Goal: Information Seeking & Learning: Learn about a topic

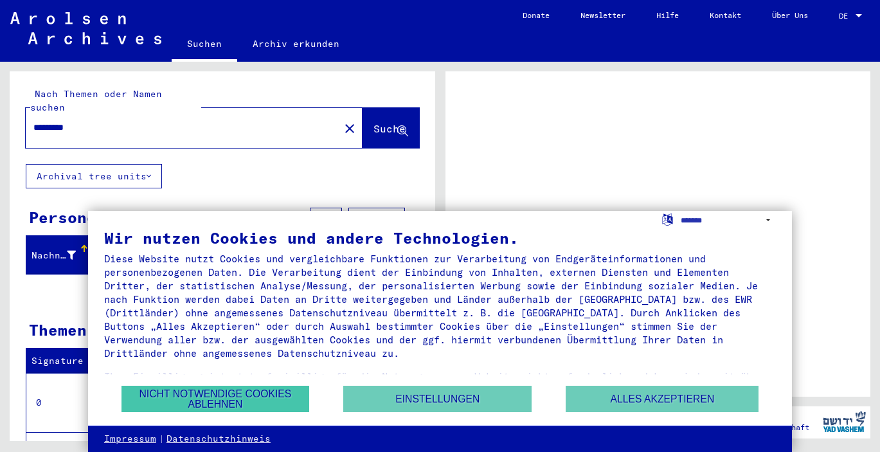
click at [264, 403] on button "Nicht notwendige Cookies ablehnen" at bounding box center [216, 399] width 188 height 26
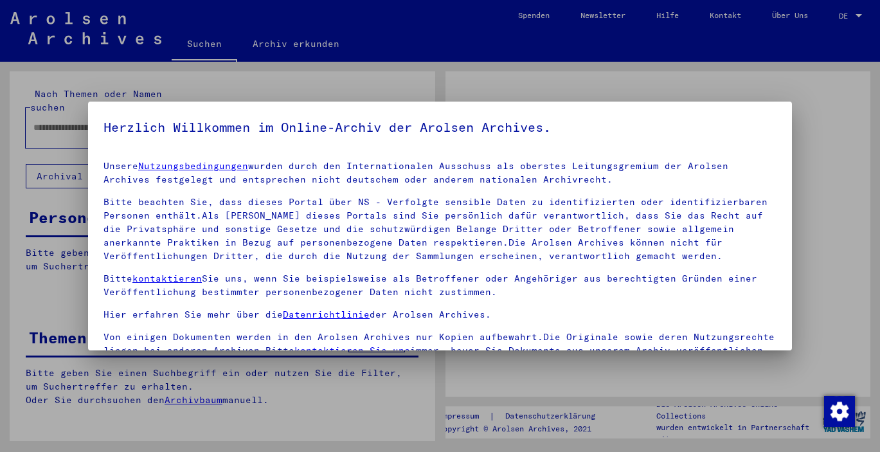
type input "*********"
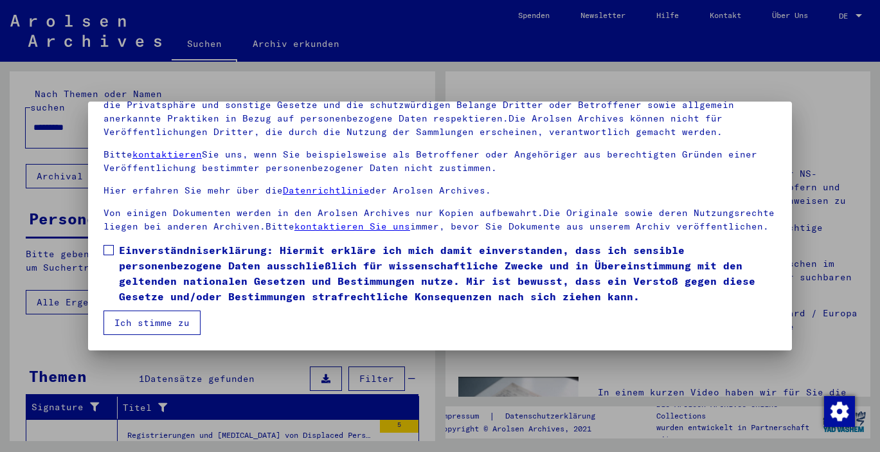
scroll to position [15, 0]
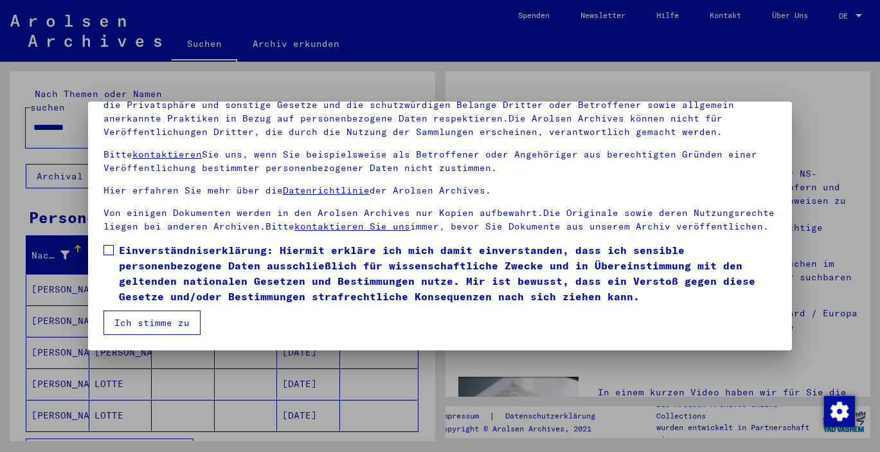
click at [109, 248] on span at bounding box center [109, 250] width 10 height 10
click at [139, 323] on button "Ich stimme zu" at bounding box center [152, 323] width 97 height 24
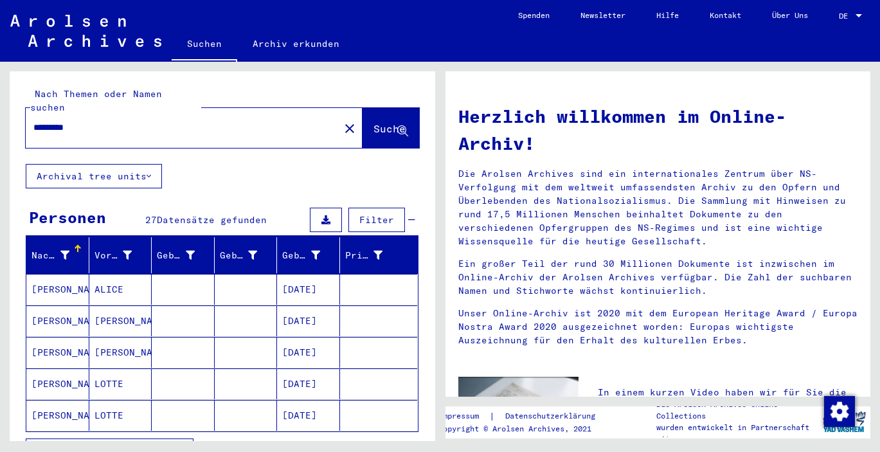
scroll to position [0, 0]
click at [44, 277] on mat-cell "[PERSON_NAME]" at bounding box center [57, 289] width 63 height 31
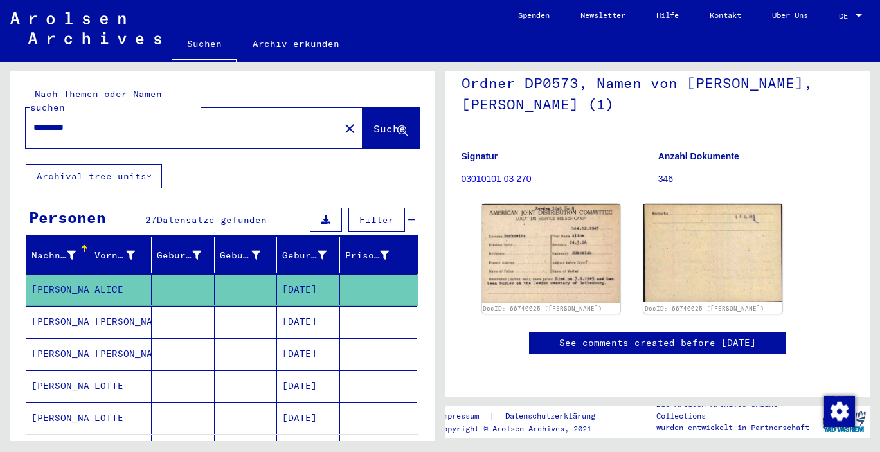
scroll to position [147, 0]
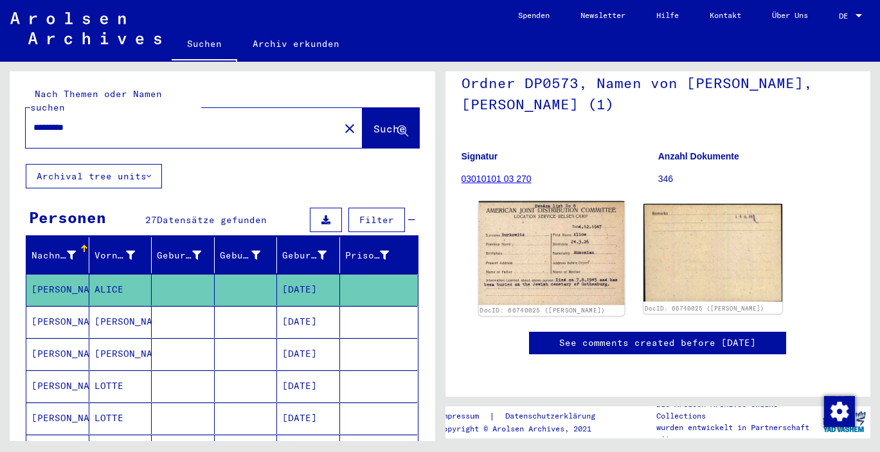
click at [585, 231] on img at bounding box center [551, 253] width 146 height 104
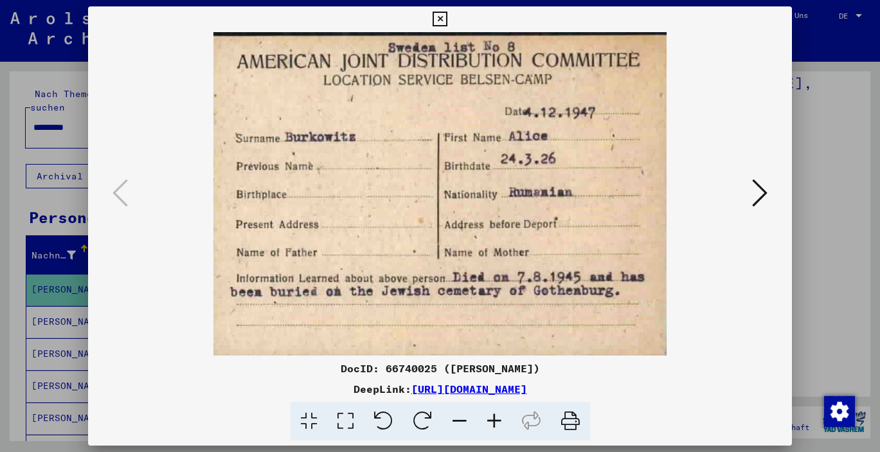
click at [764, 195] on icon at bounding box center [759, 192] width 15 height 31
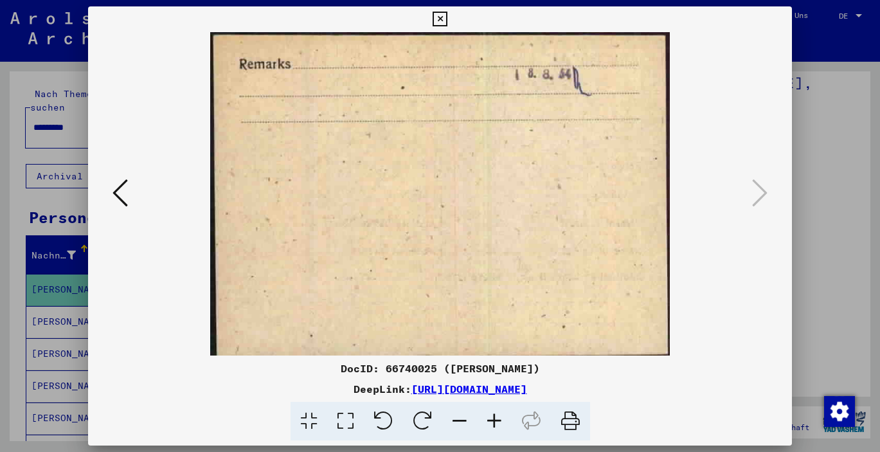
click at [448, 16] on icon at bounding box center [440, 19] width 15 height 15
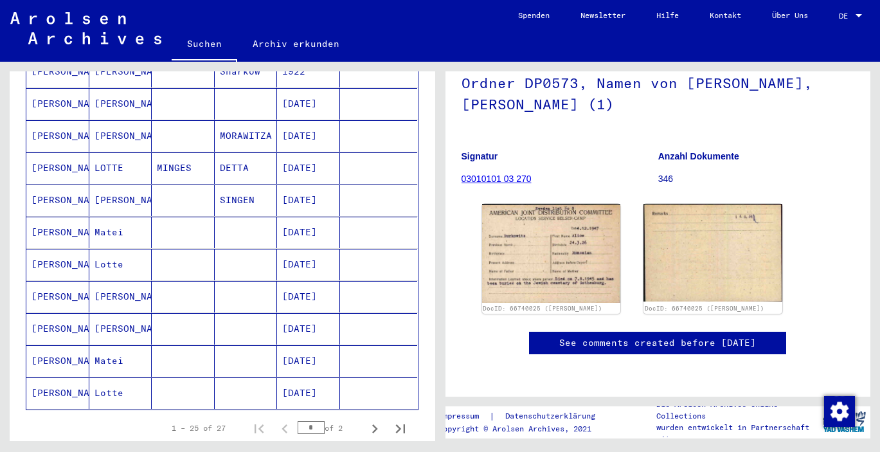
scroll to position [669, 0]
click at [118, 312] on mat-cell "[PERSON_NAME]" at bounding box center [120, 328] width 63 height 32
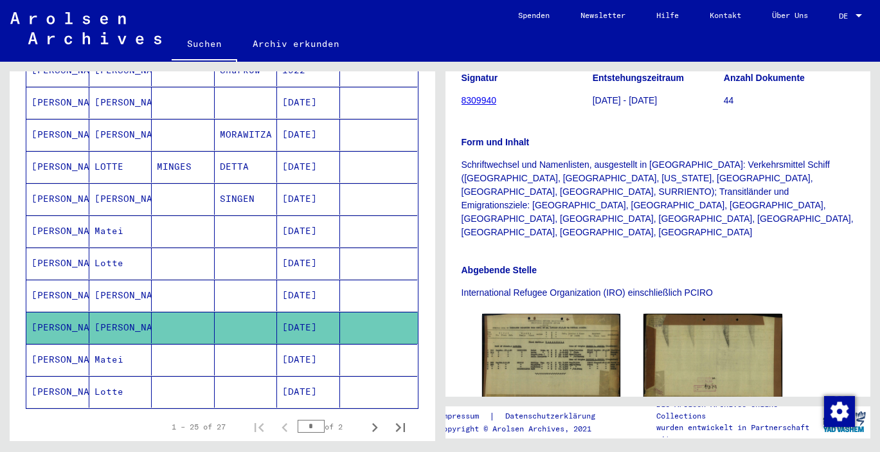
scroll to position [260, 0]
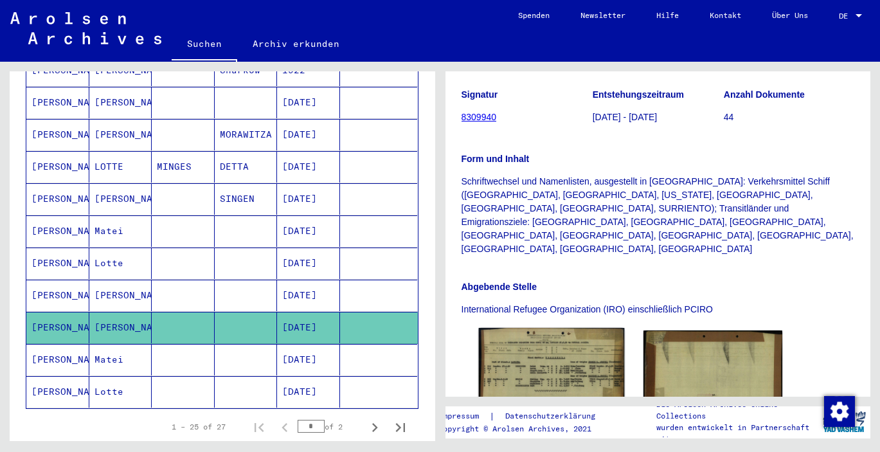
click at [556, 328] on img at bounding box center [551, 377] width 146 height 98
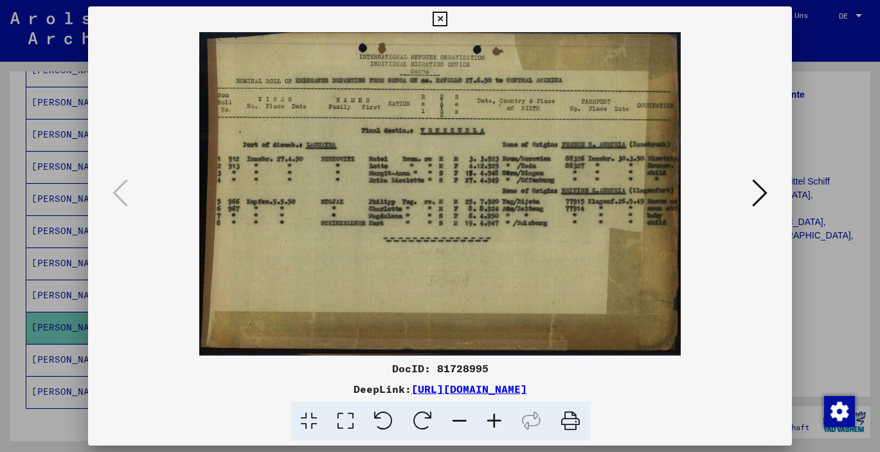
click at [448, 19] on icon at bounding box center [440, 19] width 15 height 15
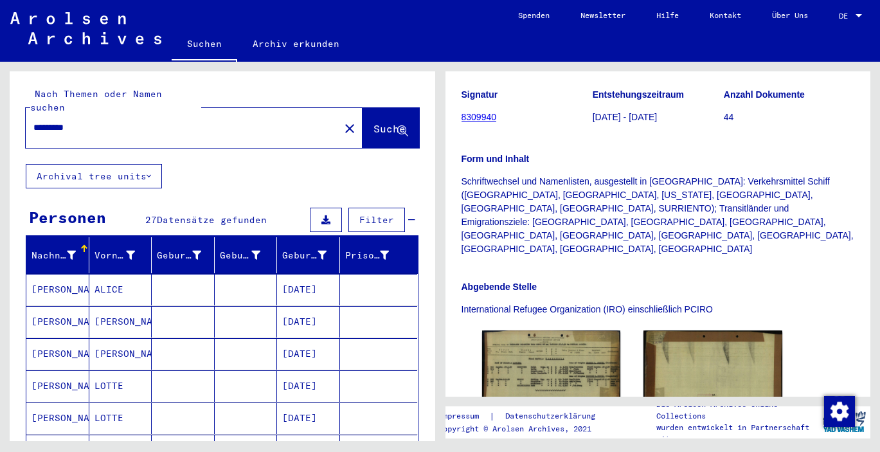
scroll to position [0, 0]
click at [342, 121] on mat-icon "close" at bounding box center [349, 128] width 15 height 15
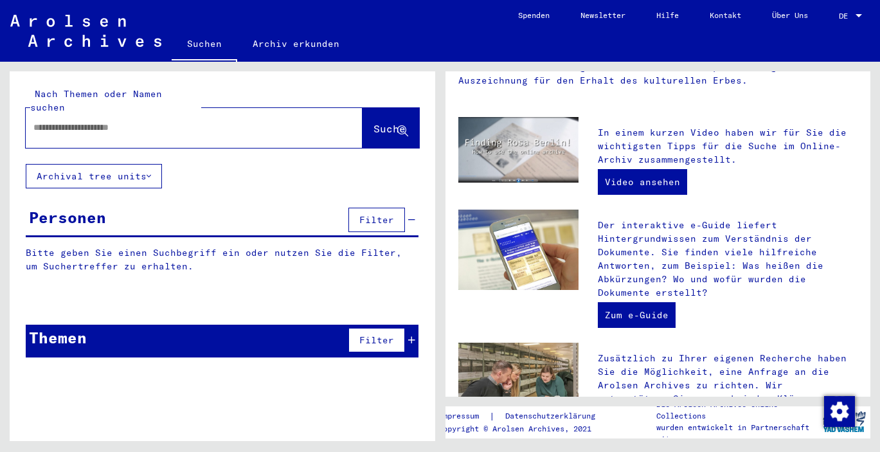
click at [49, 121] on input "text" at bounding box center [178, 128] width 291 height 14
type input "*********"
click at [379, 122] on span "Suche" at bounding box center [390, 128] width 32 height 13
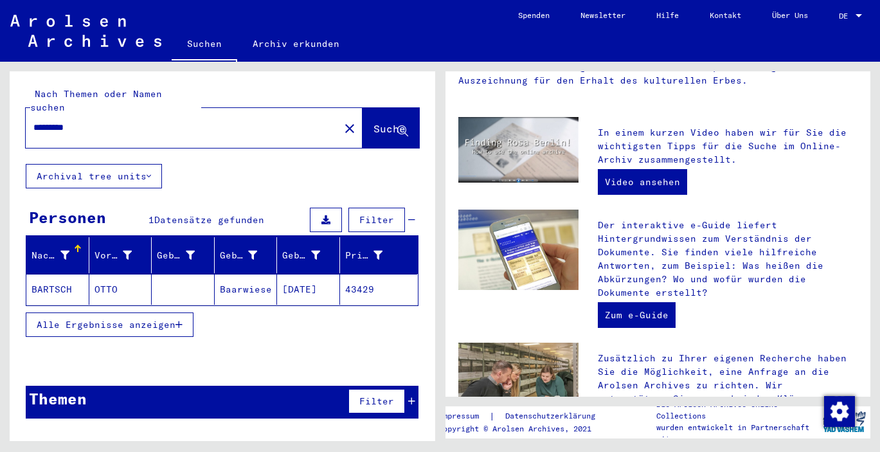
click at [342, 121] on mat-icon "close" at bounding box center [349, 128] width 15 height 15
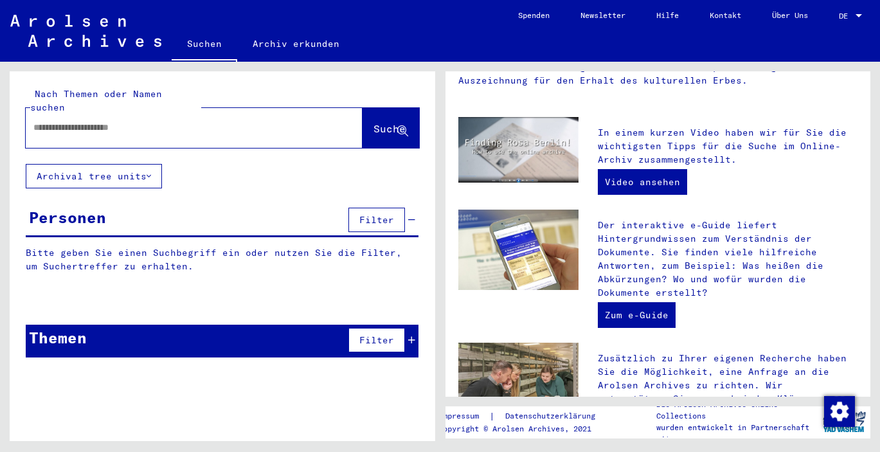
click at [59, 121] on input "text" at bounding box center [178, 128] width 291 height 14
type input "*****"
click at [374, 122] on span "Suche" at bounding box center [390, 128] width 32 height 13
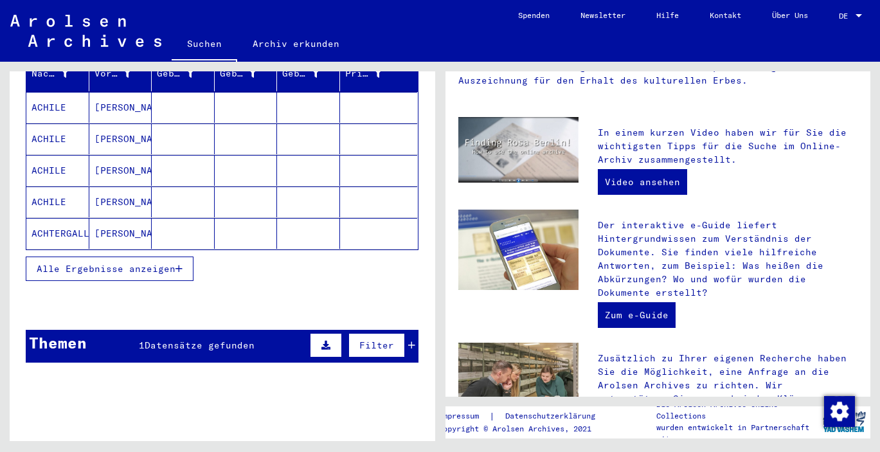
scroll to position [184, 0]
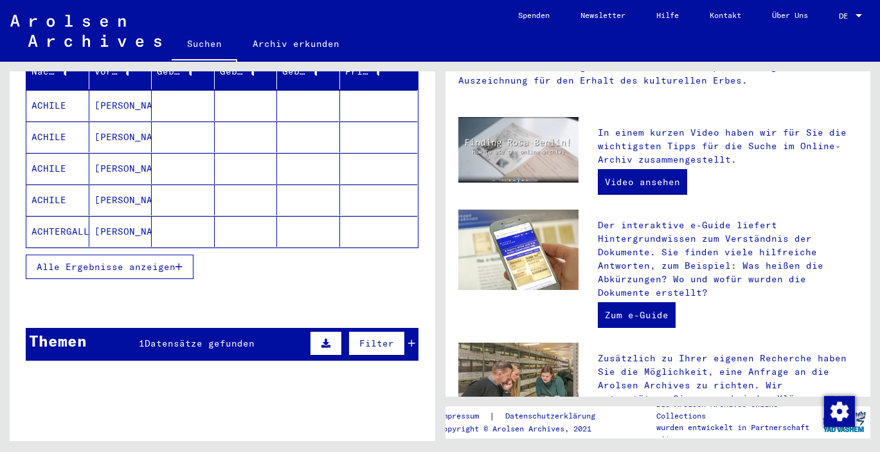
click at [225, 338] on span "Datensätze gefunden" at bounding box center [200, 344] width 110 height 12
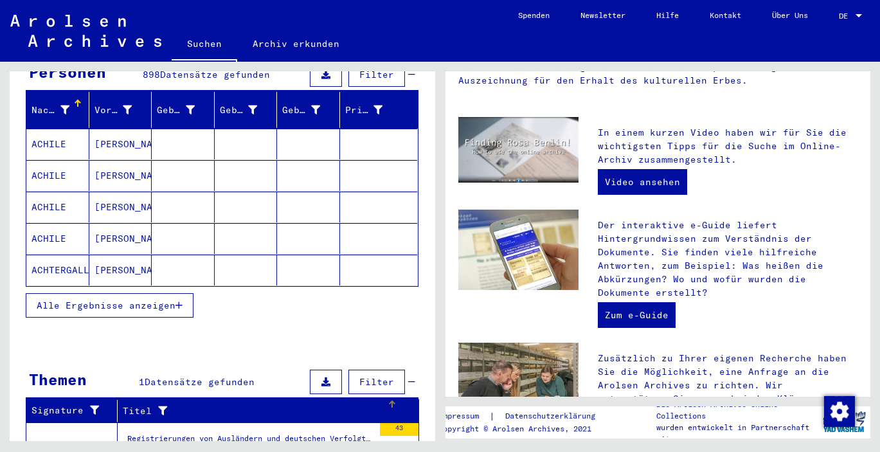
scroll to position [140, 0]
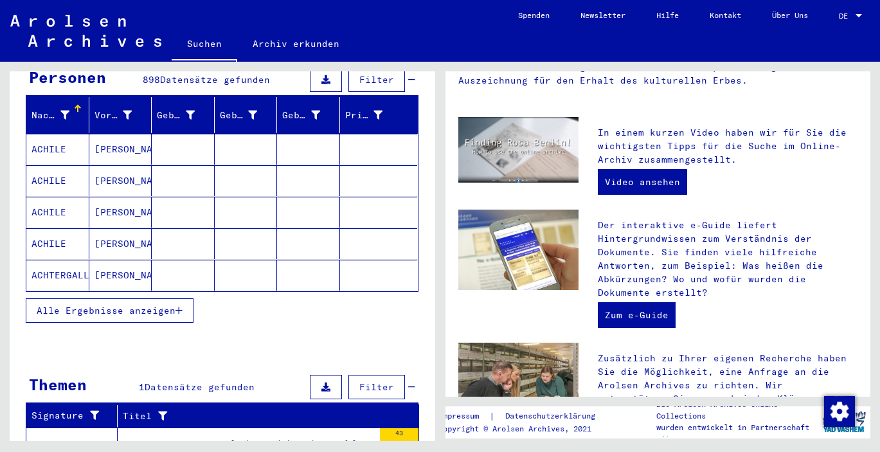
click at [183, 298] on button "Alle Ergebnisse anzeigen" at bounding box center [110, 310] width 168 height 24
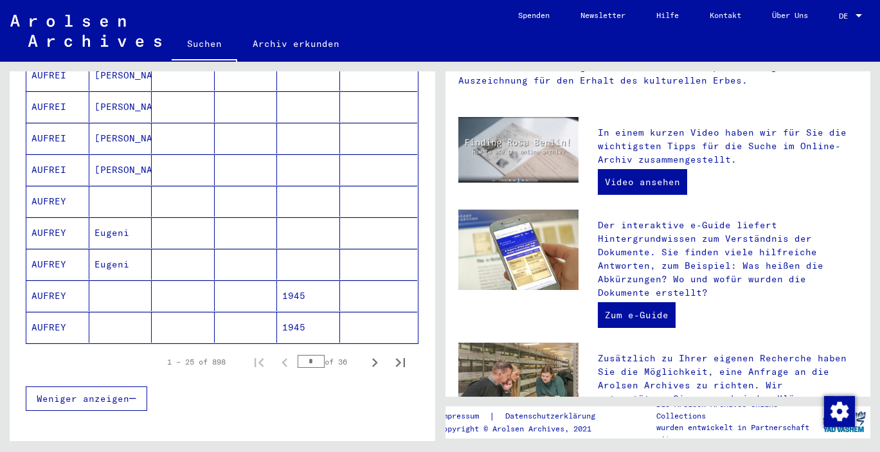
scroll to position [718, 0]
click at [120, 250] on mat-cell "Eugeni" at bounding box center [120, 265] width 63 height 31
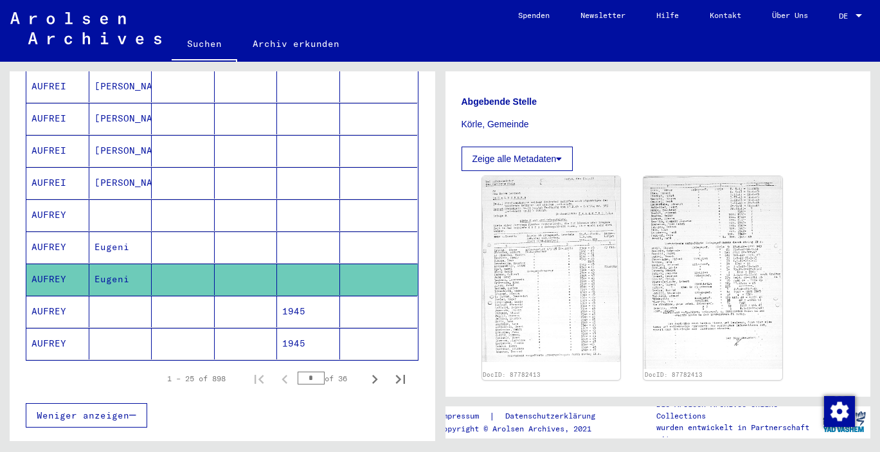
scroll to position [279, 0]
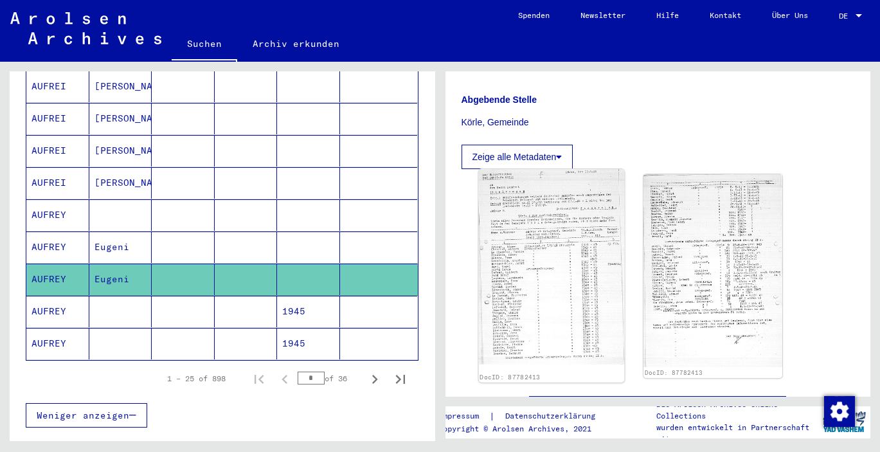
click at [531, 225] on img at bounding box center [551, 267] width 146 height 196
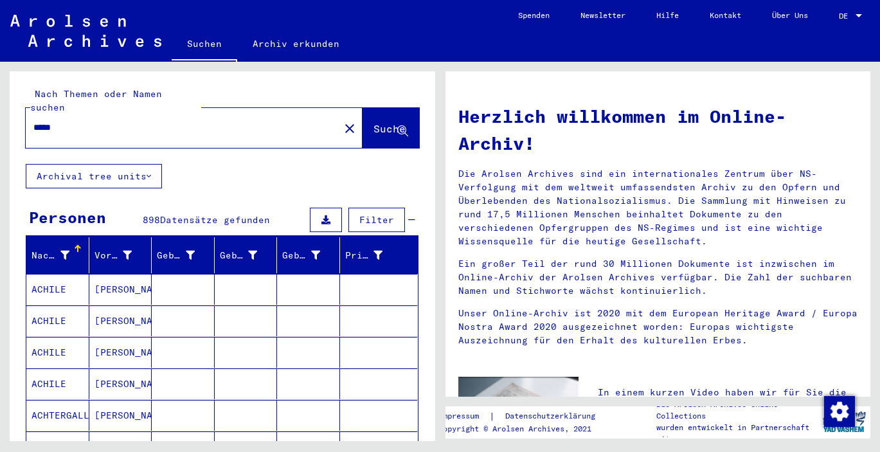
scroll to position [7, 0]
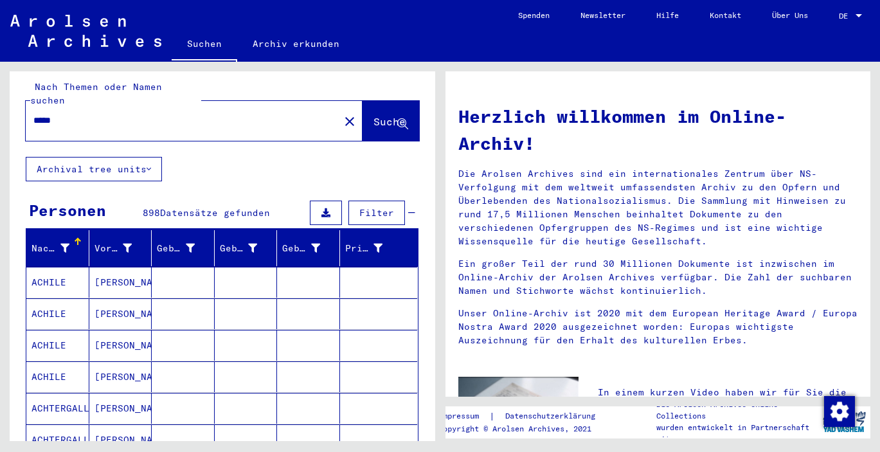
click at [342, 114] on mat-icon "close" at bounding box center [349, 121] width 15 height 15
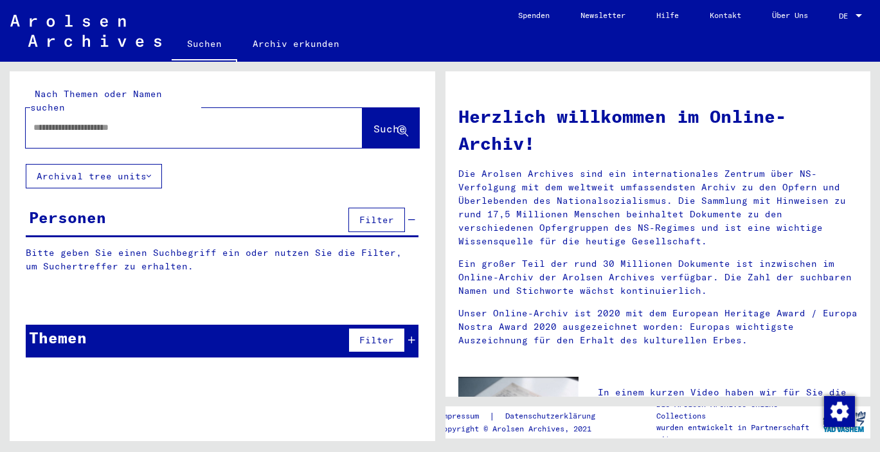
click at [140, 121] on input "text" at bounding box center [178, 128] width 291 height 14
type input "**********"
drag, startPoint x: 140, startPoint y: 117, endPoint x: 147, endPoint y: 127, distance: 12.0
click at [147, 127] on div "**********" at bounding box center [175, 127] width 298 height 29
click at [374, 123] on span "Suche" at bounding box center [391, 130] width 35 height 14
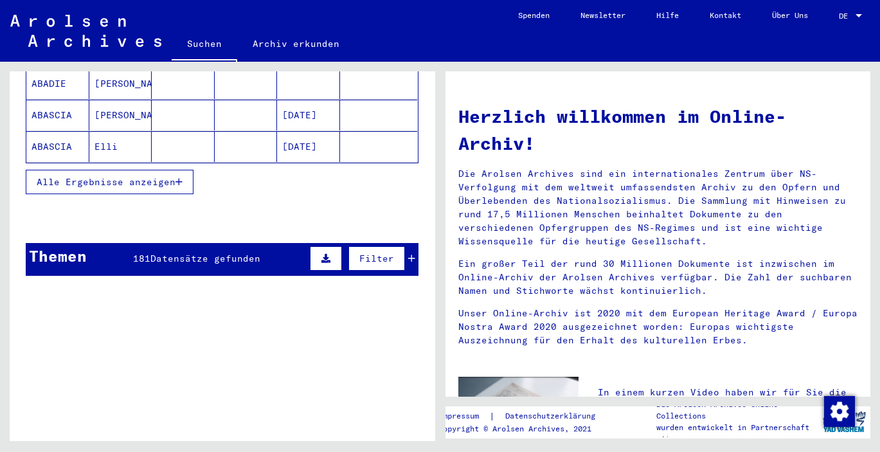
scroll to position [260, 0]
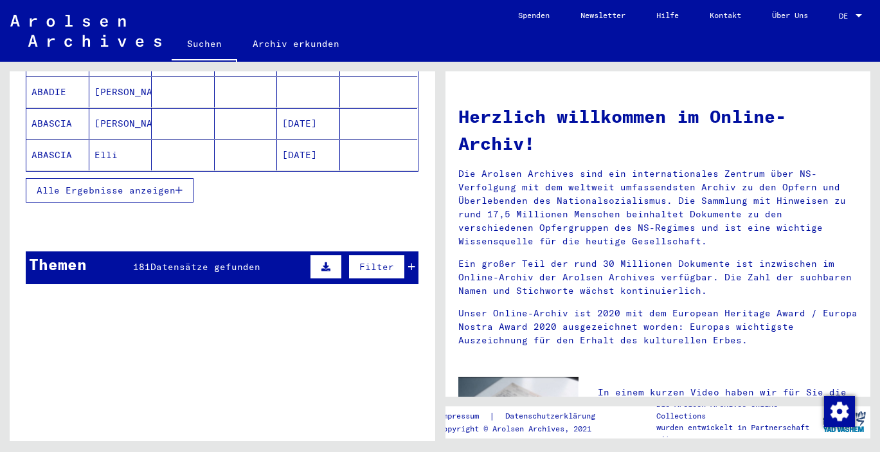
click at [157, 185] on span "Alle Ergebnisse anzeigen" at bounding box center [106, 191] width 139 height 12
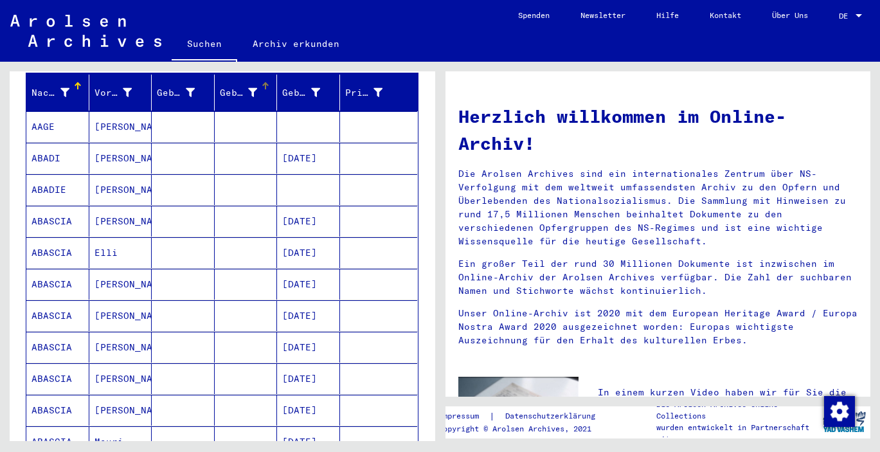
scroll to position [165, 0]
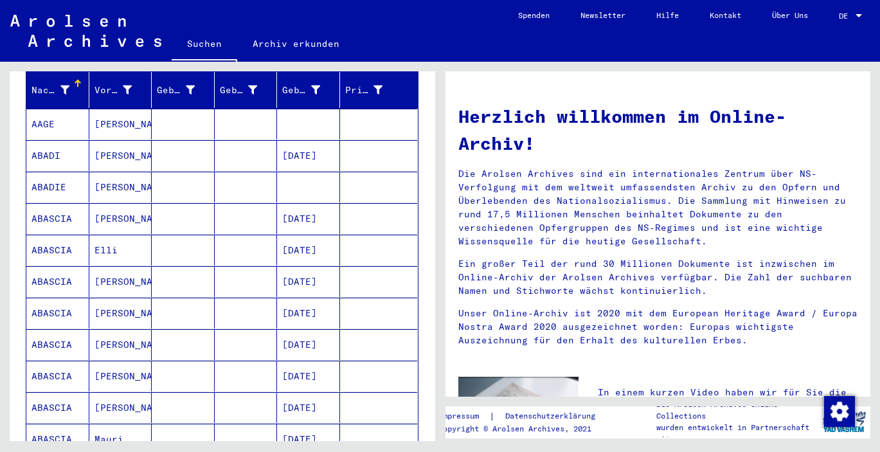
click at [62, 271] on mat-cell "ABASCIA" at bounding box center [57, 281] width 63 height 31
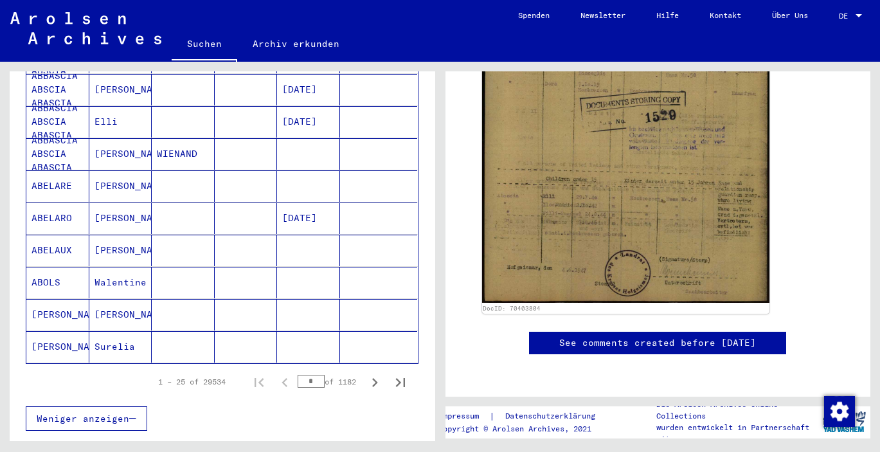
scroll to position [713, 0]
click at [83, 303] on mat-cell "[PERSON_NAME]" at bounding box center [57, 316] width 63 height 32
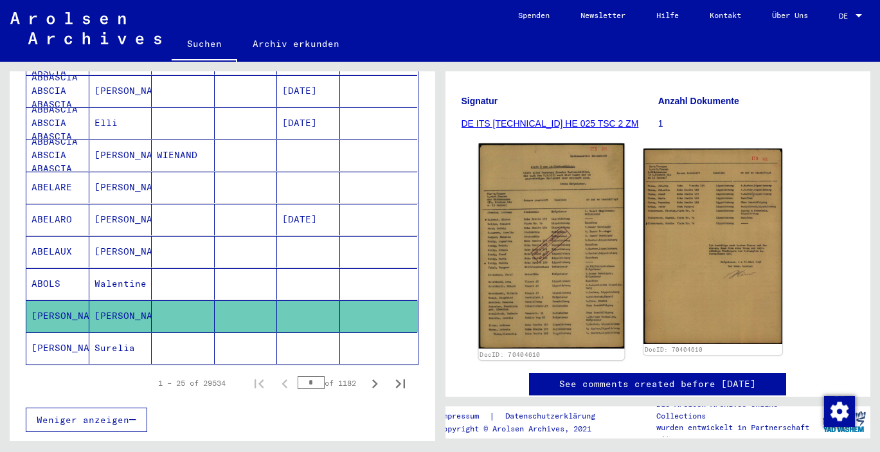
scroll to position [141, 0]
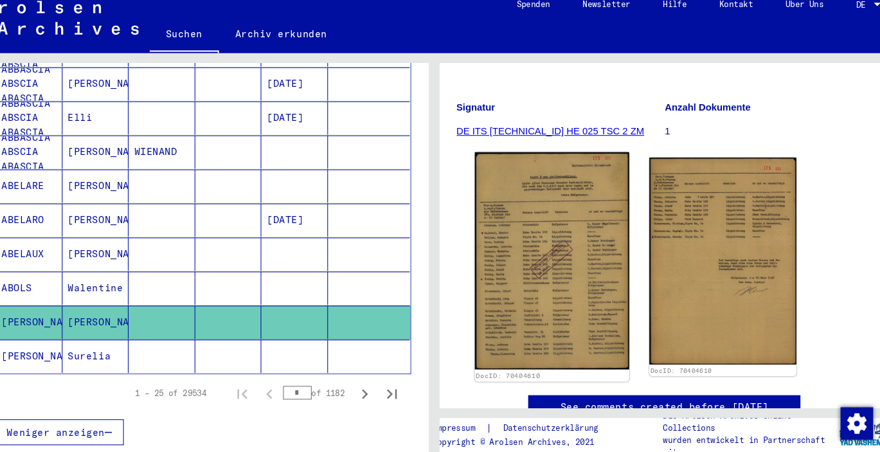
click at [511, 192] on img at bounding box center [551, 257] width 146 height 205
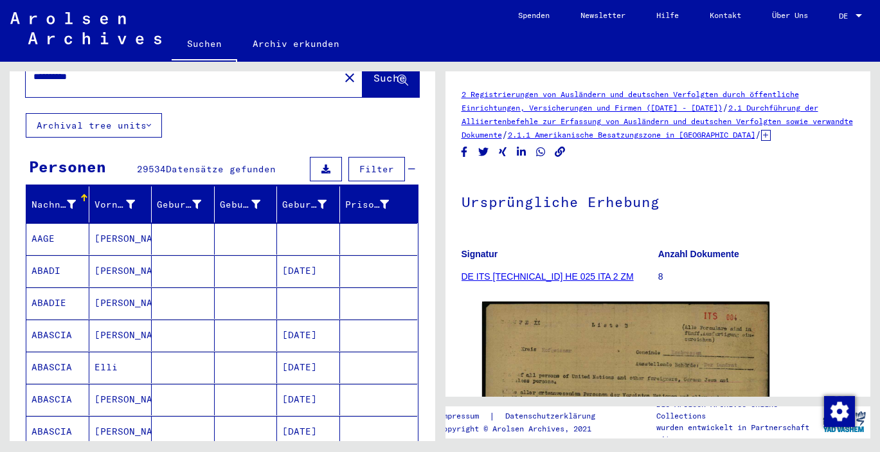
scroll to position [59, 0]
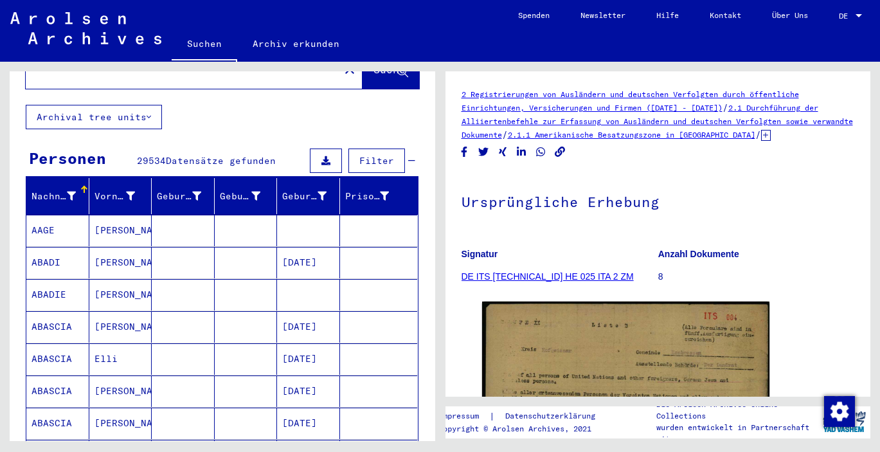
click at [62, 217] on mat-cell "AAGE" at bounding box center [57, 231] width 63 height 32
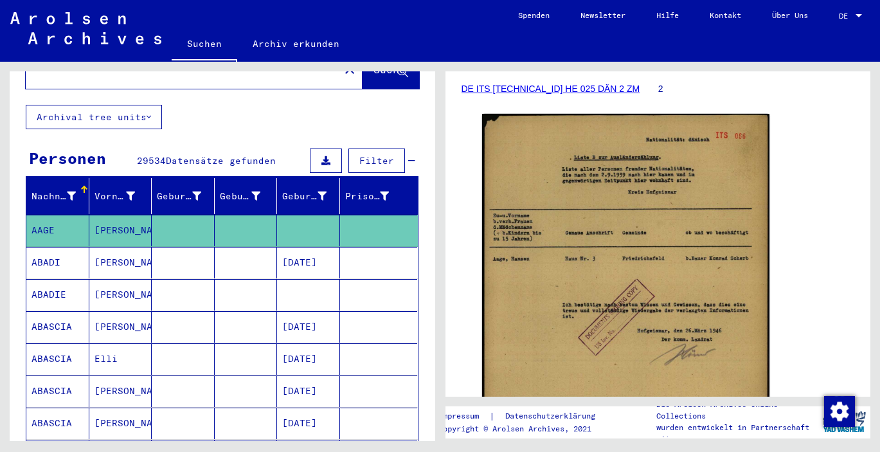
scroll to position [187, 0]
click at [121, 248] on mat-cell "[PERSON_NAME]" at bounding box center [120, 263] width 63 height 32
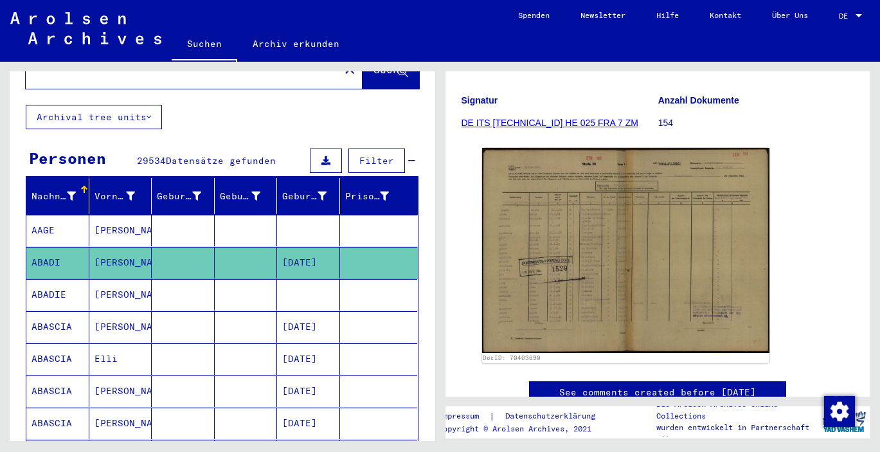
scroll to position [155, 0]
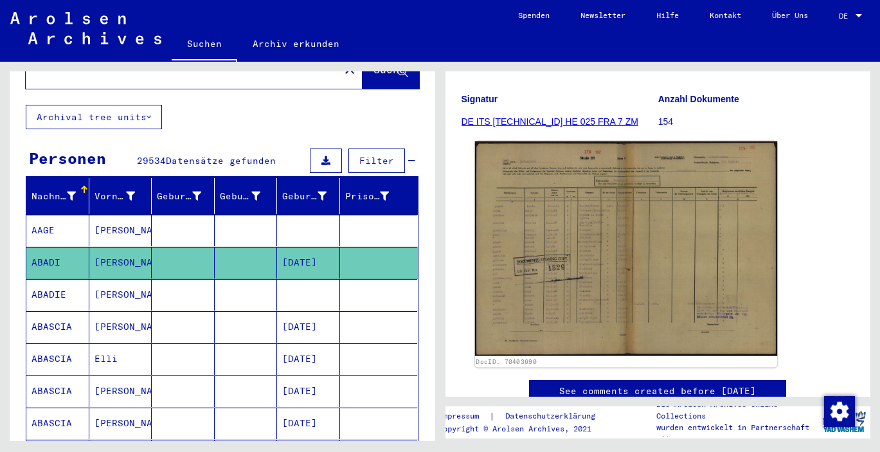
click at [555, 247] on img at bounding box center [626, 248] width 302 height 215
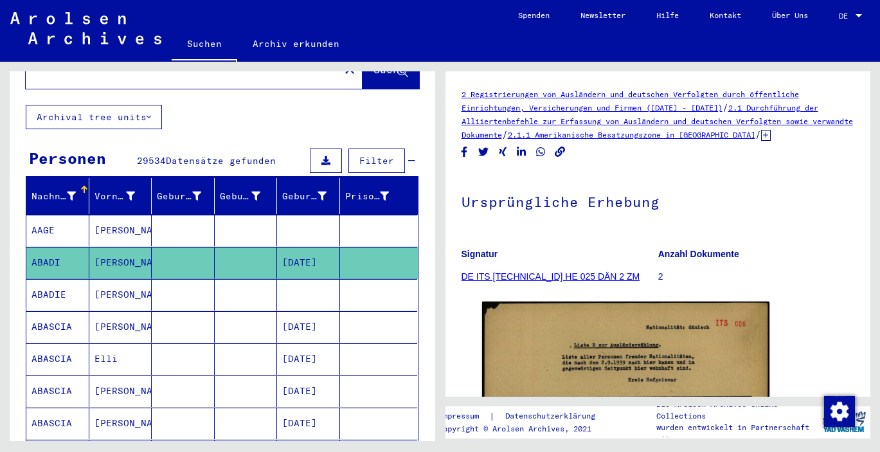
click at [73, 287] on mat-cell "ABADIE" at bounding box center [57, 295] width 63 height 32
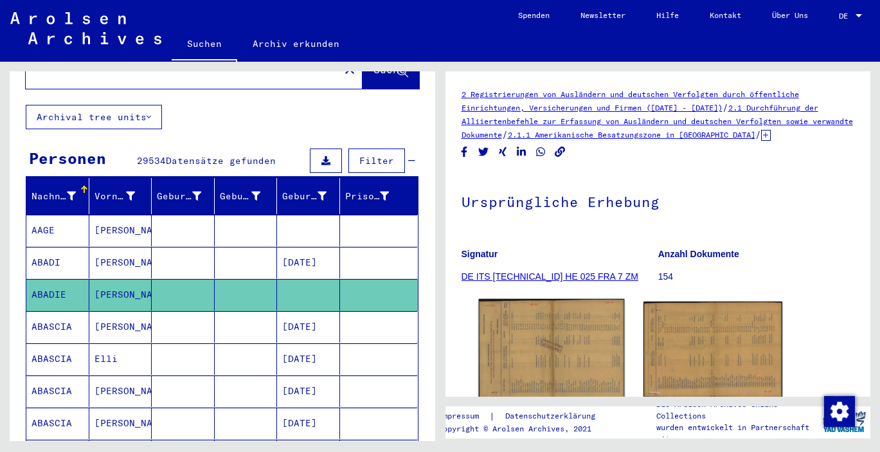
click at [543, 345] on img at bounding box center [551, 350] width 146 height 102
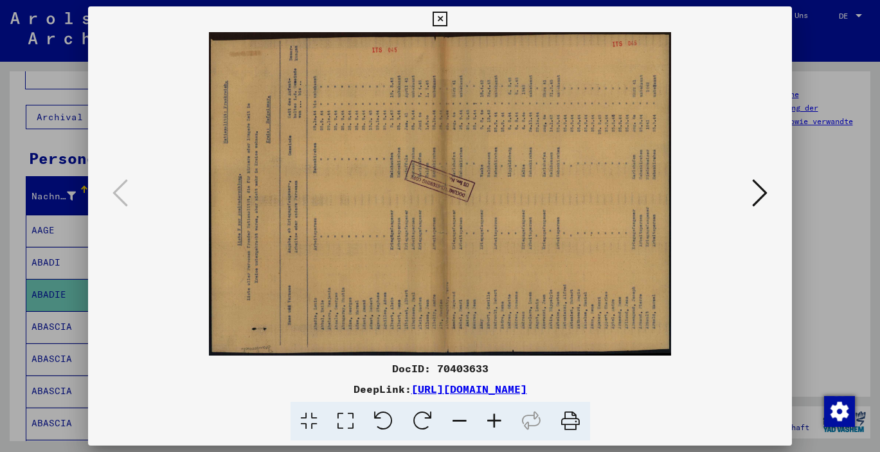
click at [758, 191] on icon at bounding box center [759, 192] width 15 height 31
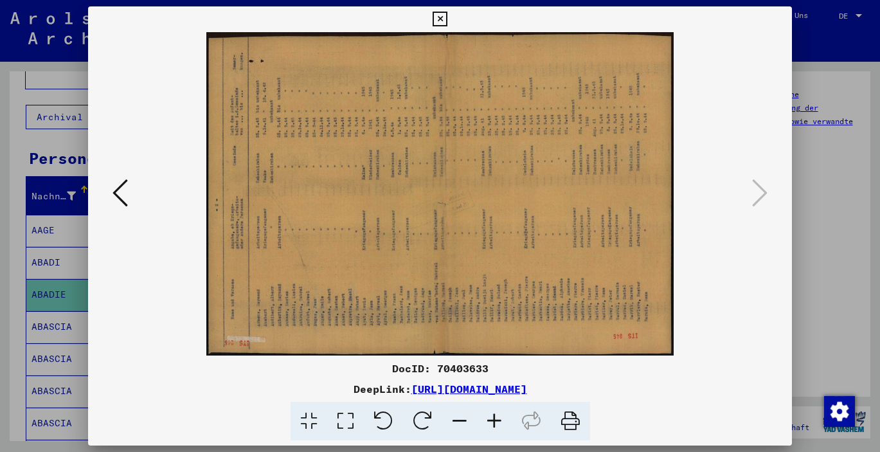
click at [448, 19] on icon at bounding box center [440, 19] width 15 height 15
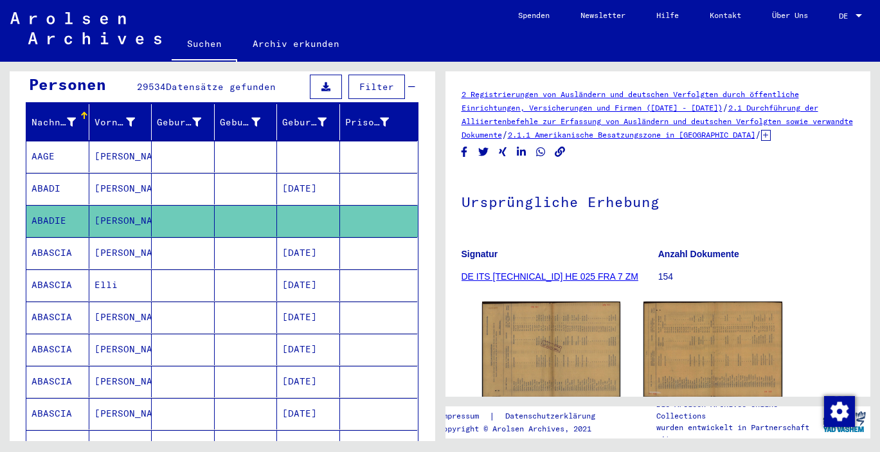
scroll to position [130, 0]
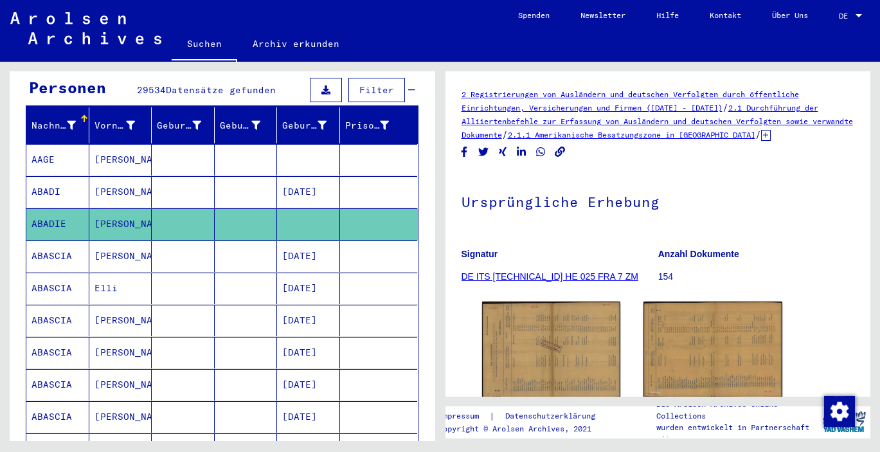
click at [66, 244] on mat-cell "ABASCIA" at bounding box center [57, 257] width 63 height 32
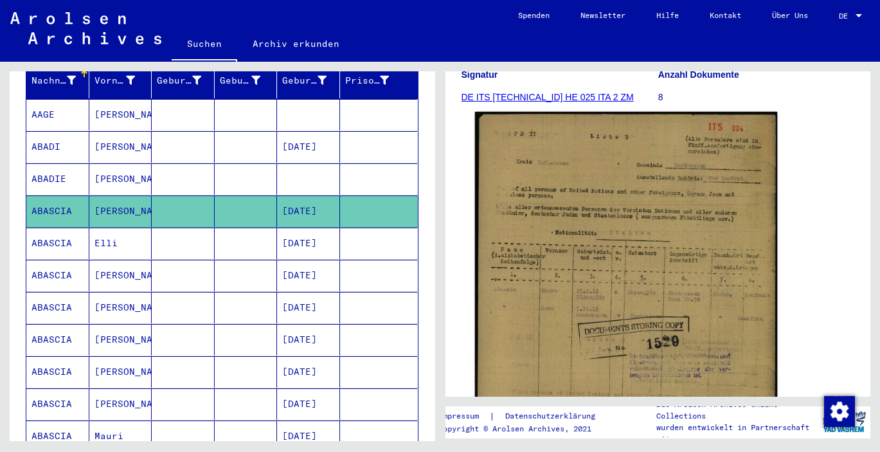
scroll to position [194, 0]
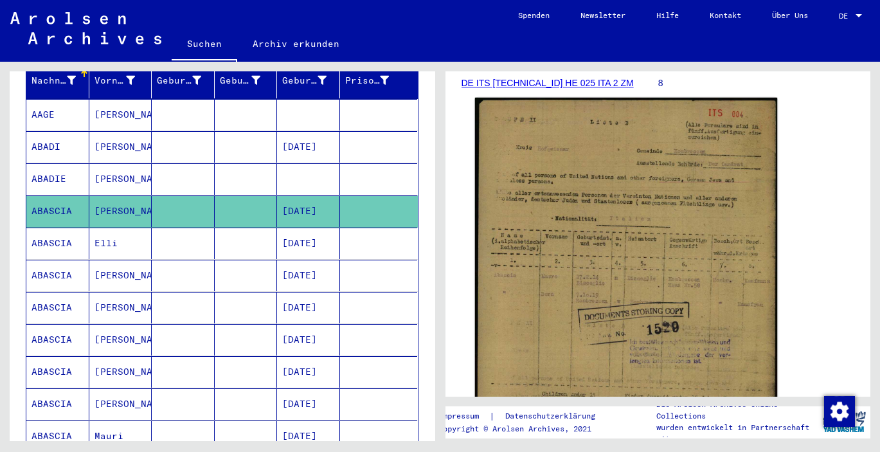
click at [588, 260] on img at bounding box center [626, 311] width 302 height 427
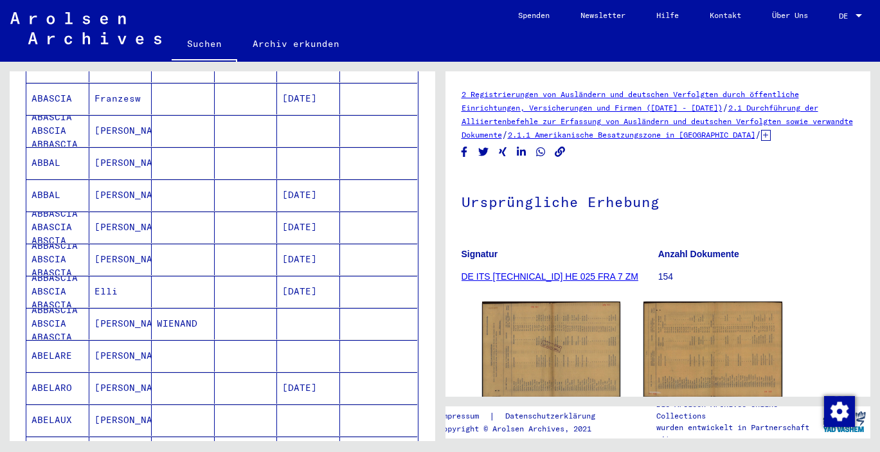
scroll to position [555, 0]
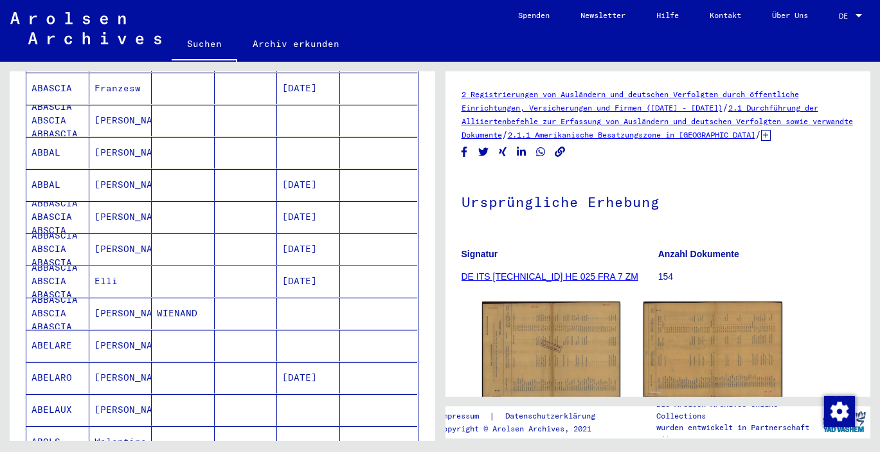
click at [58, 234] on mat-cell "ABBASCIA ABSCIA ABASCIA" at bounding box center [57, 249] width 63 height 32
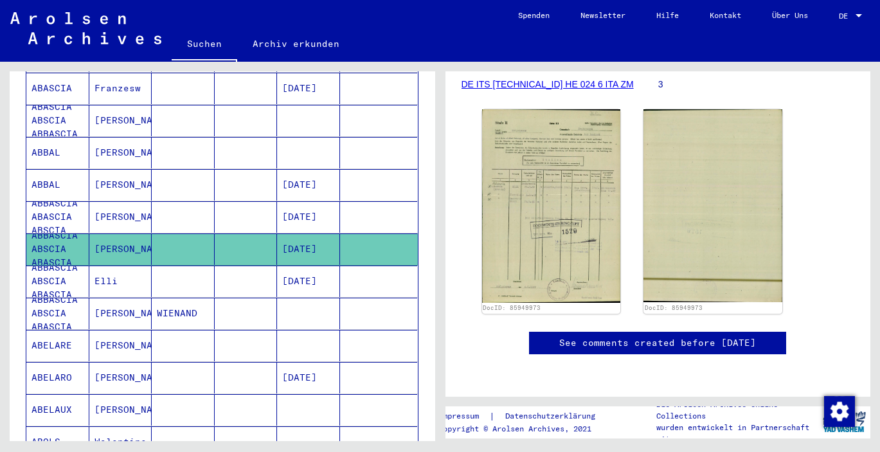
scroll to position [210, 0]
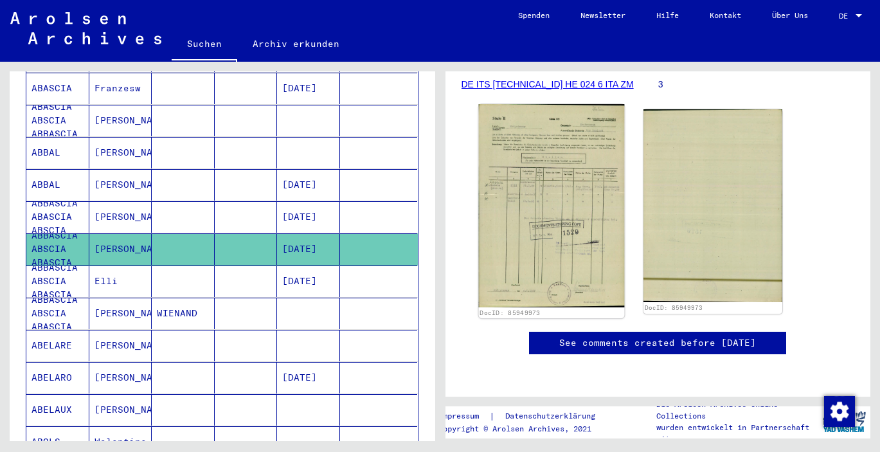
click at [528, 228] on img at bounding box center [551, 205] width 146 height 203
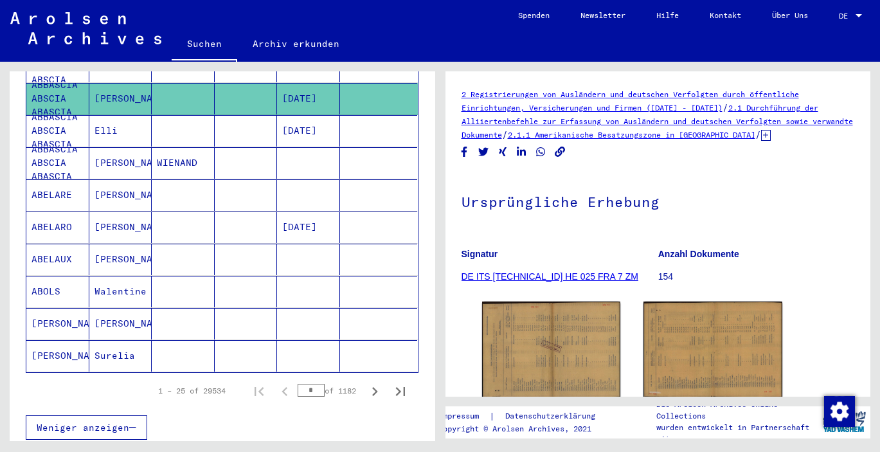
scroll to position [706, 0]
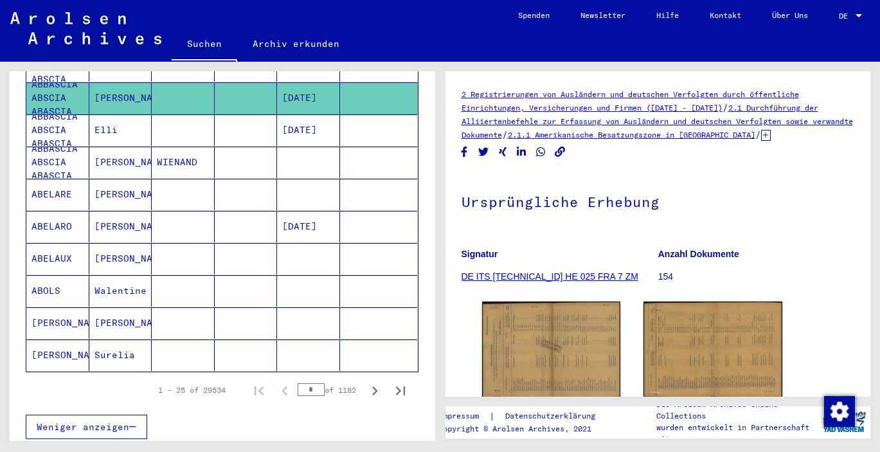
click at [65, 340] on mat-cell "[PERSON_NAME]" at bounding box center [57, 356] width 63 height 32
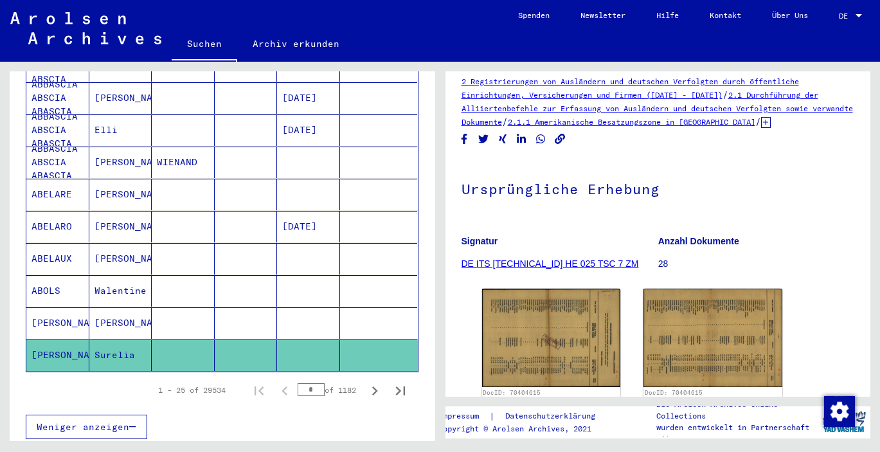
scroll to position [20, 0]
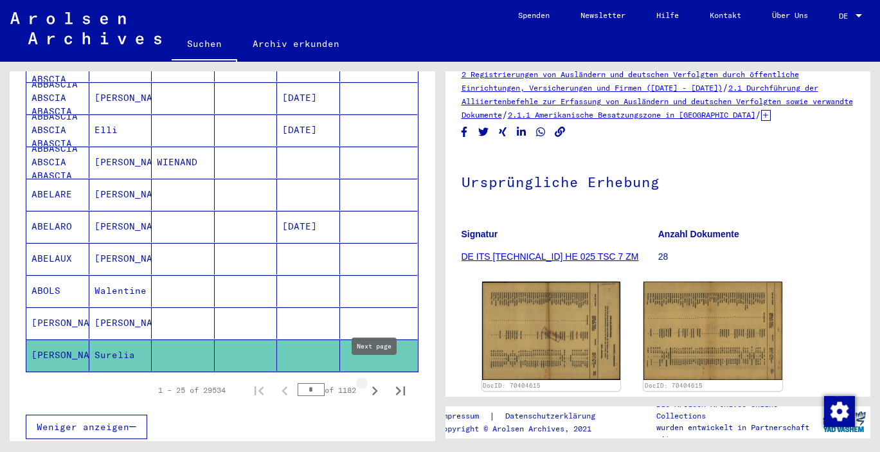
click at [372, 382] on icon "Next page" at bounding box center [375, 391] width 18 height 18
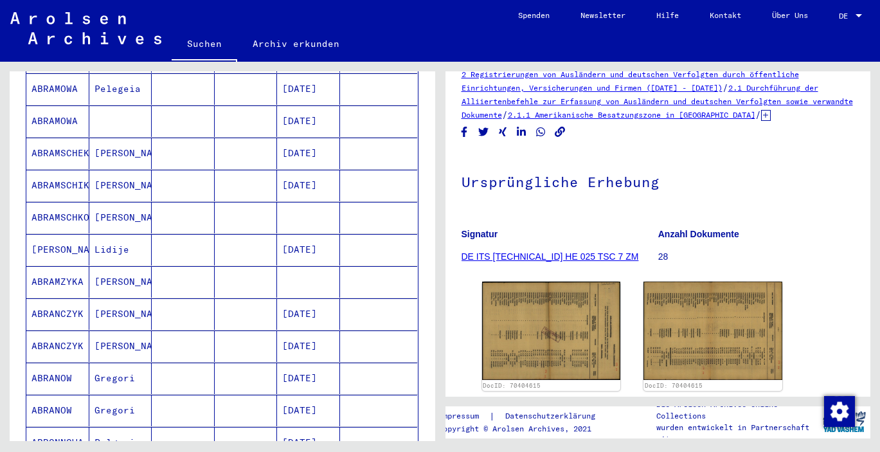
scroll to position [424, 0]
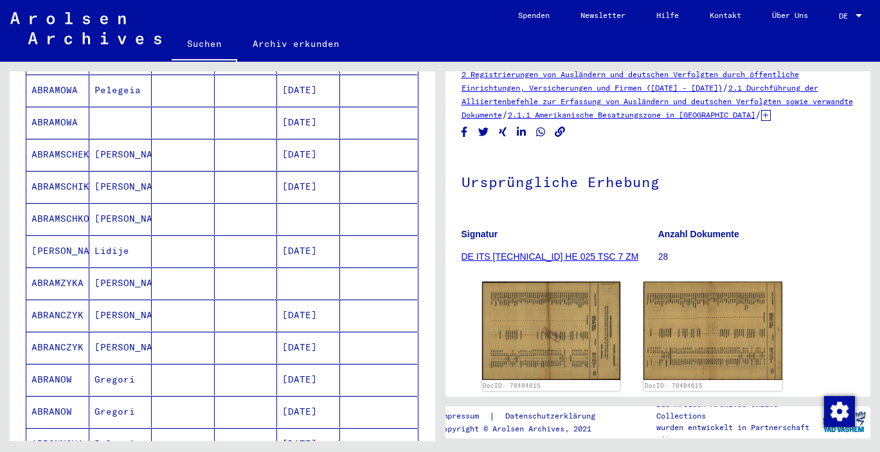
click at [75, 205] on mat-cell "ABRAMSCHKOWA" at bounding box center [57, 219] width 63 height 32
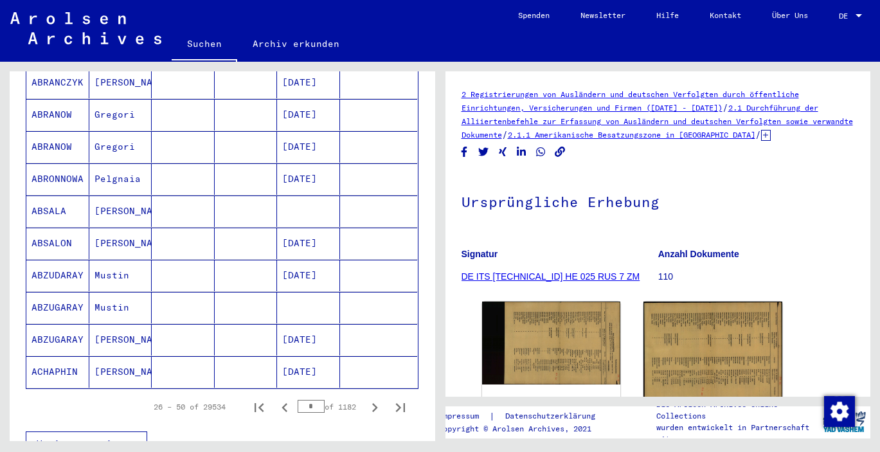
scroll to position [691, 0]
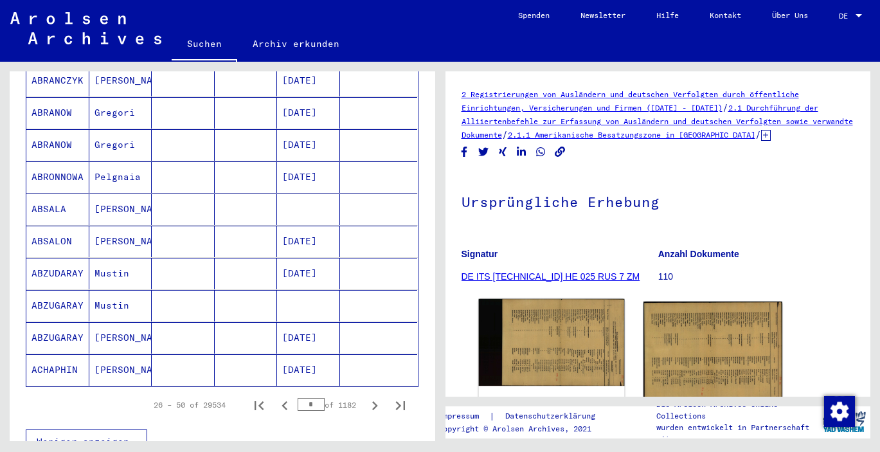
click at [527, 338] on img at bounding box center [551, 342] width 146 height 87
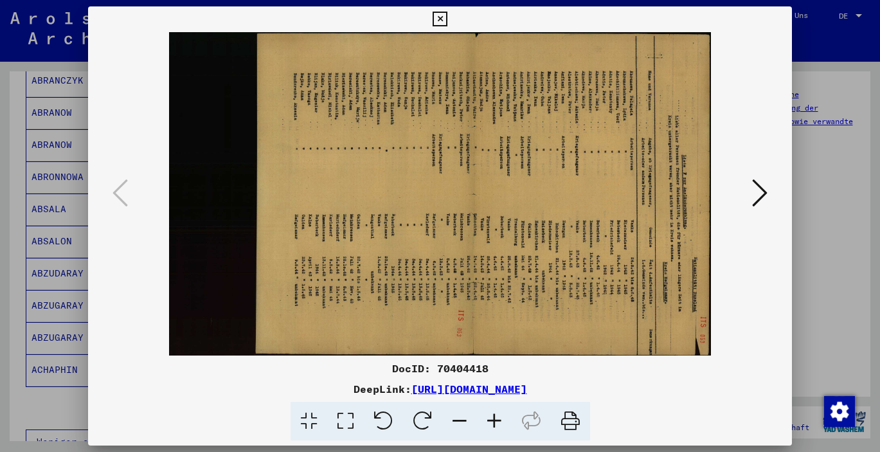
click at [448, 17] on icon at bounding box center [440, 19] width 15 height 15
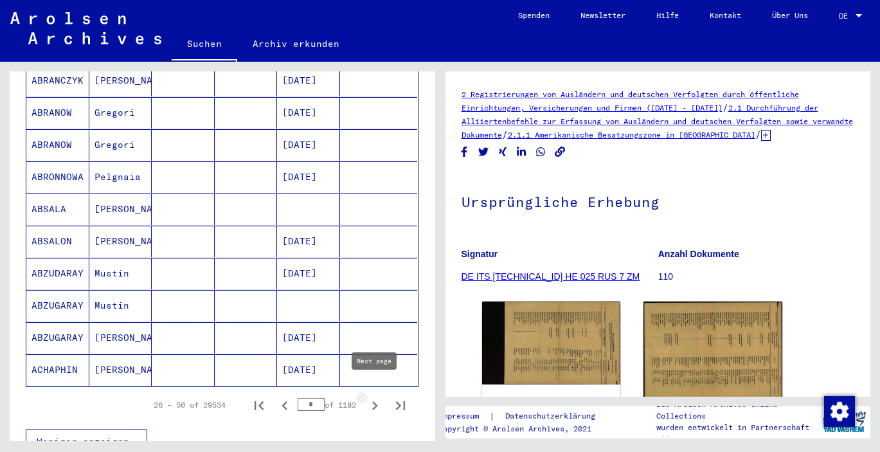
click at [373, 397] on icon "Next page" at bounding box center [375, 406] width 18 height 18
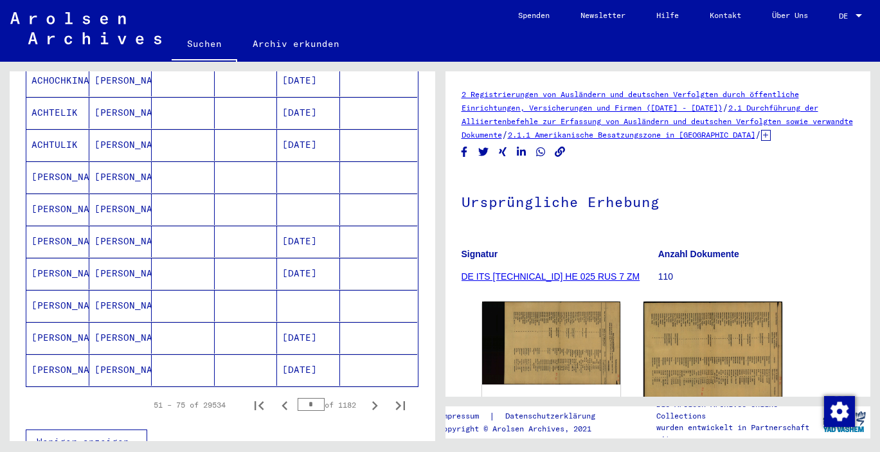
click at [373, 397] on icon "Next page" at bounding box center [375, 406] width 18 height 18
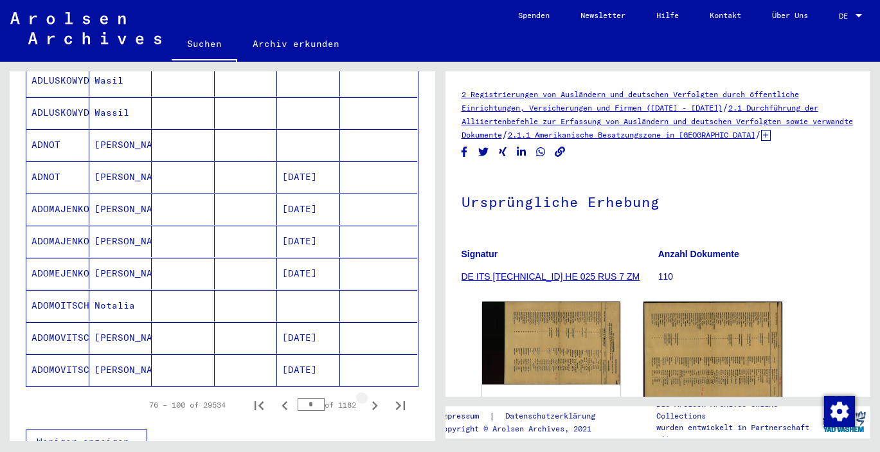
click at [373, 397] on icon "Next page" at bounding box center [375, 406] width 18 height 18
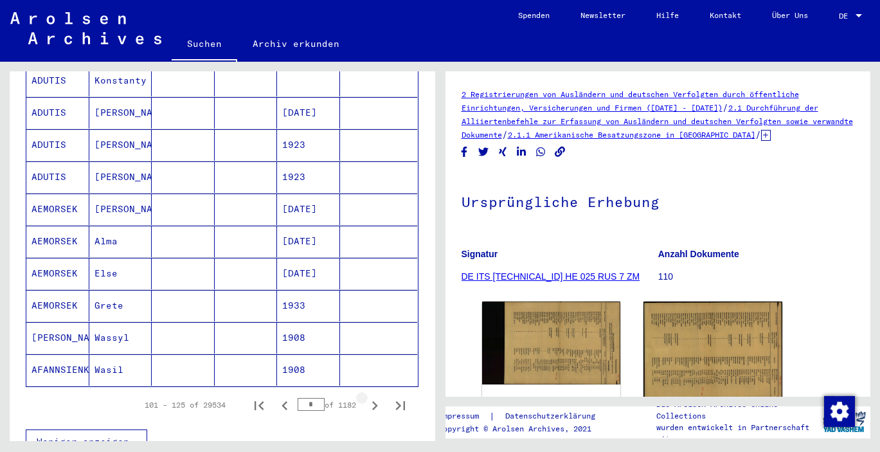
click at [373, 397] on icon "Next page" at bounding box center [375, 406] width 18 height 18
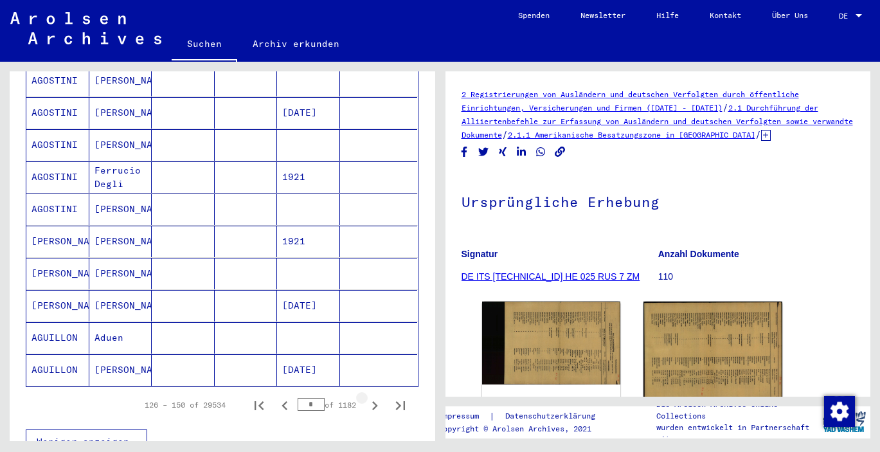
click at [373, 397] on icon "Next page" at bounding box center [375, 406] width 18 height 18
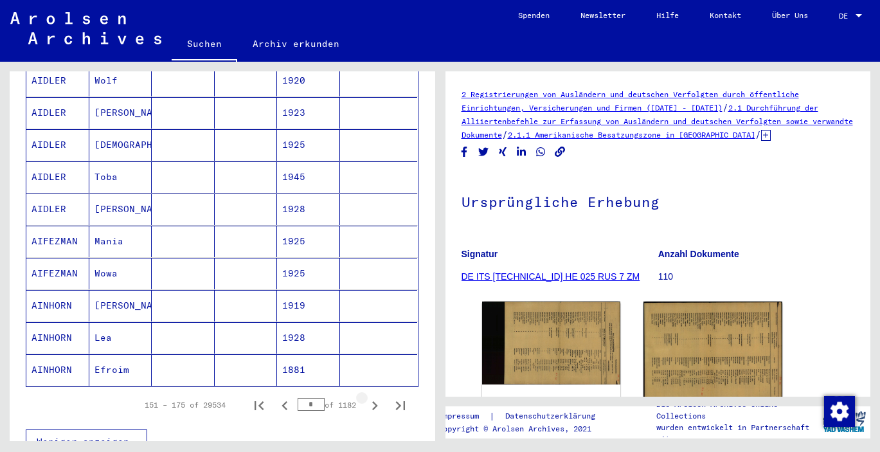
click at [373, 397] on icon "Next page" at bounding box center [375, 406] width 18 height 18
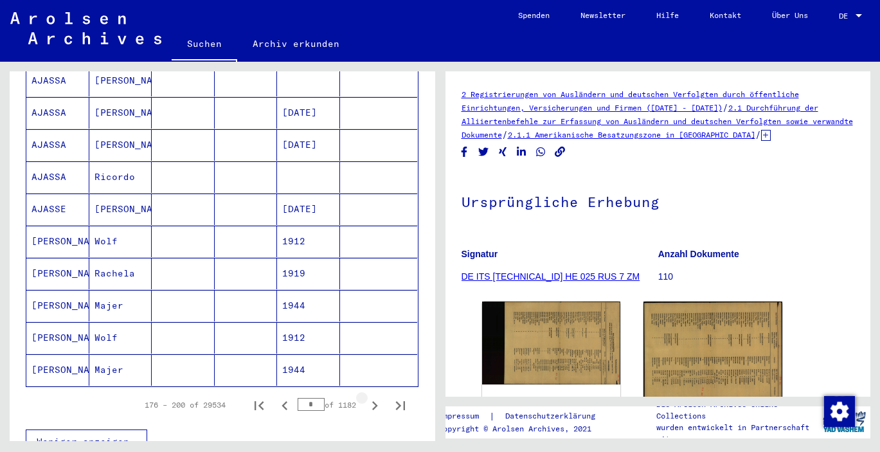
click at [373, 397] on icon "Next page" at bounding box center [375, 406] width 18 height 18
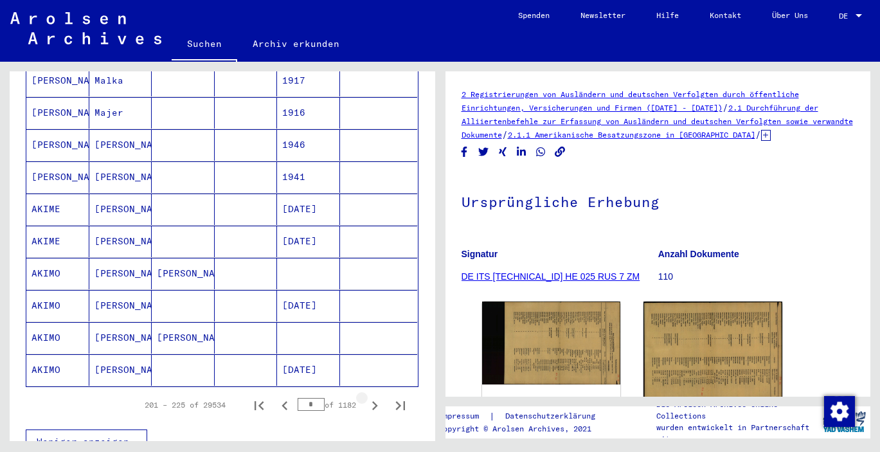
click at [373, 397] on icon "Next page" at bounding box center [375, 406] width 18 height 18
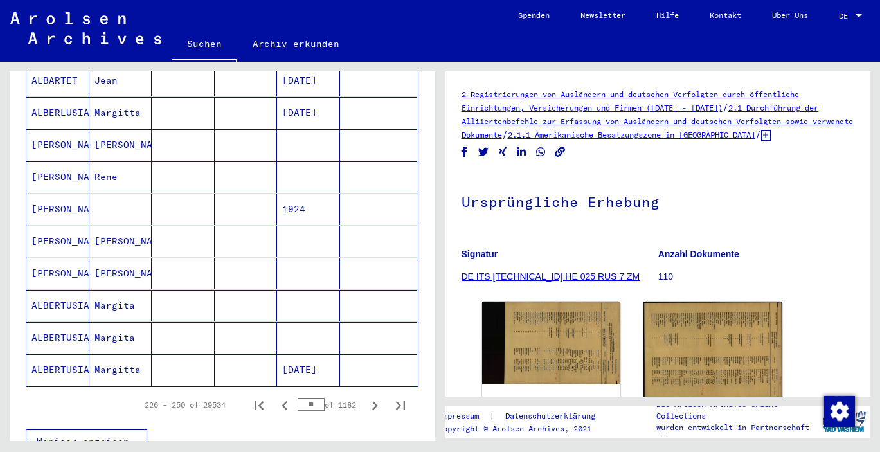
click at [373, 397] on icon "Next page" at bounding box center [375, 406] width 18 height 18
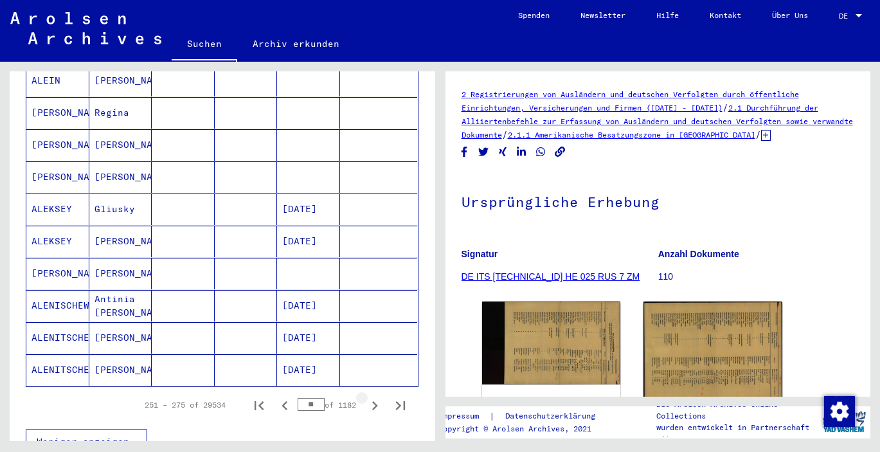
click at [373, 397] on icon "Next page" at bounding box center [375, 406] width 18 height 18
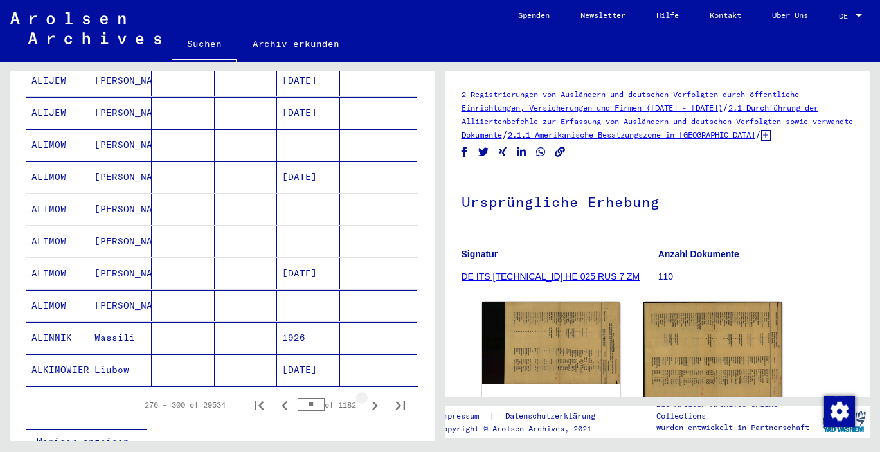
click at [373, 397] on icon "Next page" at bounding box center [375, 406] width 18 height 18
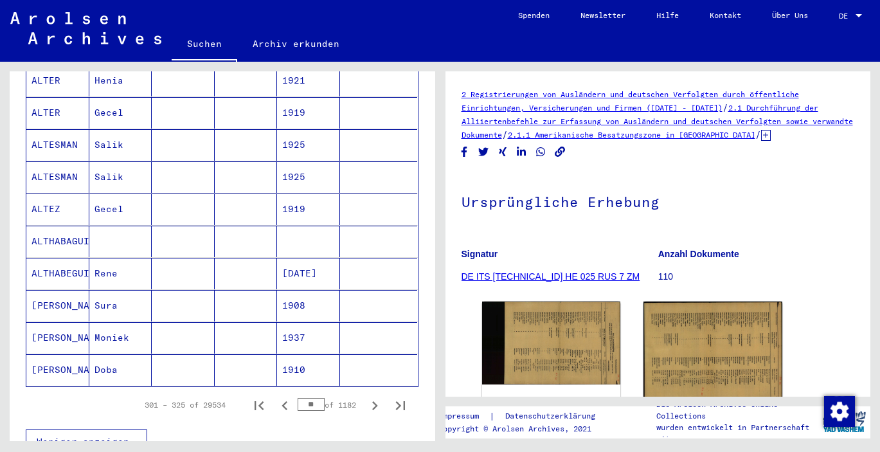
click at [373, 397] on icon "Next page" at bounding box center [375, 406] width 18 height 18
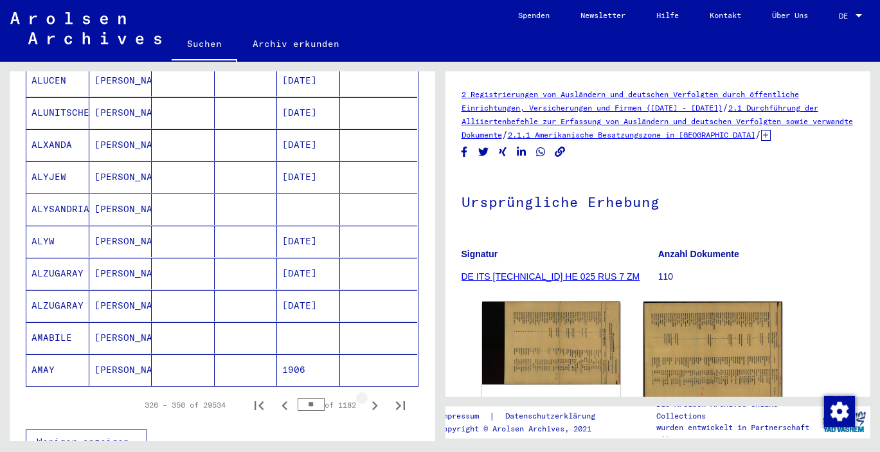
click at [373, 397] on icon "Next page" at bounding box center [375, 406] width 18 height 18
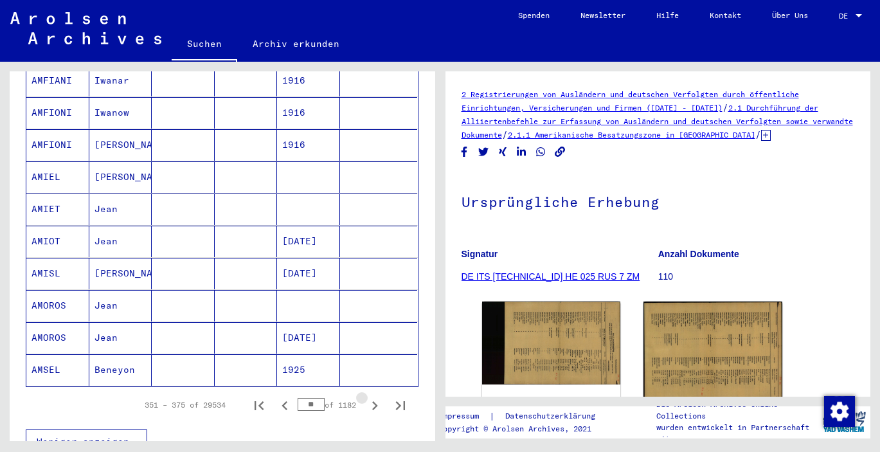
click at [373, 397] on icon "Next page" at bounding box center [375, 406] width 18 height 18
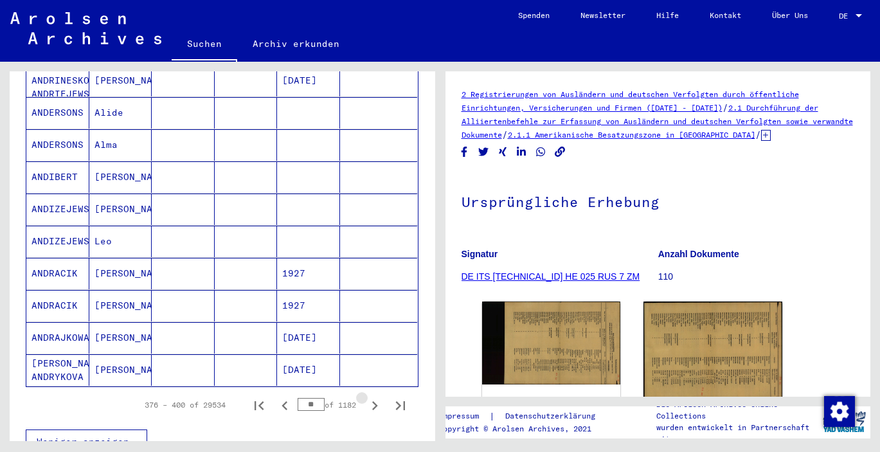
click at [373, 397] on icon "Next page" at bounding box center [375, 406] width 18 height 18
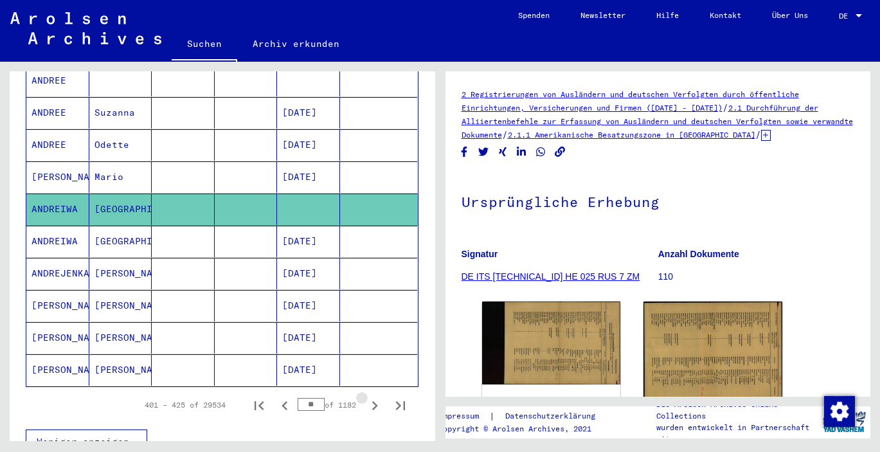
click at [373, 397] on icon "Next page" at bounding box center [375, 406] width 18 height 18
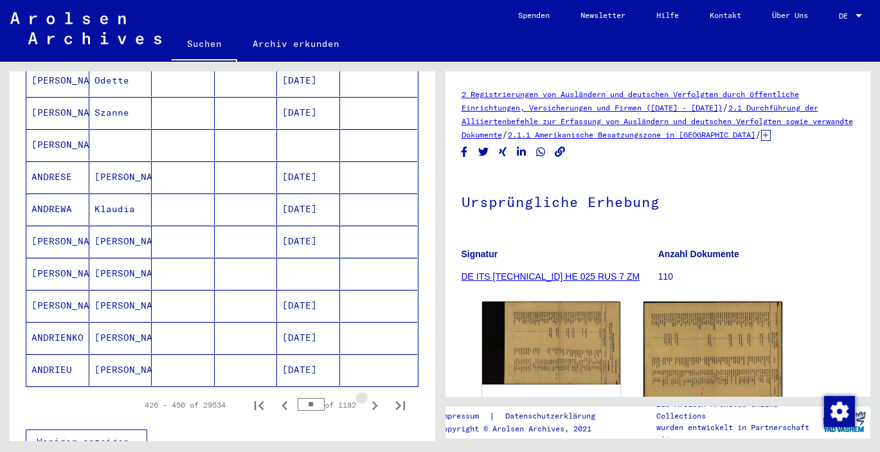
click at [373, 397] on icon "Next page" at bounding box center [375, 406] width 18 height 18
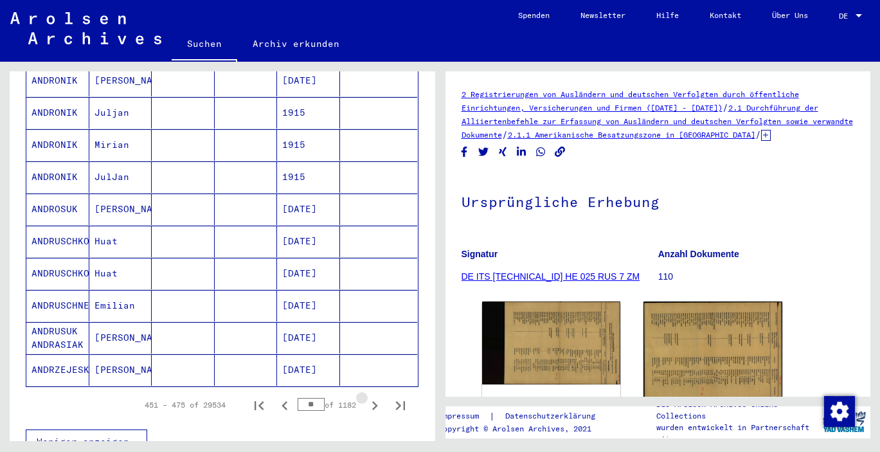
click at [373, 397] on icon "Next page" at bounding box center [375, 406] width 18 height 18
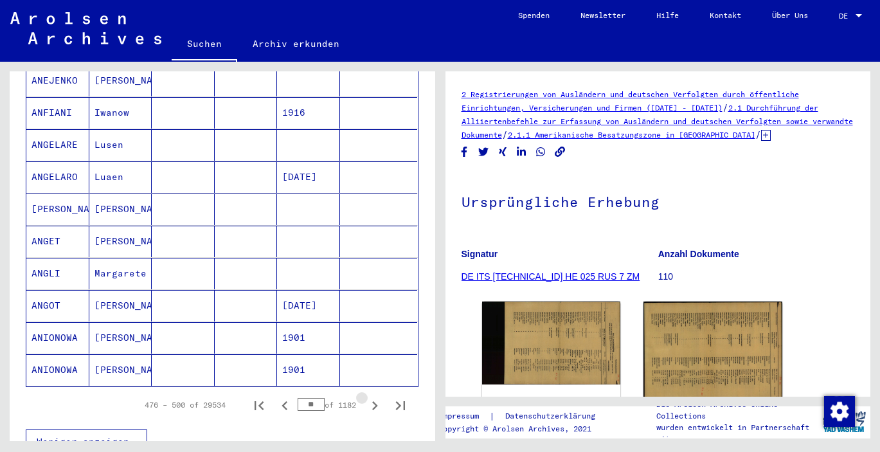
click at [373, 397] on icon "Next page" at bounding box center [375, 406] width 18 height 18
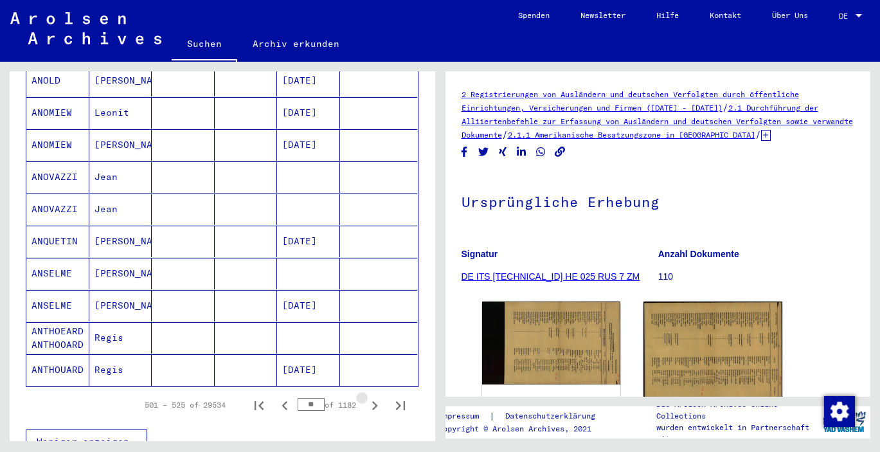
click at [373, 397] on icon "Next page" at bounding box center [375, 406] width 18 height 18
type input "**"
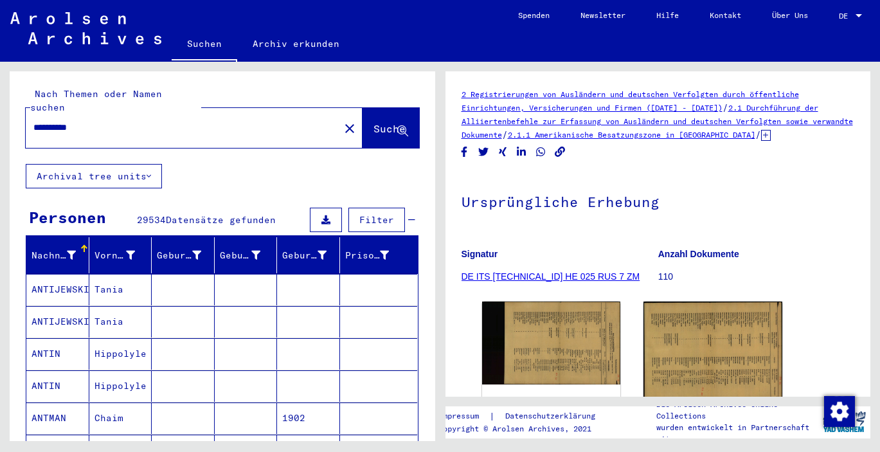
scroll to position [0, 0]
click at [342, 121] on mat-icon "close" at bounding box center [349, 128] width 15 height 15
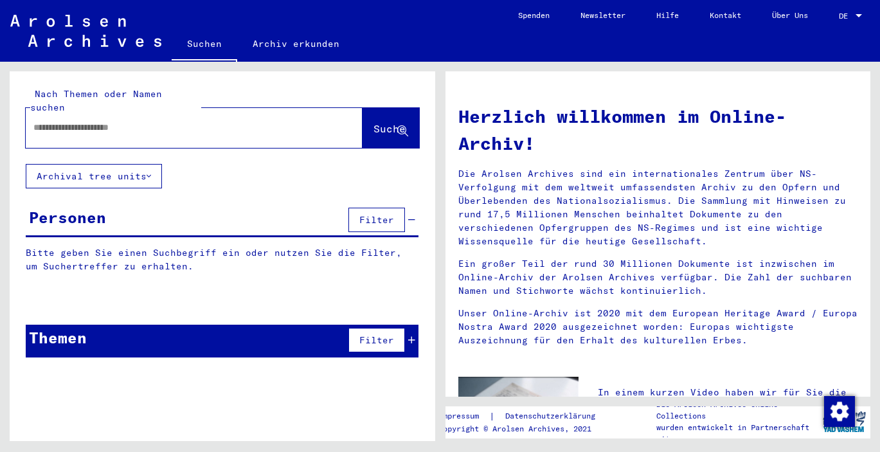
click at [108, 121] on input "text" at bounding box center [178, 128] width 291 height 14
type input "*****"
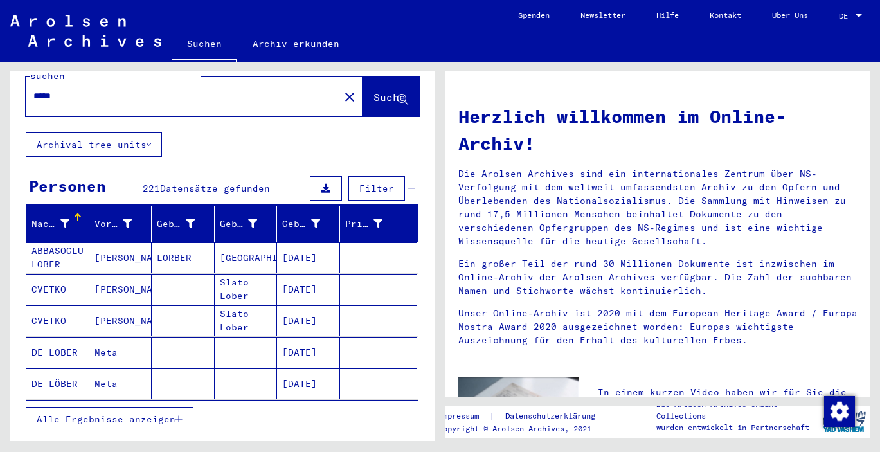
scroll to position [24, 0]
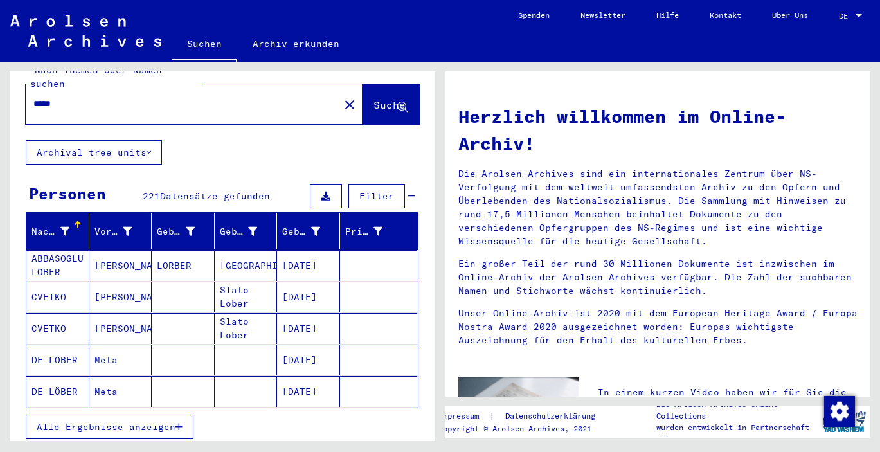
click at [61, 345] on mat-cell "DE LÖBER" at bounding box center [57, 360] width 63 height 31
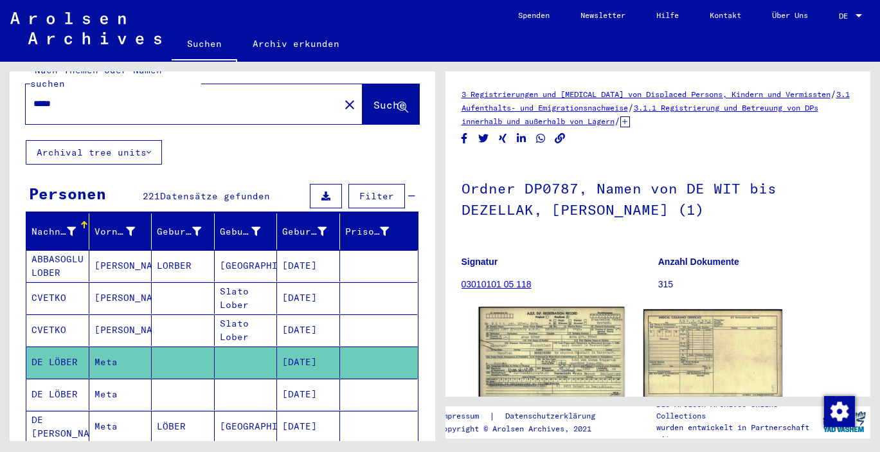
click at [536, 361] on img at bounding box center [551, 352] width 146 height 90
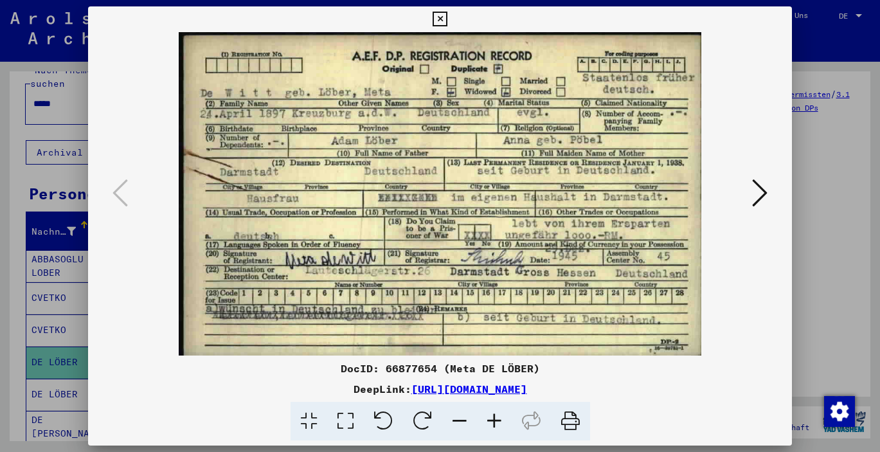
click at [448, 19] on icon at bounding box center [440, 19] width 15 height 15
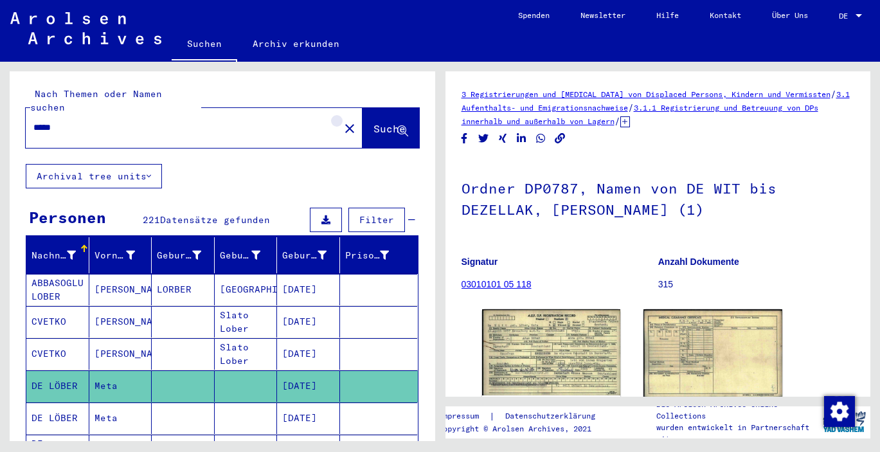
click at [342, 121] on mat-icon "close" at bounding box center [349, 128] width 15 height 15
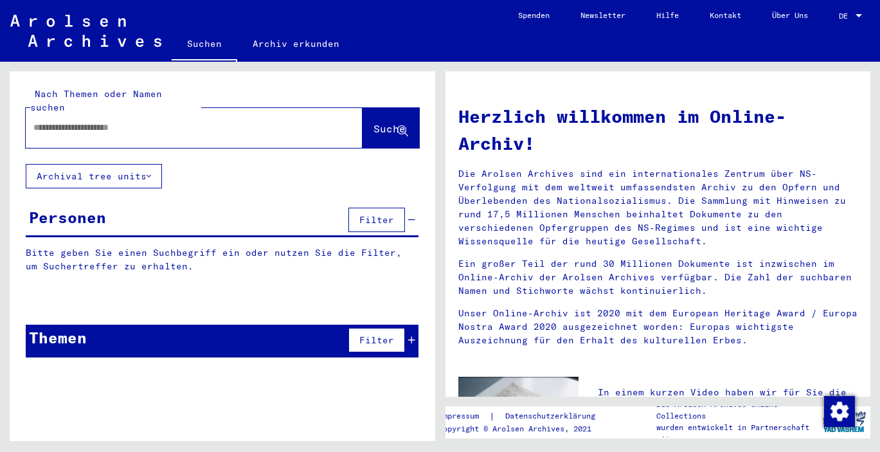
click at [124, 121] on input "text" at bounding box center [178, 128] width 291 height 14
type input "******"
click at [374, 122] on span "Suche" at bounding box center [390, 128] width 32 height 13
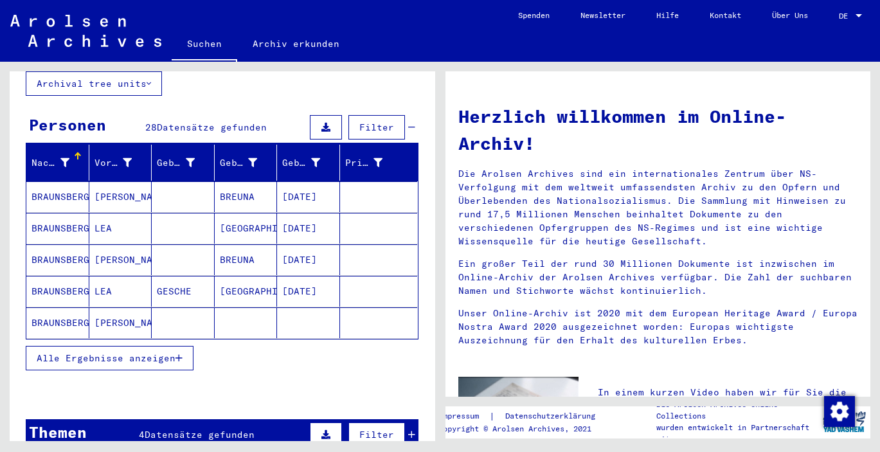
scroll to position [94, 0]
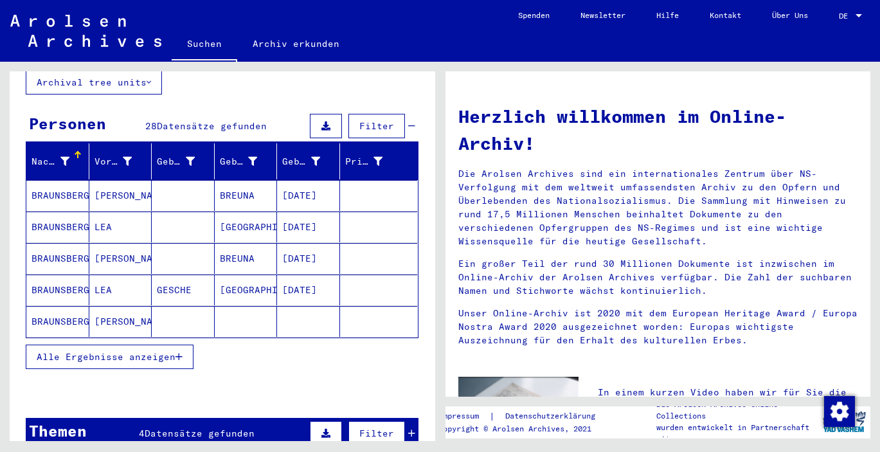
click at [167, 351] on span "Alle Ergebnisse anzeigen" at bounding box center [106, 357] width 139 height 12
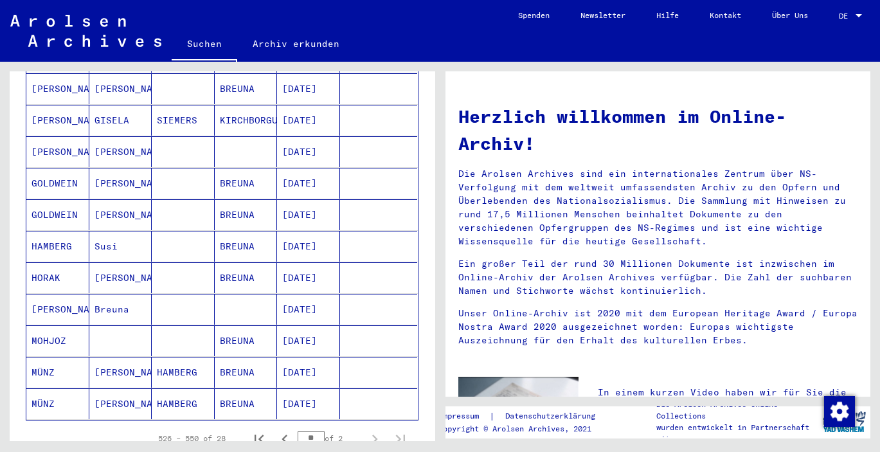
scroll to position [642, 0]
click at [64, 167] on mat-cell "GOLDWEIN" at bounding box center [57, 182] width 63 height 31
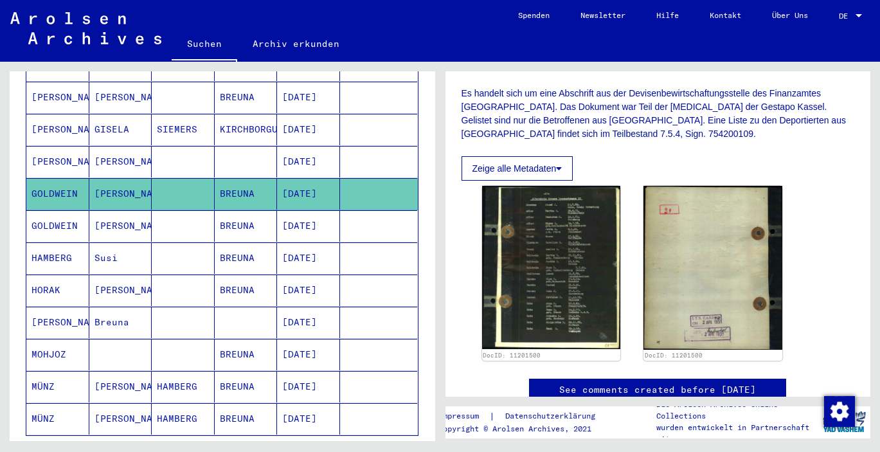
scroll to position [318, 0]
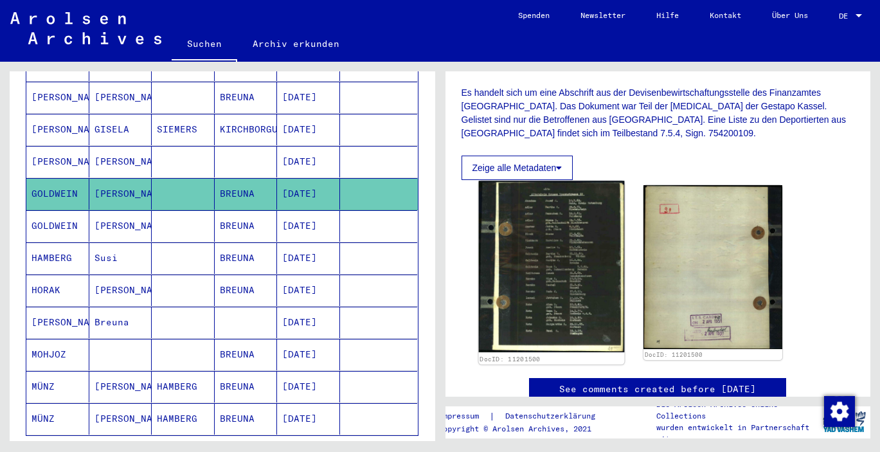
click at [563, 212] on img at bounding box center [551, 267] width 146 height 172
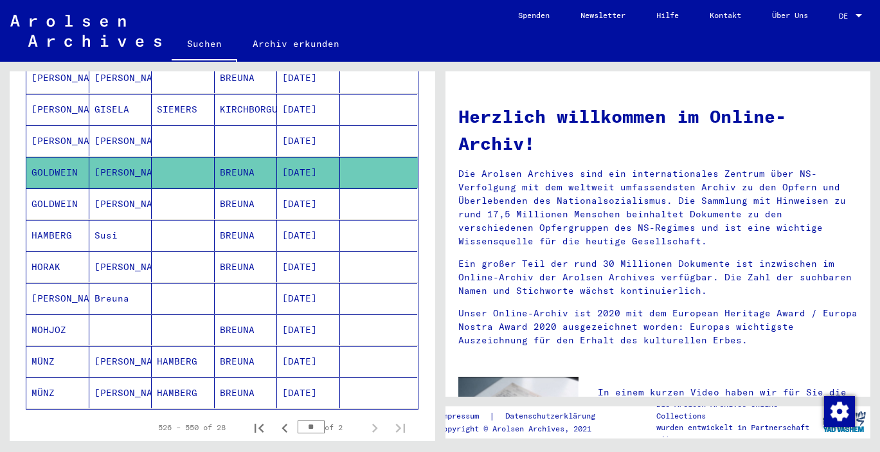
scroll to position [651, 0]
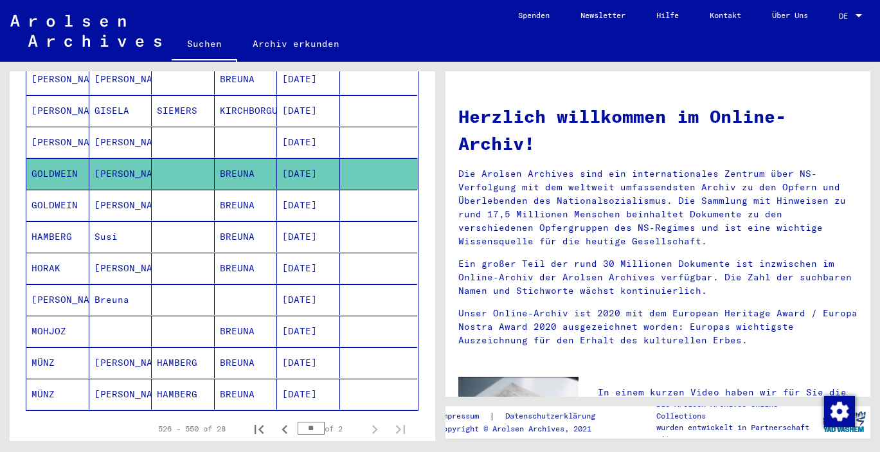
click at [131, 197] on mat-cell "[PERSON_NAME]" at bounding box center [120, 205] width 63 height 31
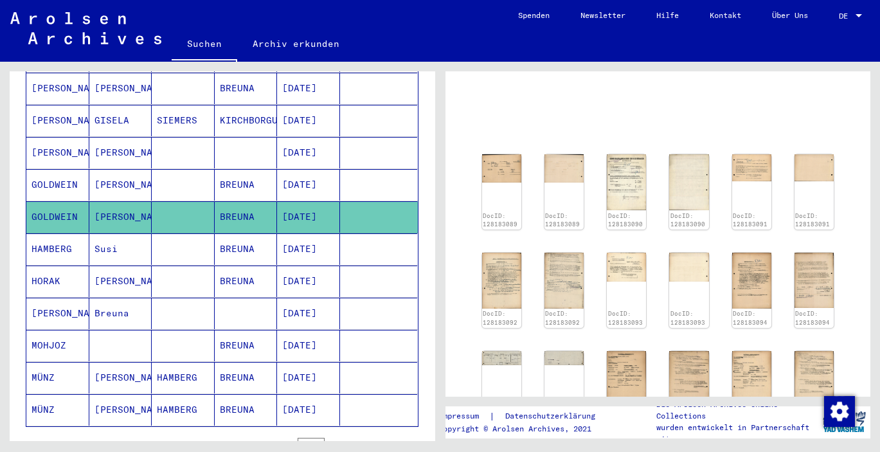
scroll to position [77, 0]
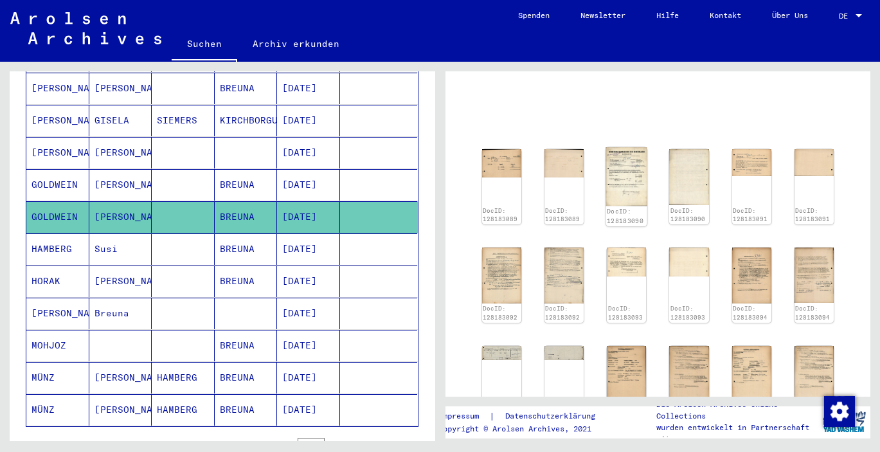
click at [617, 180] on img at bounding box center [626, 176] width 41 height 59
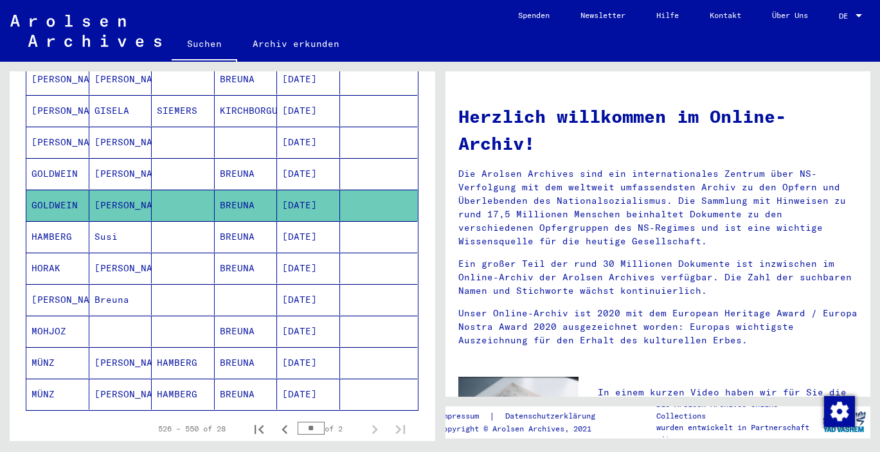
click at [162, 194] on mat-cell at bounding box center [183, 205] width 63 height 31
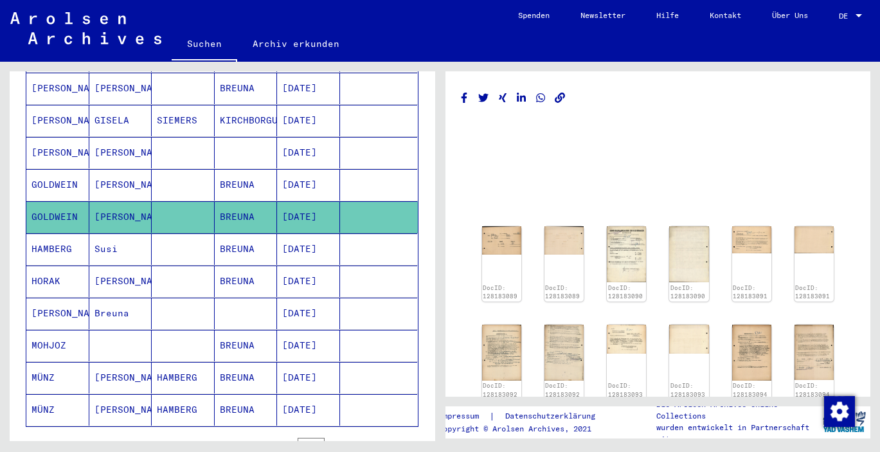
click at [162, 201] on mat-cell at bounding box center [183, 217] width 63 height 32
click at [506, 241] on img at bounding box center [501, 239] width 41 height 30
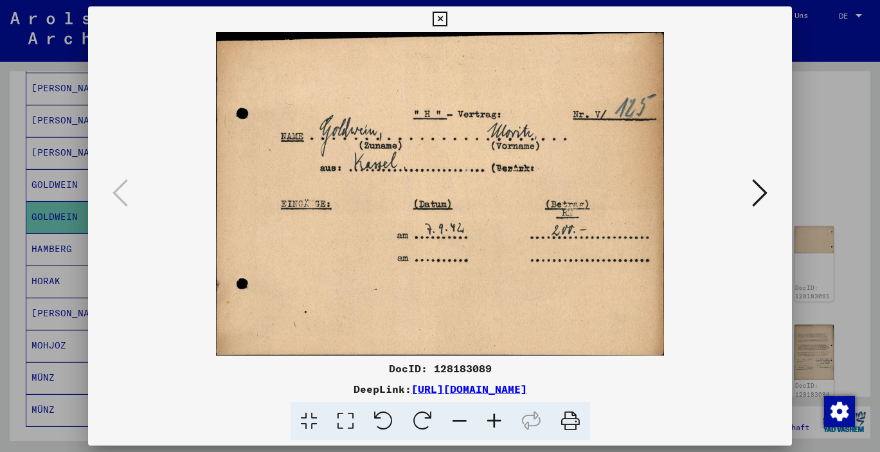
click at [753, 196] on icon at bounding box center [759, 192] width 15 height 31
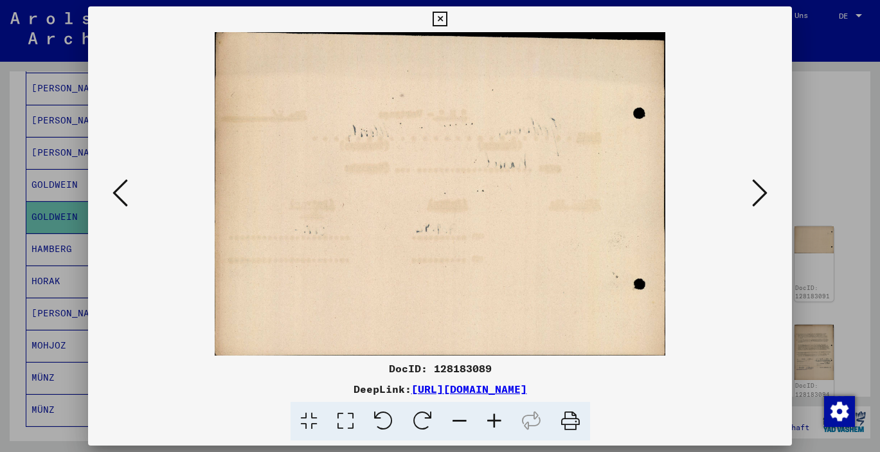
click at [753, 196] on icon at bounding box center [759, 192] width 15 height 31
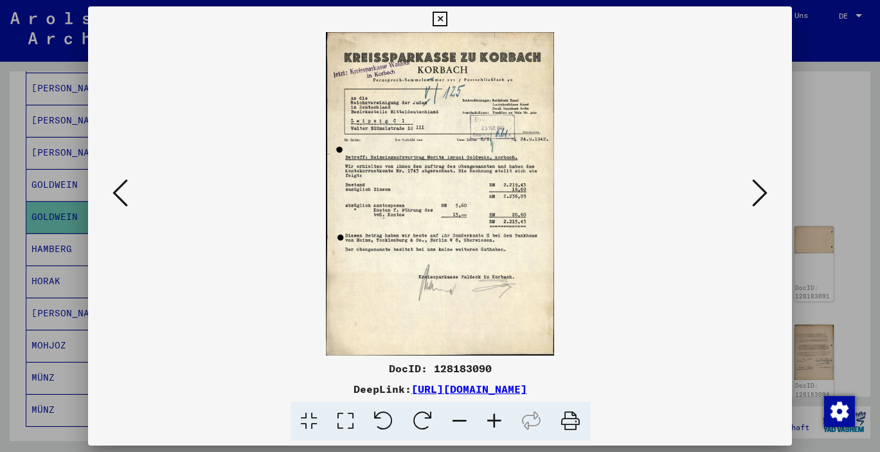
click at [753, 196] on icon at bounding box center [759, 192] width 15 height 31
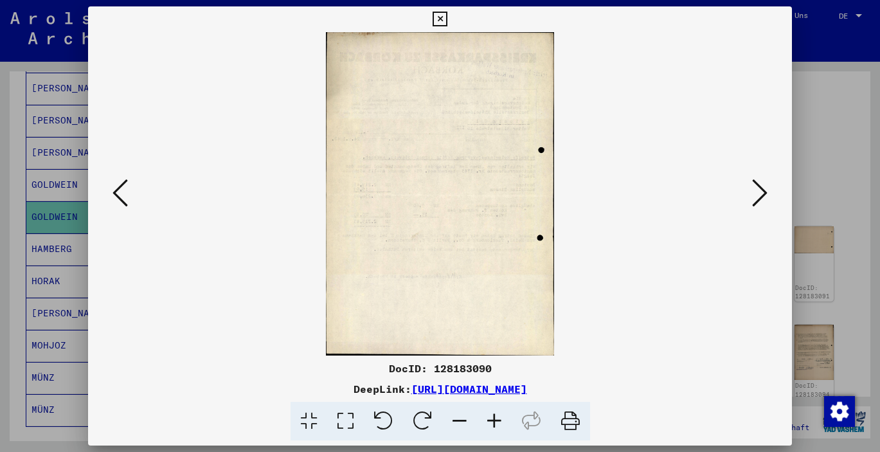
click at [753, 196] on icon at bounding box center [759, 192] width 15 height 31
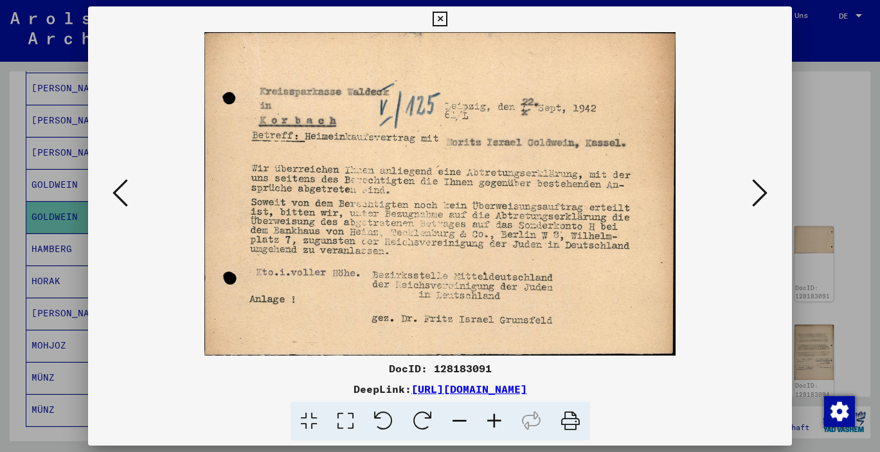
click at [753, 196] on icon at bounding box center [759, 192] width 15 height 31
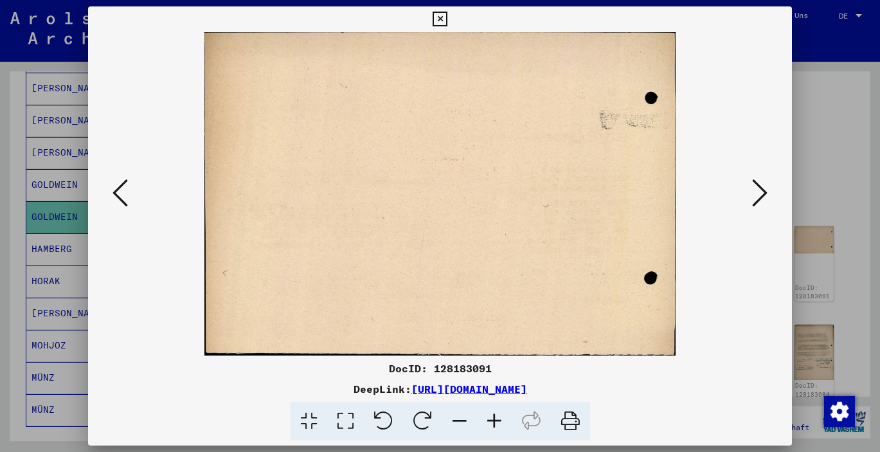
click at [753, 196] on icon at bounding box center [759, 192] width 15 height 31
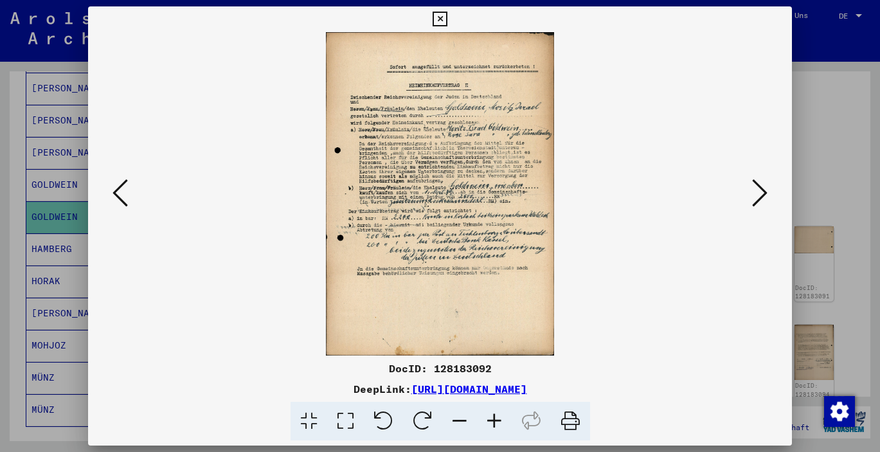
click at [118, 197] on icon at bounding box center [120, 192] width 15 height 31
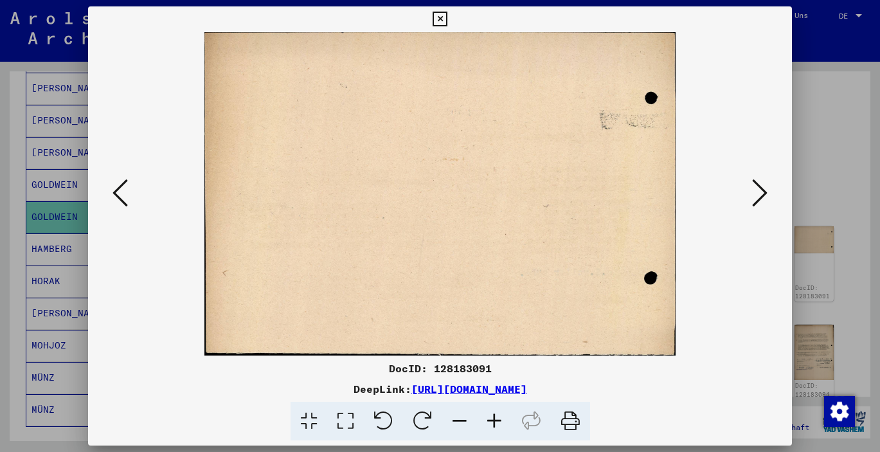
click at [118, 197] on icon at bounding box center [120, 192] width 15 height 31
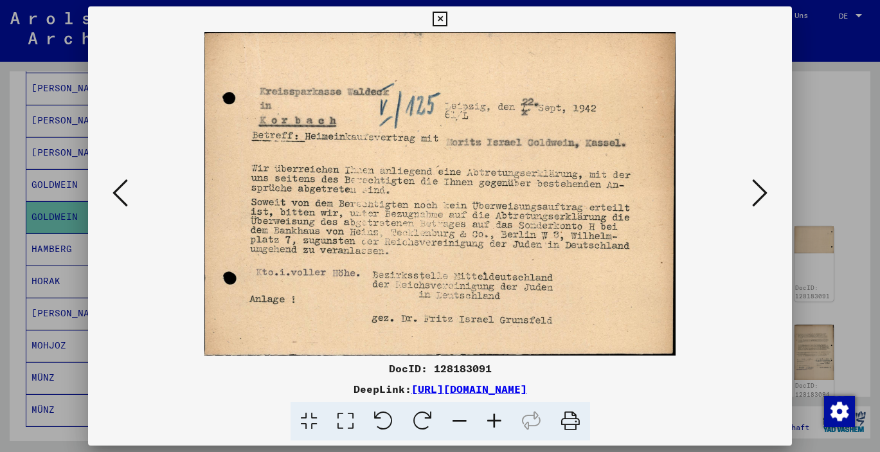
click at [761, 188] on icon at bounding box center [759, 192] width 15 height 31
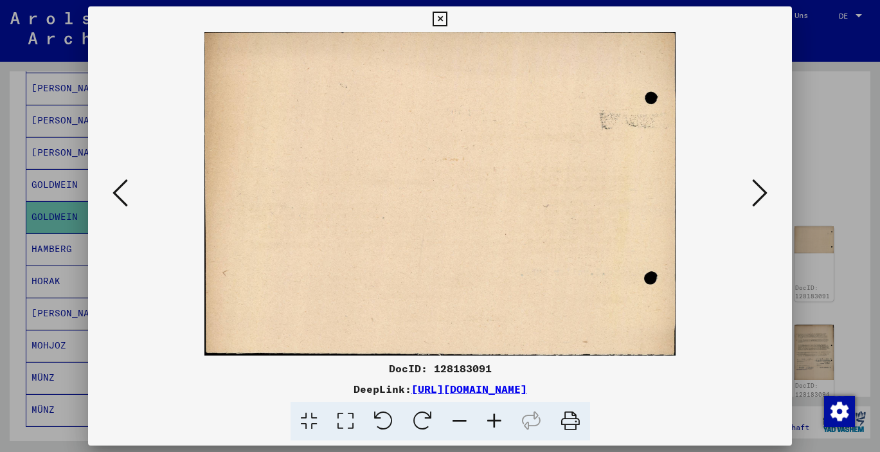
click at [761, 188] on icon at bounding box center [759, 192] width 15 height 31
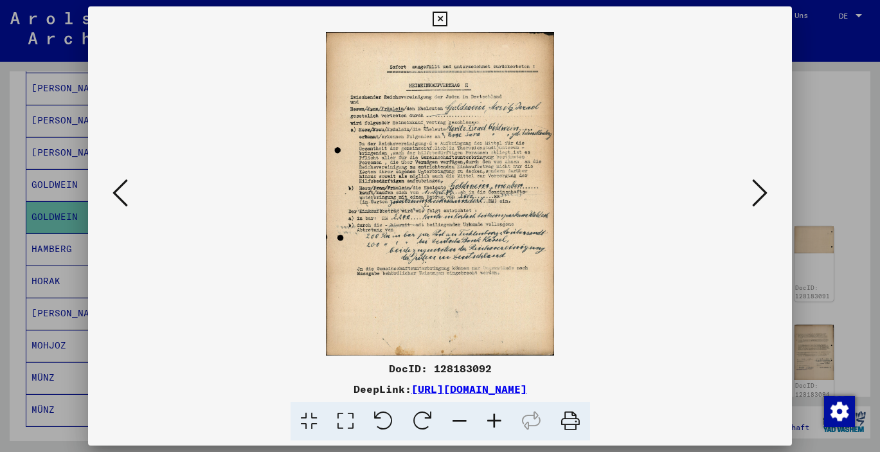
click at [618, 205] on img at bounding box center [440, 193] width 617 height 323
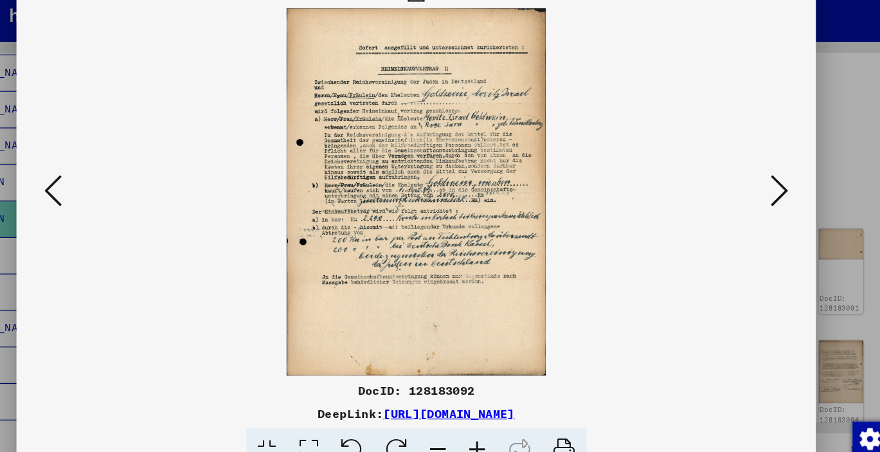
click at [752, 177] on icon at bounding box center [759, 192] width 15 height 31
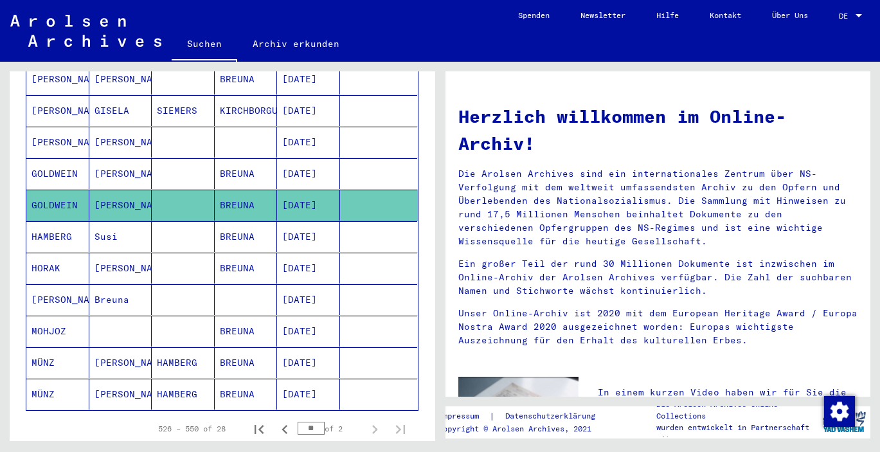
click at [128, 190] on mat-cell "[PERSON_NAME]" at bounding box center [120, 205] width 63 height 31
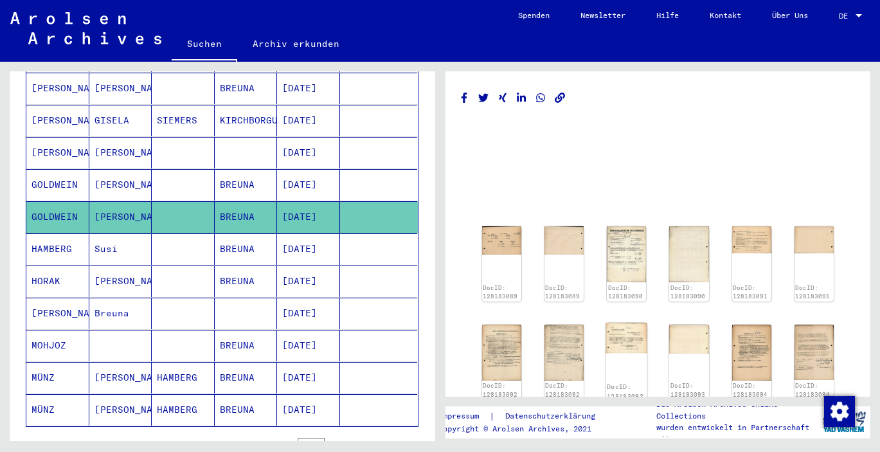
click at [624, 345] on img at bounding box center [626, 338] width 41 height 30
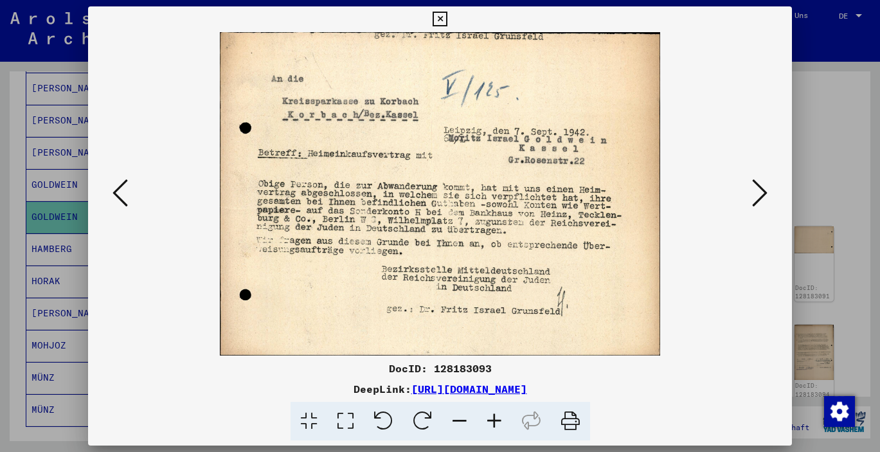
click at [756, 187] on icon at bounding box center [759, 192] width 15 height 31
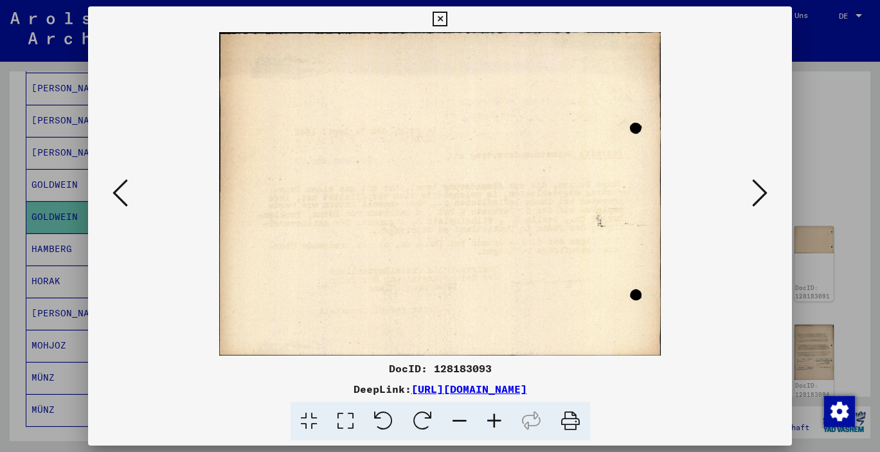
click at [756, 188] on icon at bounding box center [759, 192] width 15 height 31
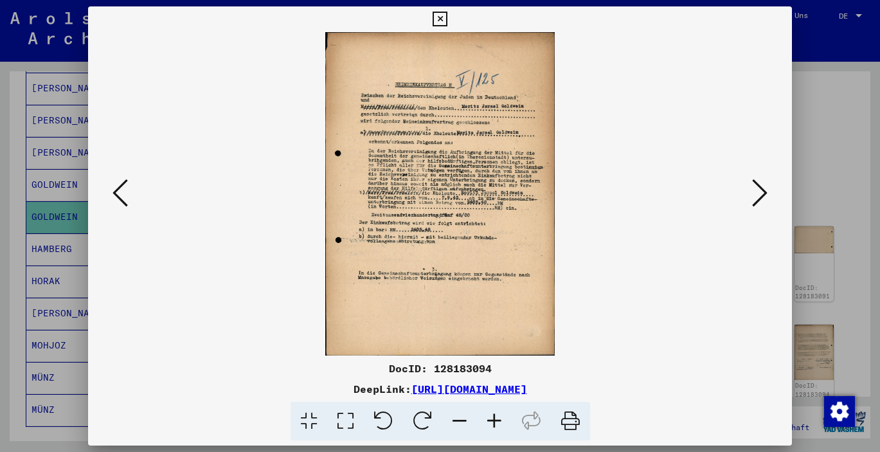
click at [754, 198] on icon at bounding box center [759, 192] width 15 height 31
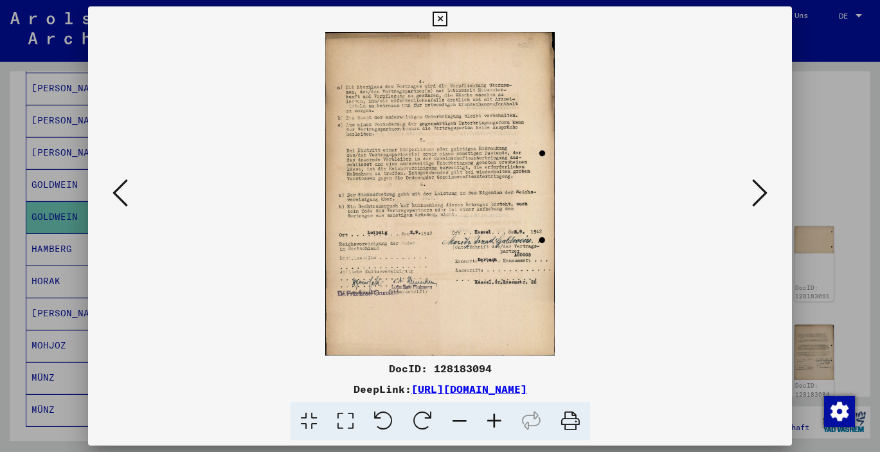
click at [754, 198] on icon at bounding box center [759, 192] width 15 height 31
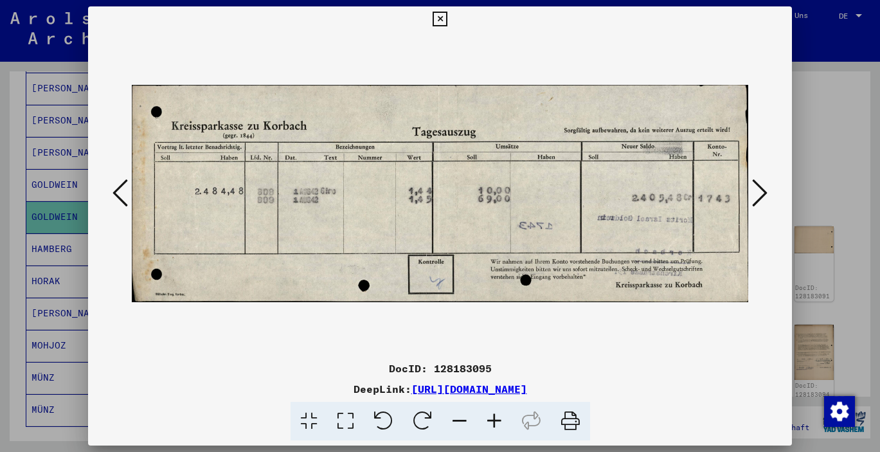
click at [754, 198] on icon at bounding box center [759, 192] width 15 height 31
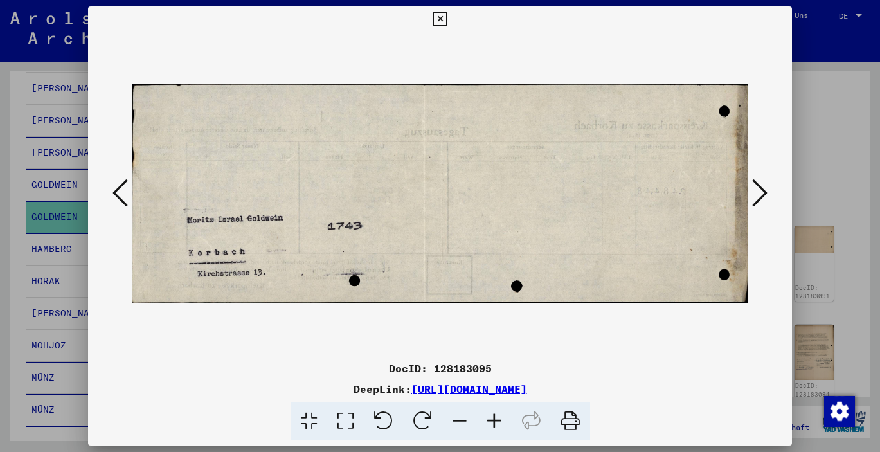
click at [756, 200] on icon at bounding box center [759, 192] width 15 height 31
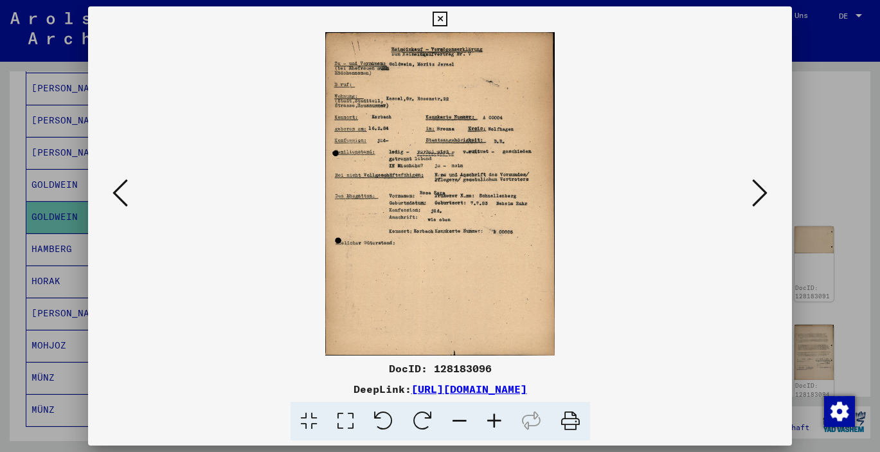
click at [764, 181] on icon at bounding box center [759, 192] width 15 height 31
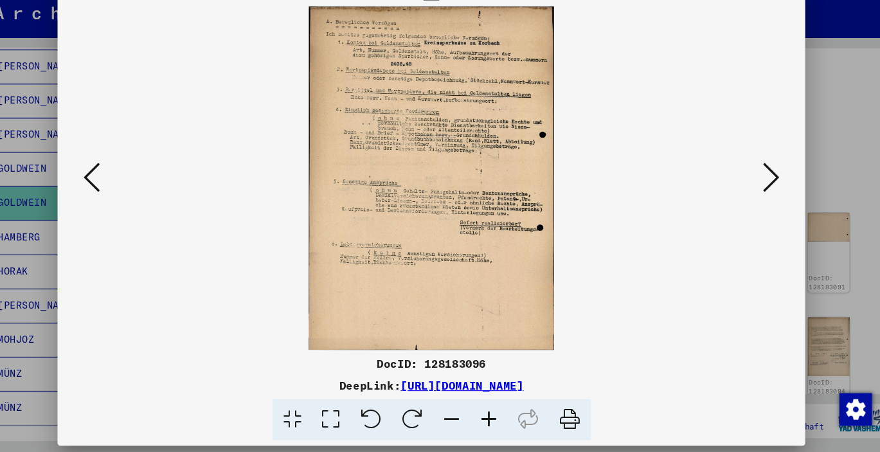
click at [752, 177] on icon at bounding box center [759, 192] width 15 height 31
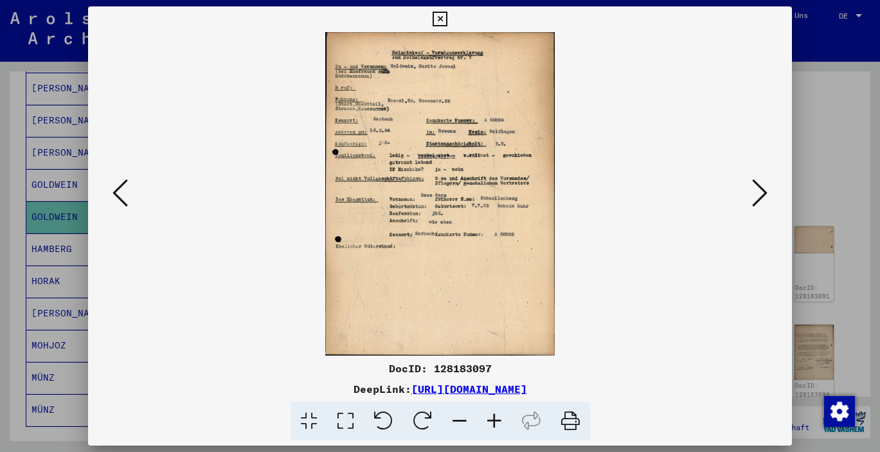
click at [765, 193] on icon at bounding box center [759, 192] width 15 height 31
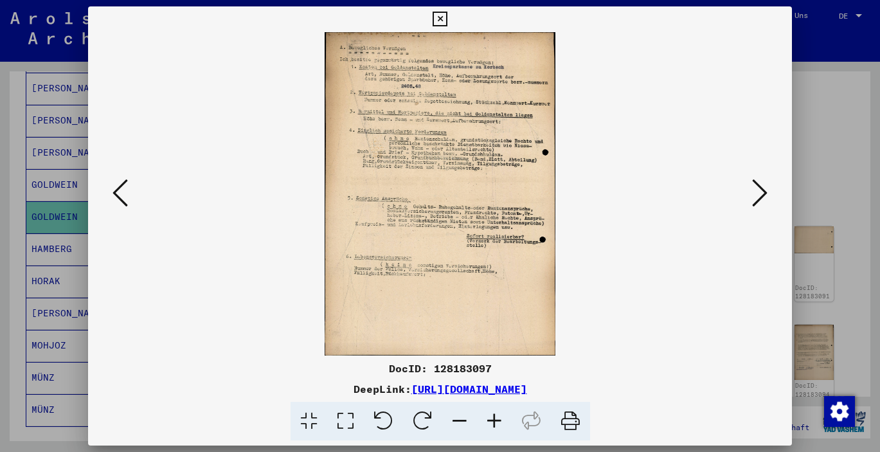
click at [765, 193] on icon at bounding box center [759, 192] width 15 height 31
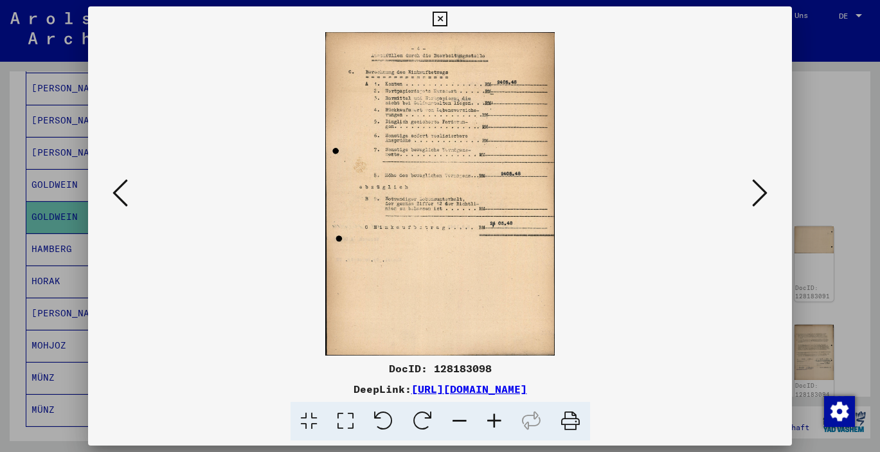
click at [765, 193] on icon at bounding box center [759, 192] width 15 height 31
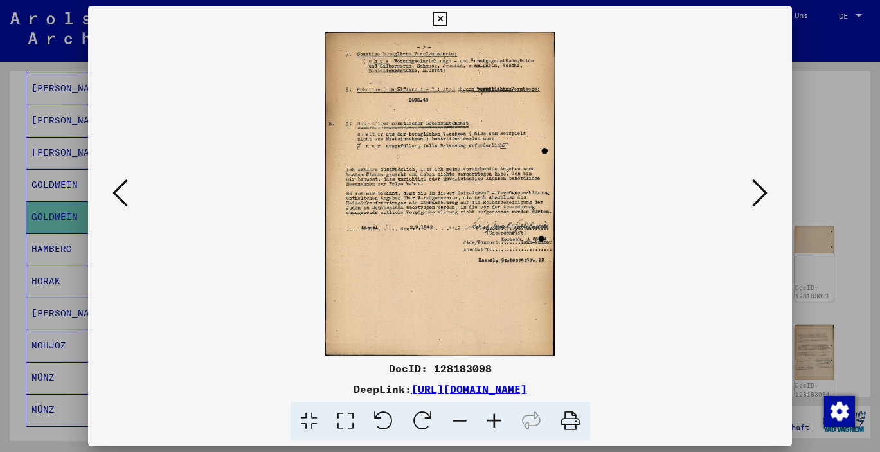
click at [753, 203] on icon at bounding box center [759, 192] width 15 height 31
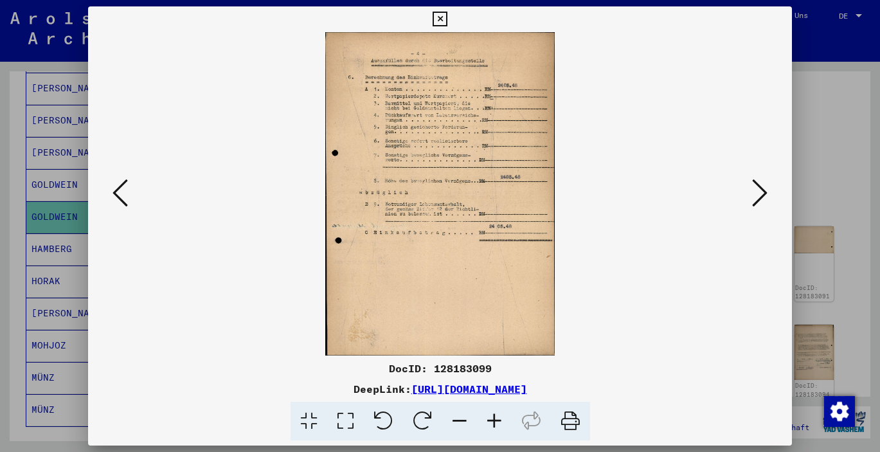
click at [753, 203] on icon at bounding box center [759, 192] width 15 height 31
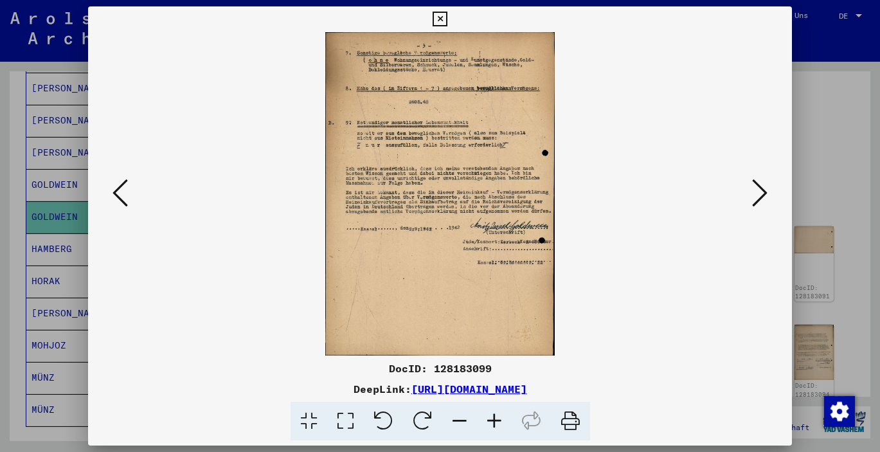
click at [755, 187] on icon at bounding box center [759, 192] width 15 height 31
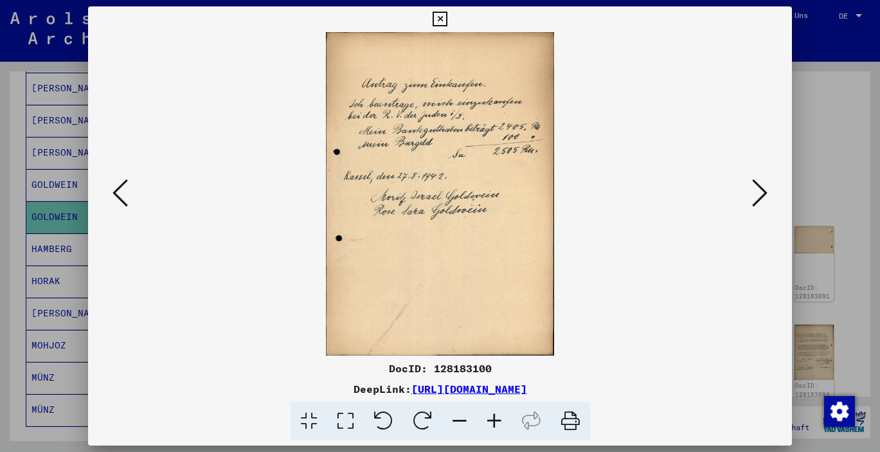
click at [760, 194] on icon at bounding box center [759, 192] width 15 height 31
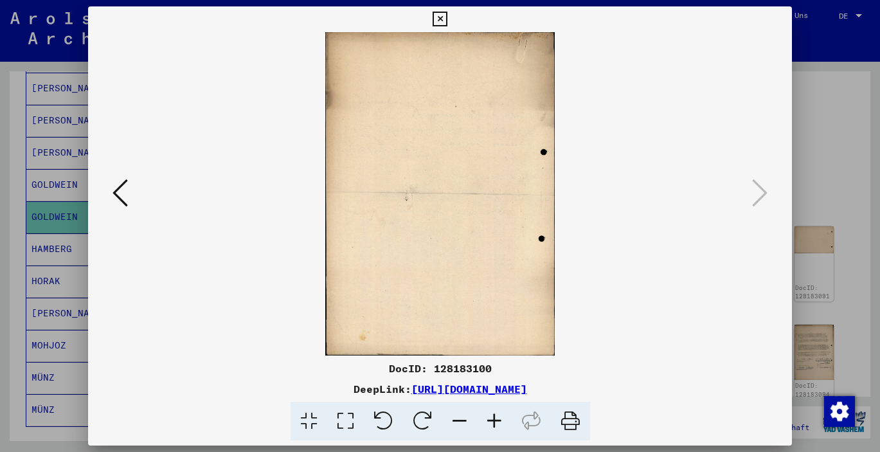
click at [448, 18] on icon at bounding box center [440, 19] width 15 height 15
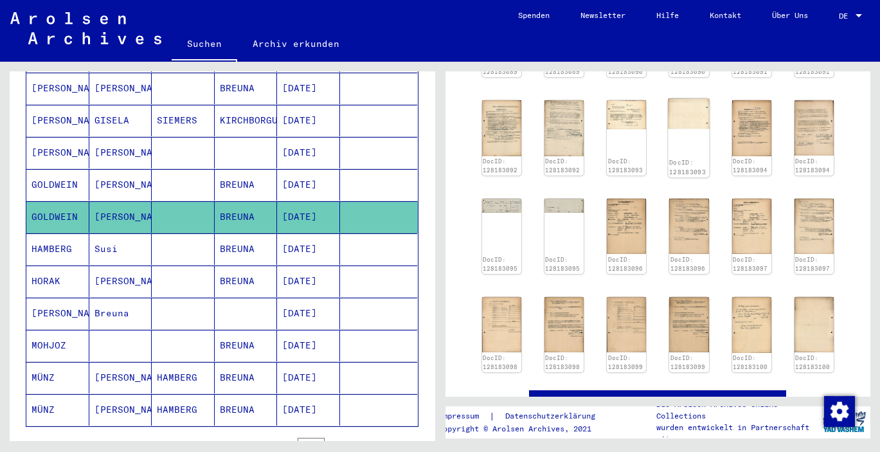
scroll to position [226, 0]
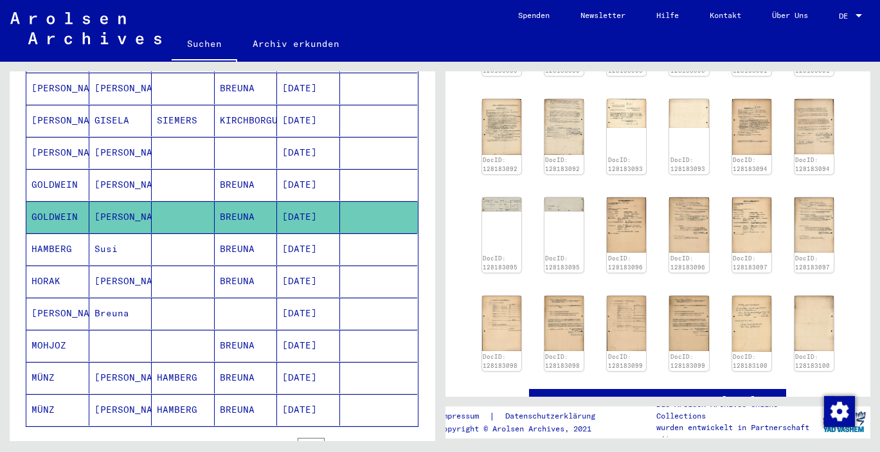
click at [61, 233] on mat-cell "HAMBERG" at bounding box center [57, 249] width 63 height 32
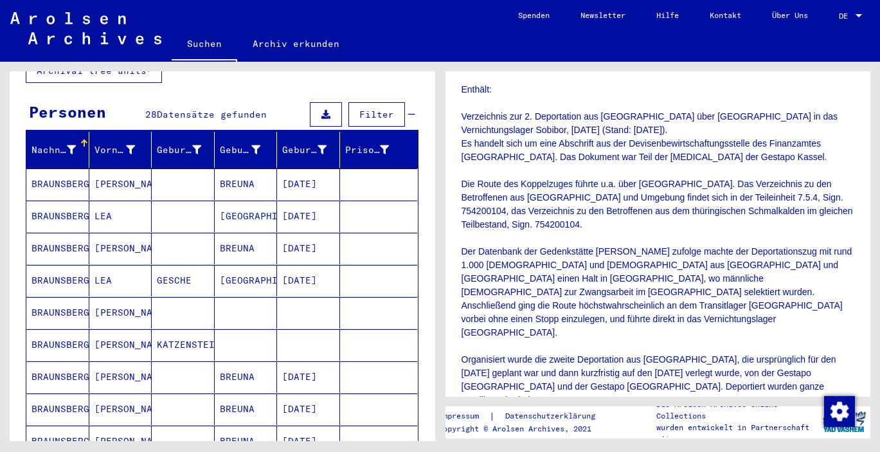
scroll to position [102, 0]
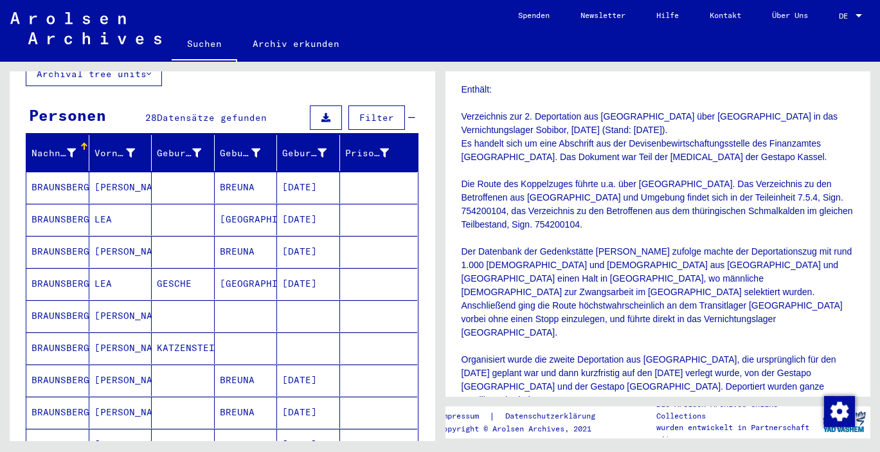
click at [77, 172] on mat-cell "BRAUNSBERG" at bounding box center [57, 188] width 63 height 32
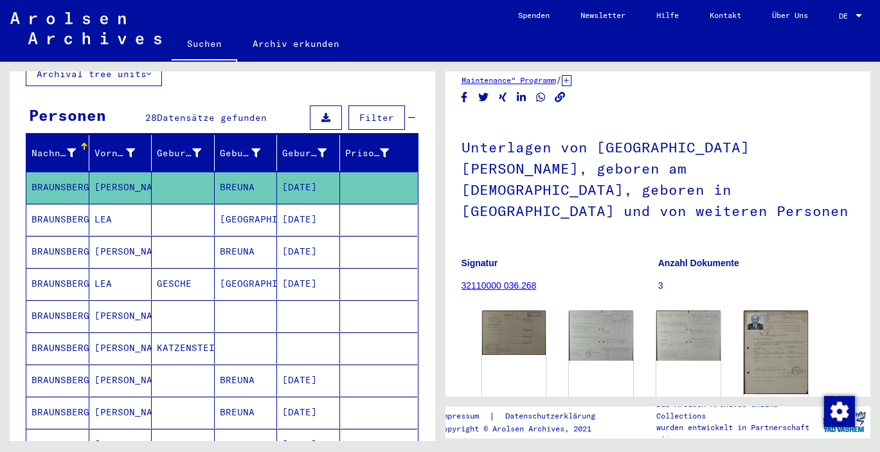
scroll to position [44, 0]
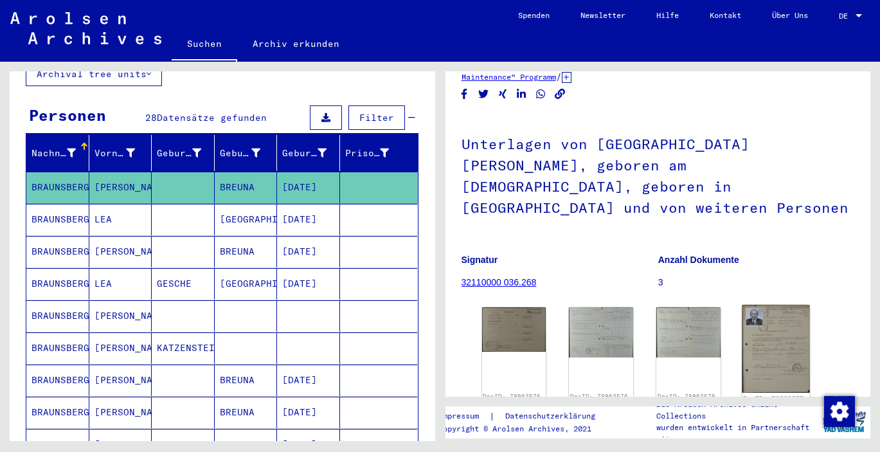
click at [787, 364] on img at bounding box center [777, 349] width 68 height 88
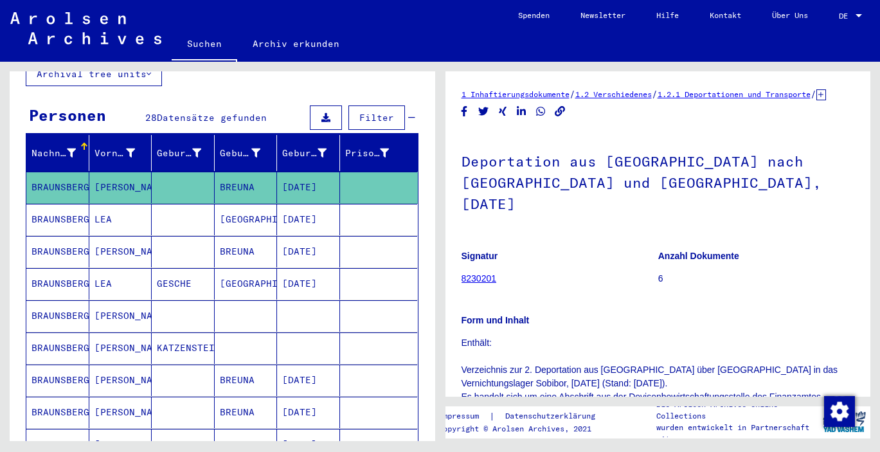
click at [127, 176] on mat-cell "[PERSON_NAME]" at bounding box center [120, 188] width 63 height 32
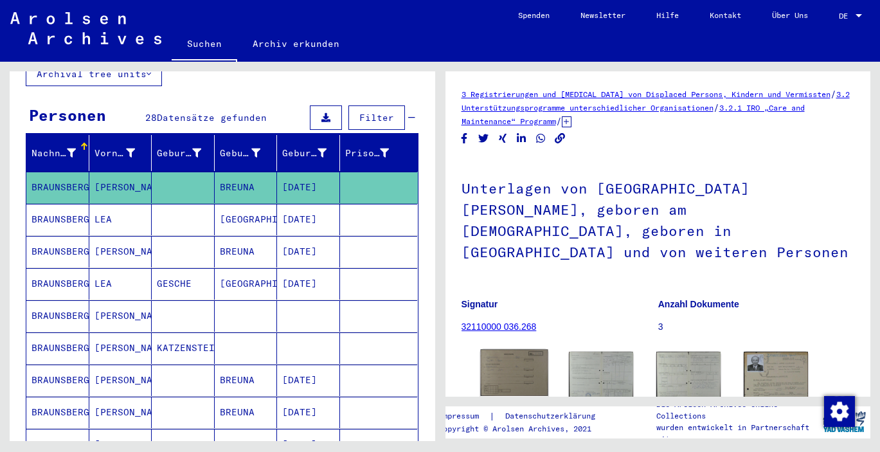
click at [494, 350] on img at bounding box center [514, 373] width 68 height 46
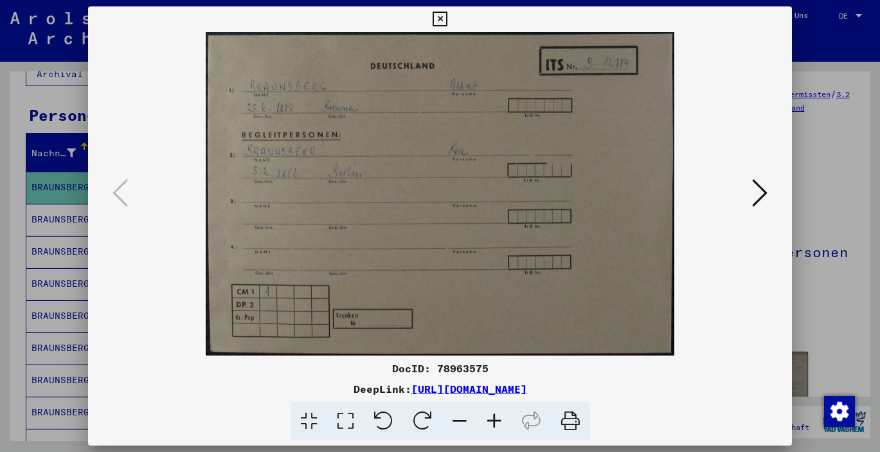
click at [758, 203] on icon at bounding box center [759, 192] width 15 height 31
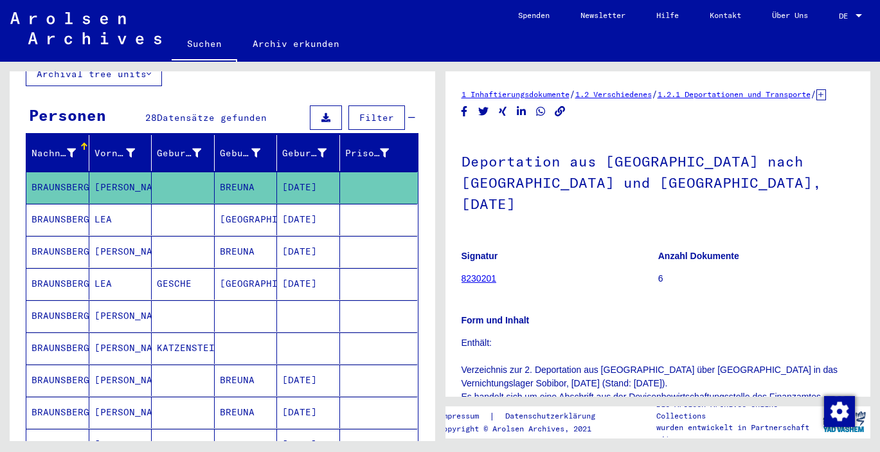
click at [134, 180] on mat-cell "[PERSON_NAME]" at bounding box center [120, 188] width 63 height 32
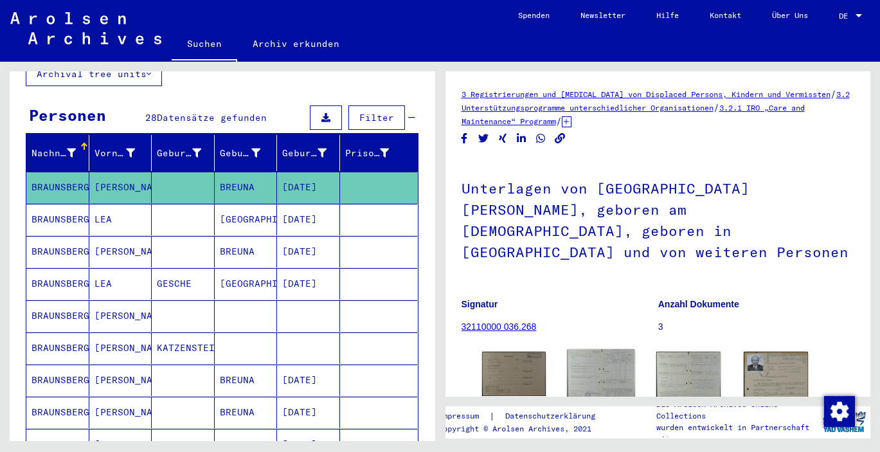
click at [607, 359] on img at bounding box center [602, 376] width 68 height 53
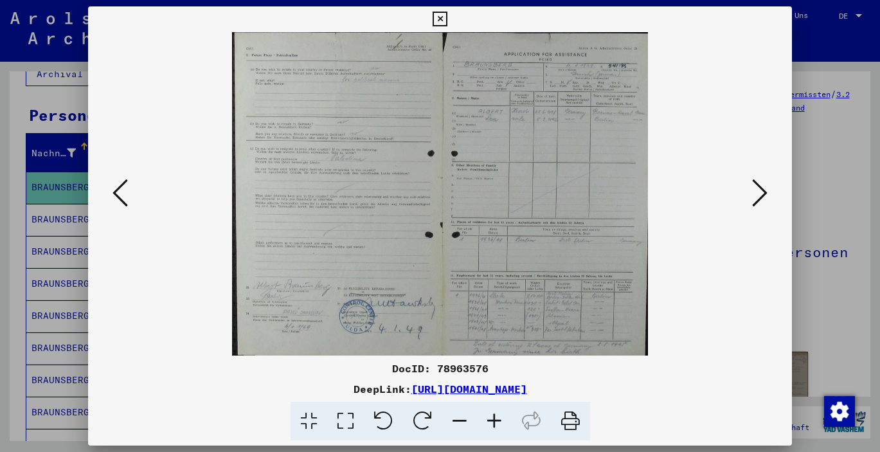
click at [772, 189] on div at bounding box center [440, 193] width 704 height 323
click at [761, 189] on icon at bounding box center [759, 192] width 15 height 31
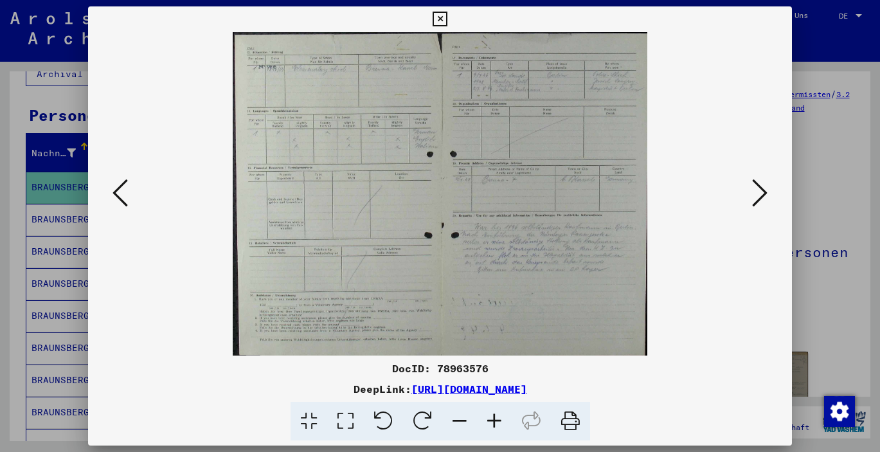
click at [118, 200] on icon at bounding box center [120, 192] width 15 height 31
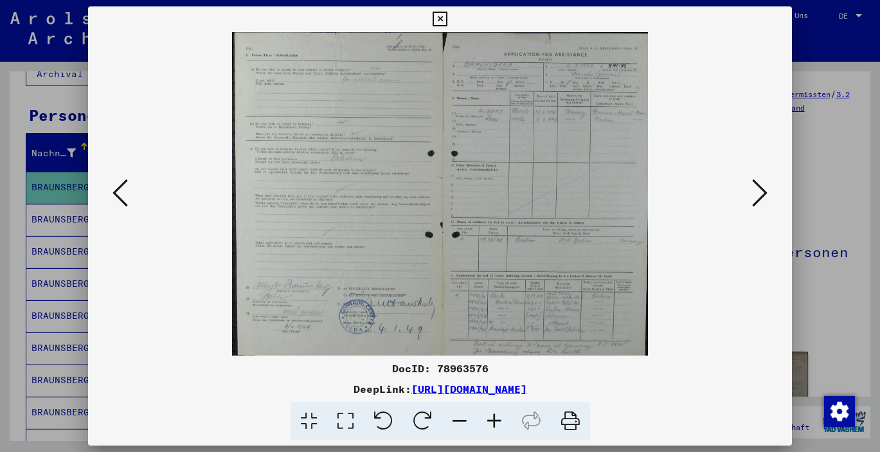
click at [118, 200] on icon at bounding box center [120, 192] width 15 height 31
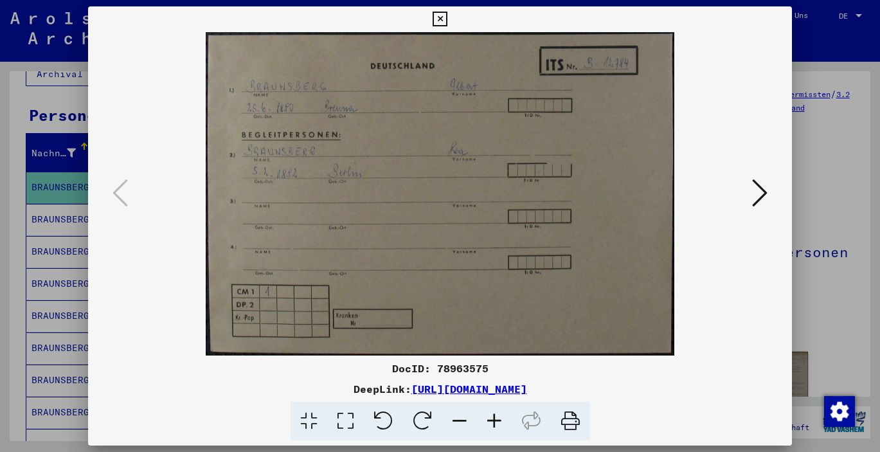
click at [754, 197] on icon at bounding box center [759, 192] width 15 height 31
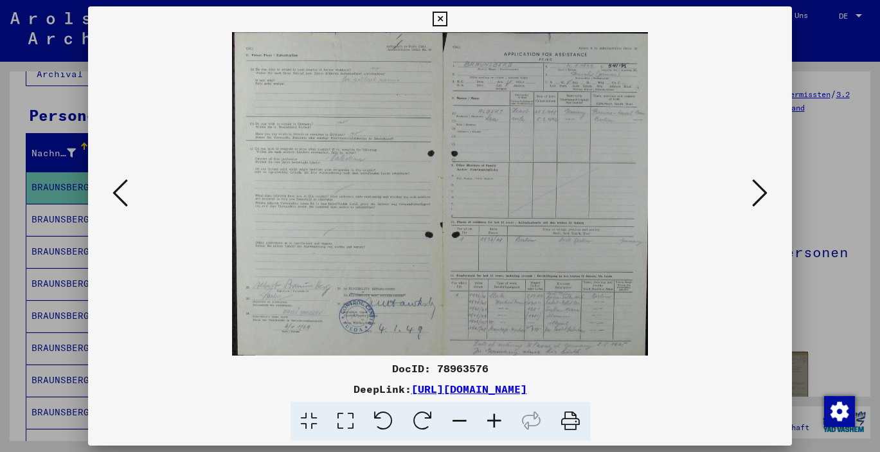
click at [757, 197] on icon at bounding box center [759, 192] width 15 height 31
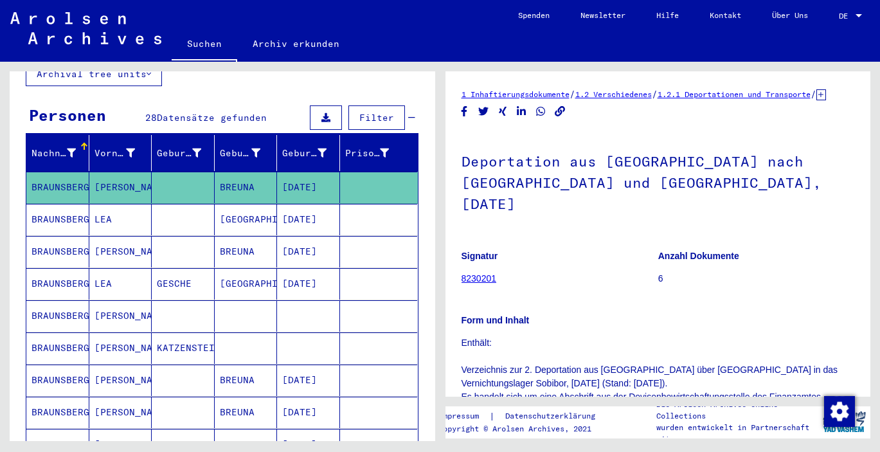
click at [105, 204] on mat-cell "LEA" at bounding box center [120, 220] width 63 height 32
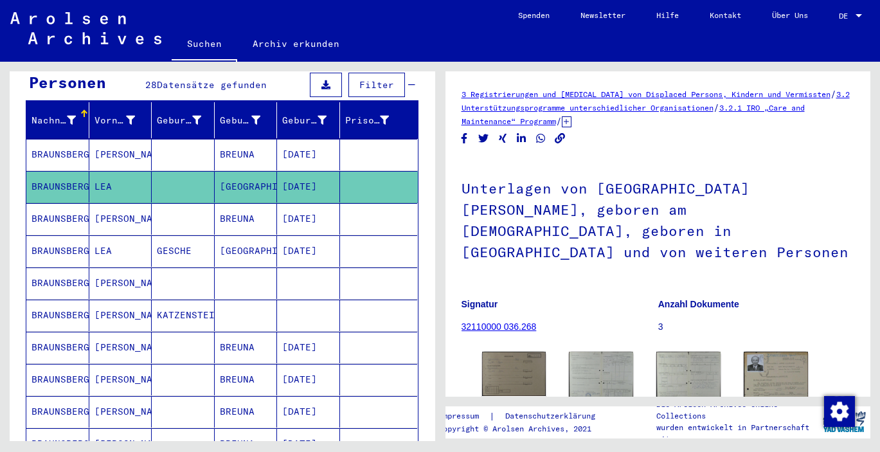
scroll to position [136, 0]
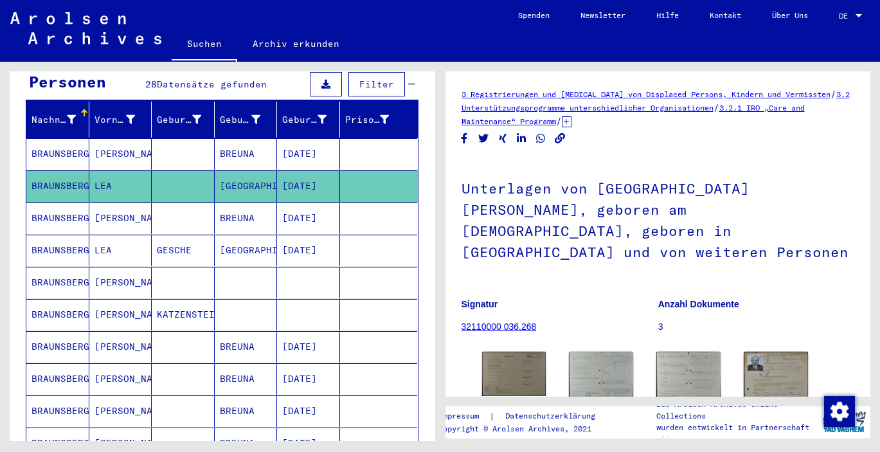
click at [105, 211] on mat-cell "[PERSON_NAME]" at bounding box center [120, 219] width 63 height 32
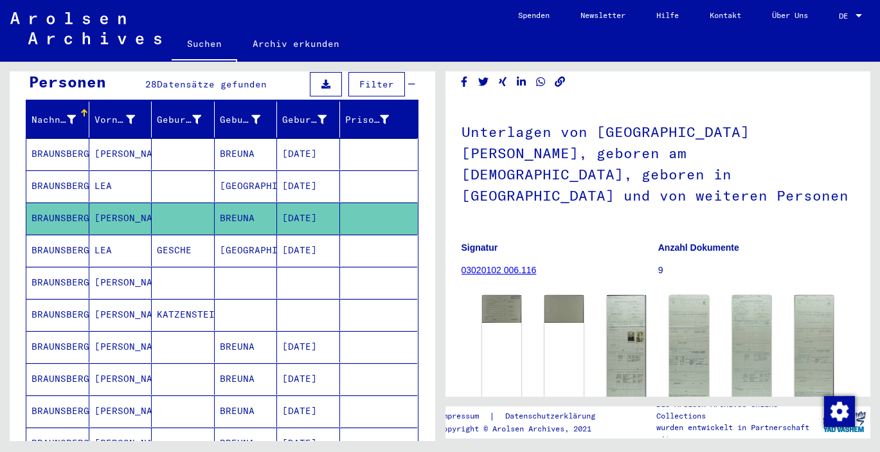
scroll to position [48, 0]
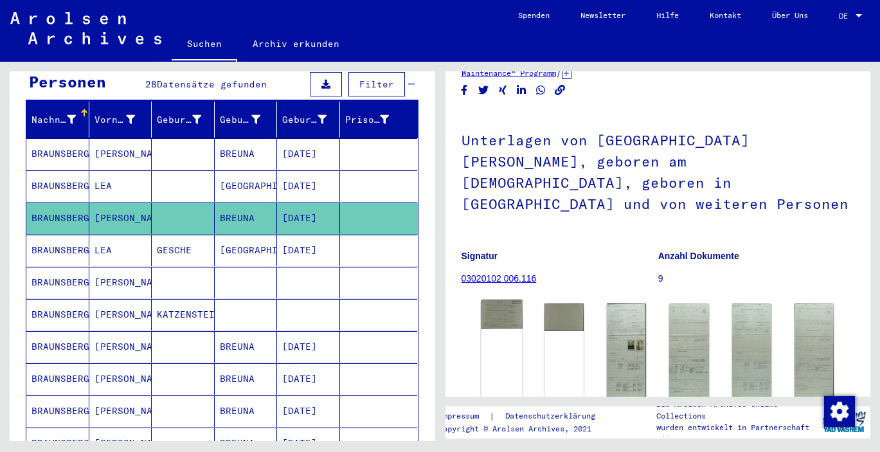
click at [507, 300] on img at bounding box center [501, 314] width 41 height 29
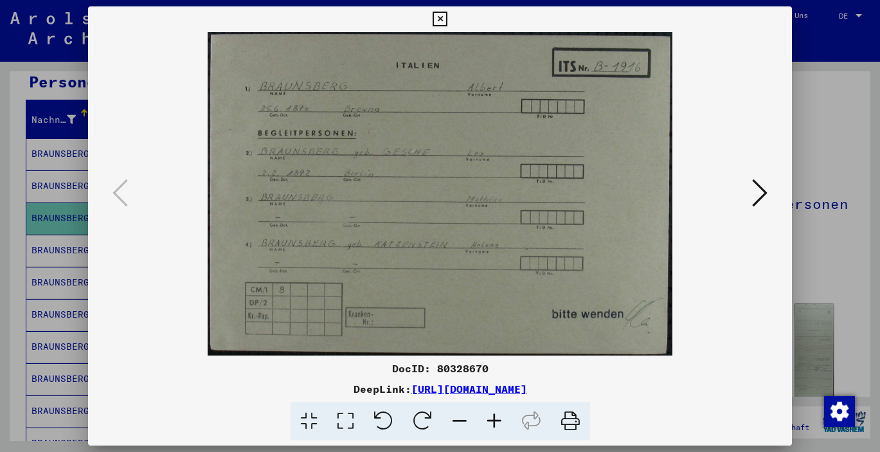
click at [757, 188] on icon at bounding box center [759, 192] width 15 height 31
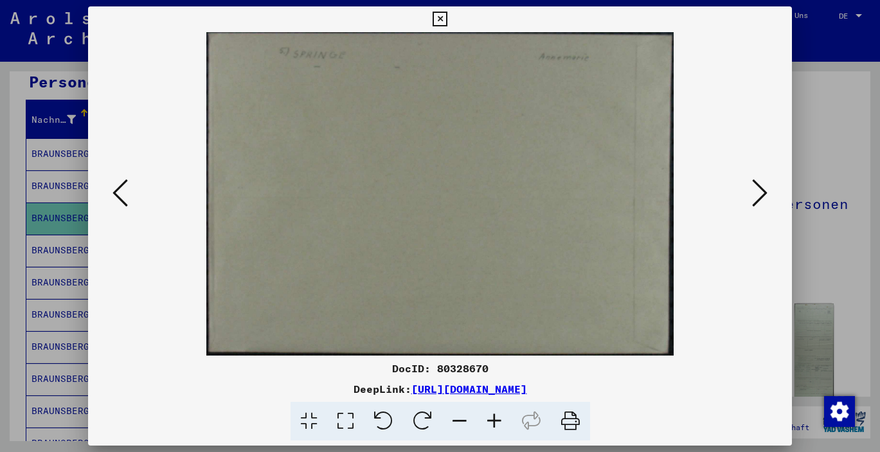
click at [757, 188] on icon at bounding box center [759, 192] width 15 height 31
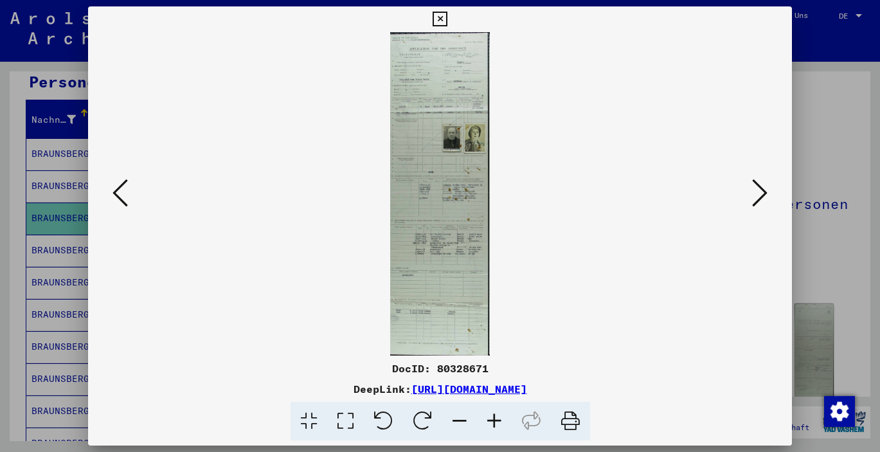
click at [758, 201] on icon at bounding box center [759, 192] width 15 height 31
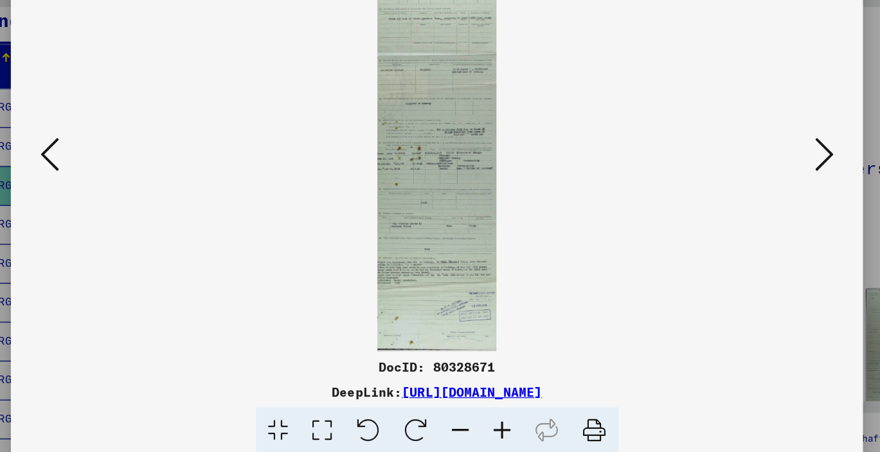
click at [752, 177] on icon at bounding box center [759, 192] width 15 height 31
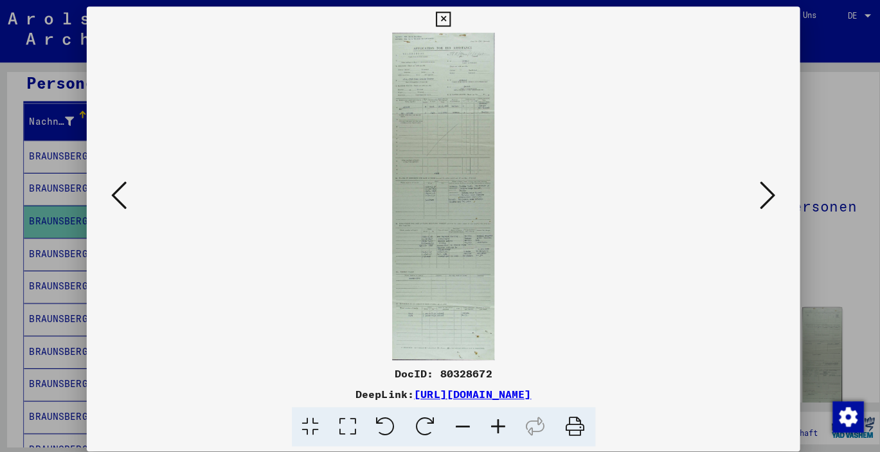
click at [765, 191] on icon at bounding box center [759, 192] width 15 height 31
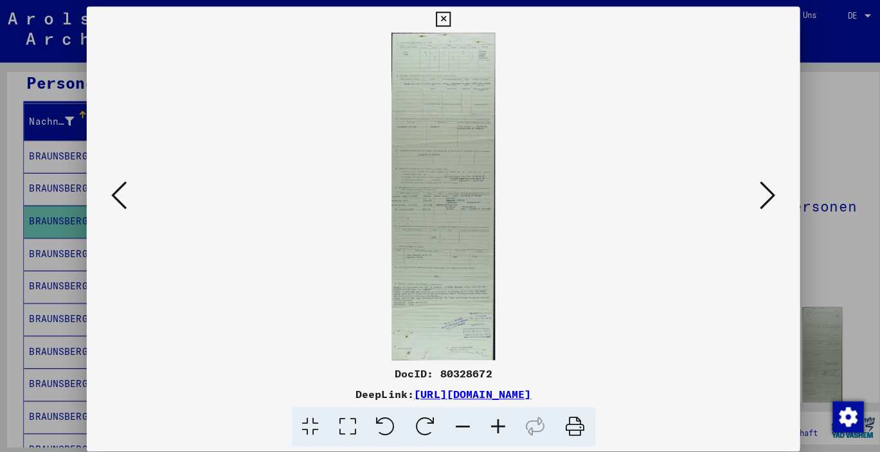
scroll to position [0, 0]
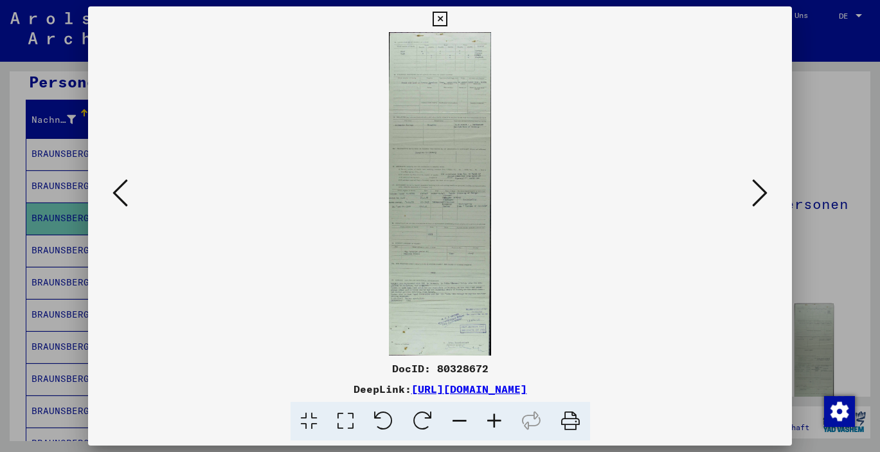
click at [766, 187] on icon at bounding box center [759, 192] width 15 height 31
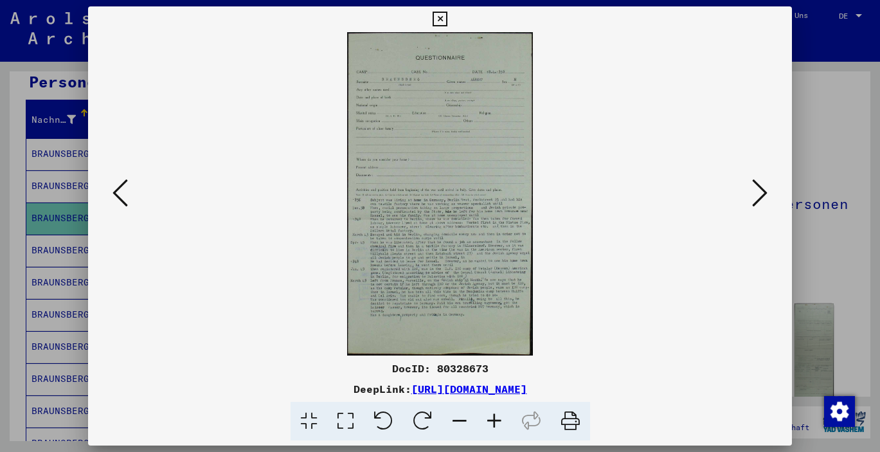
click at [765, 196] on icon at bounding box center [759, 192] width 15 height 31
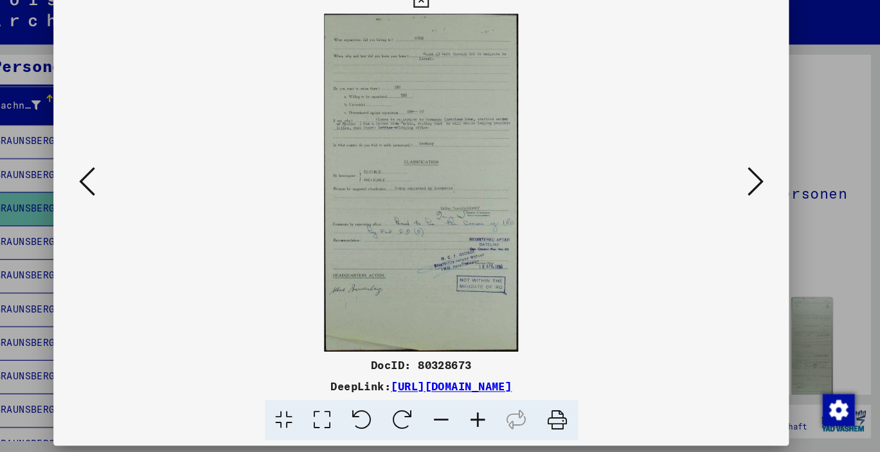
click at [752, 177] on icon at bounding box center [759, 192] width 15 height 31
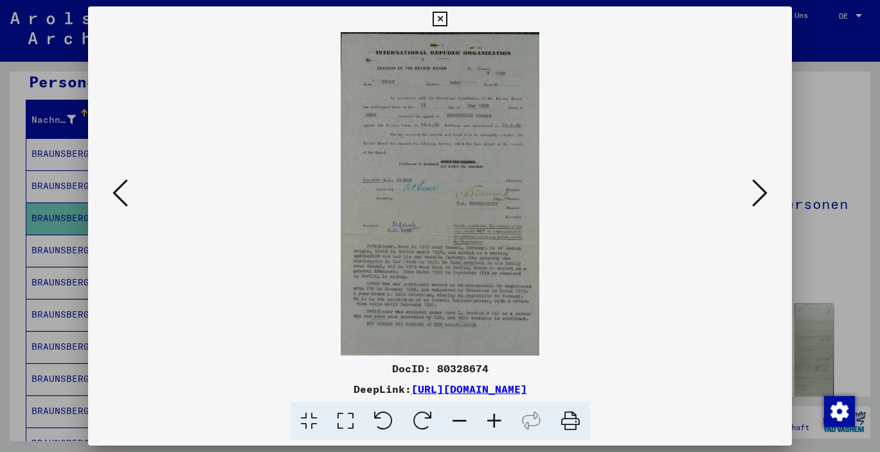
click at [763, 190] on icon at bounding box center [759, 192] width 15 height 31
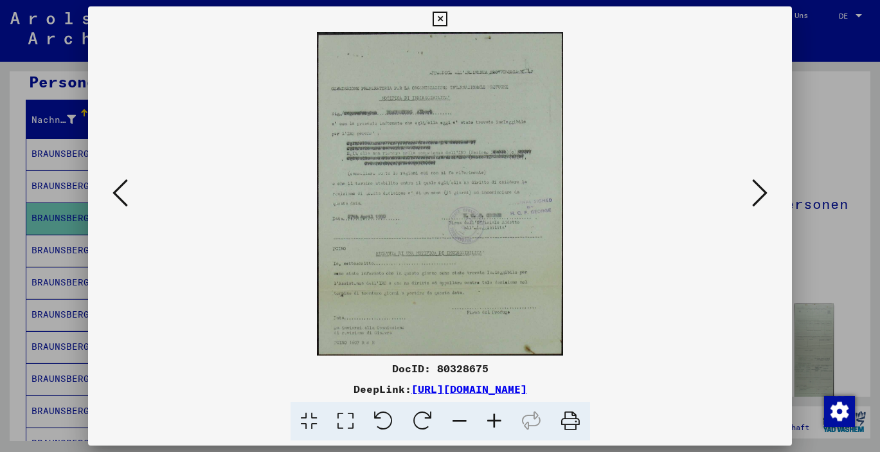
click at [757, 191] on icon at bounding box center [759, 192] width 15 height 31
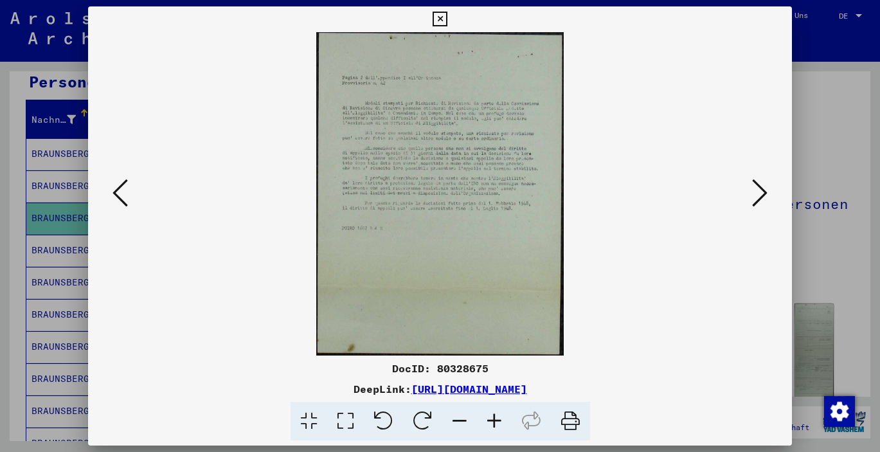
click at [757, 191] on icon at bounding box center [759, 192] width 15 height 31
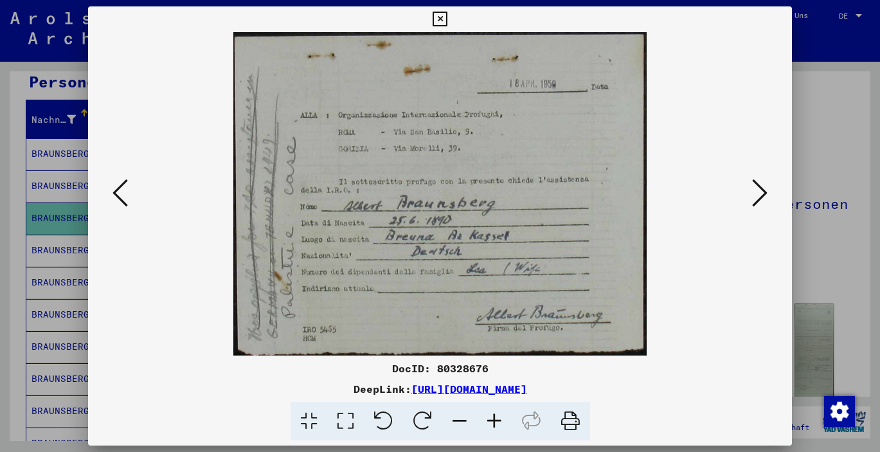
click at [757, 191] on icon at bounding box center [759, 192] width 15 height 31
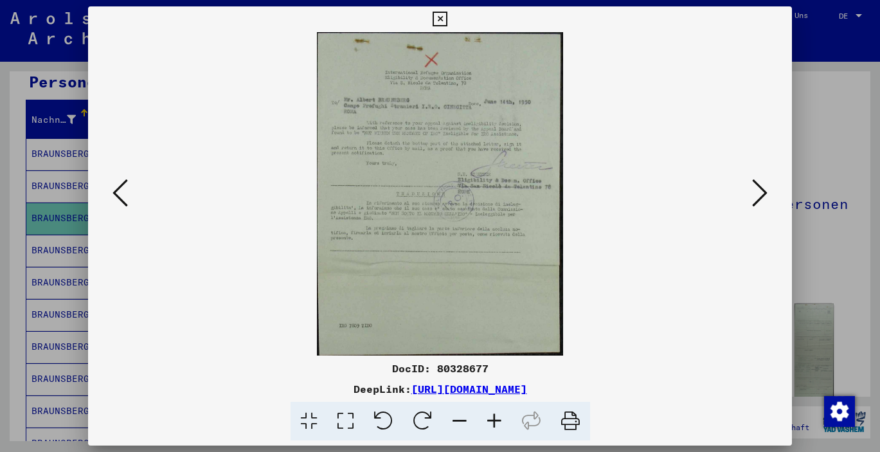
click at [757, 191] on icon at bounding box center [759, 192] width 15 height 31
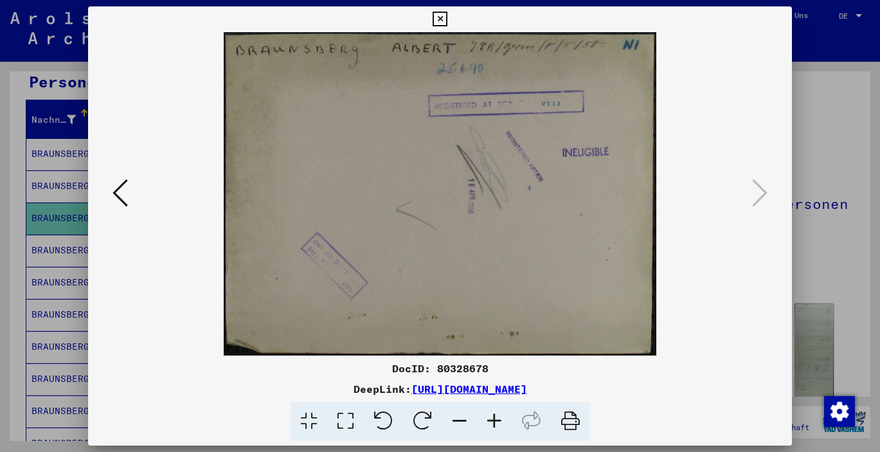
click at [448, 15] on icon at bounding box center [440, 19] width 15 height 15
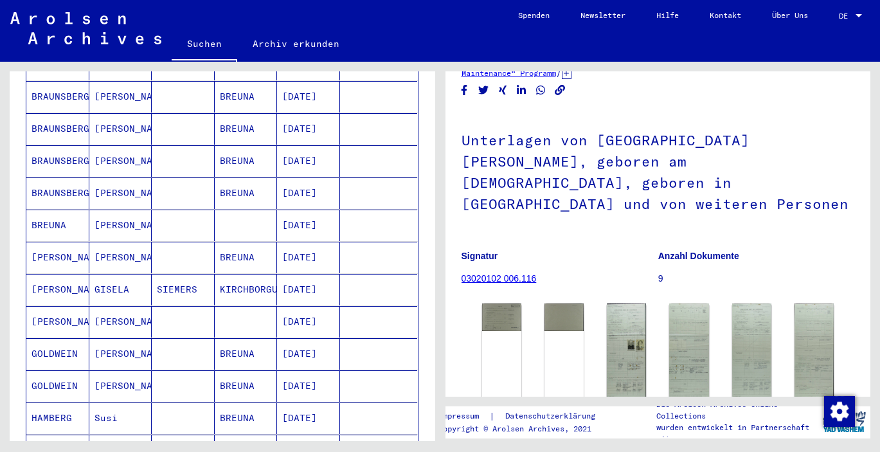
scroll to position [485, 0]
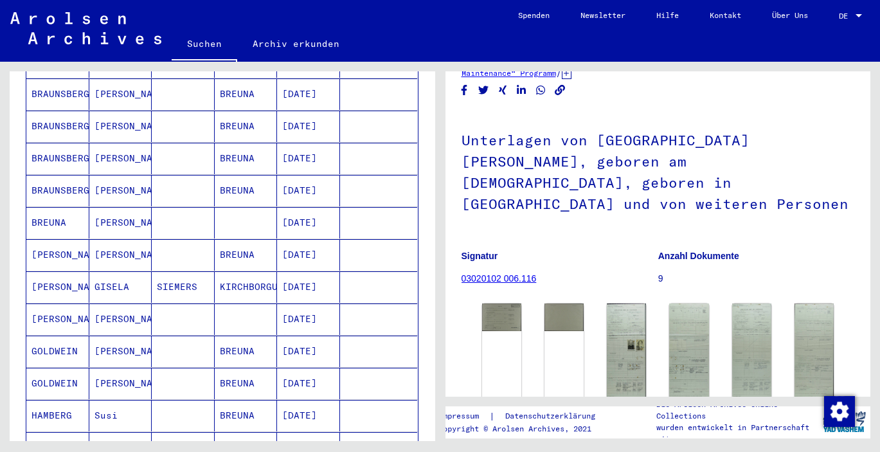
click at [72, 274] on mat-cell "[PERSON_NAME]" at bounding box center [57, 287] width 63 height 32
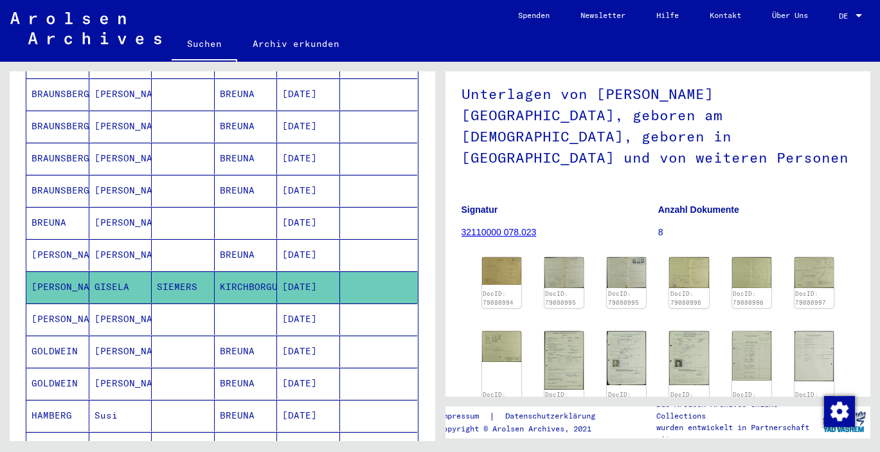
scroll to position [106, 0]
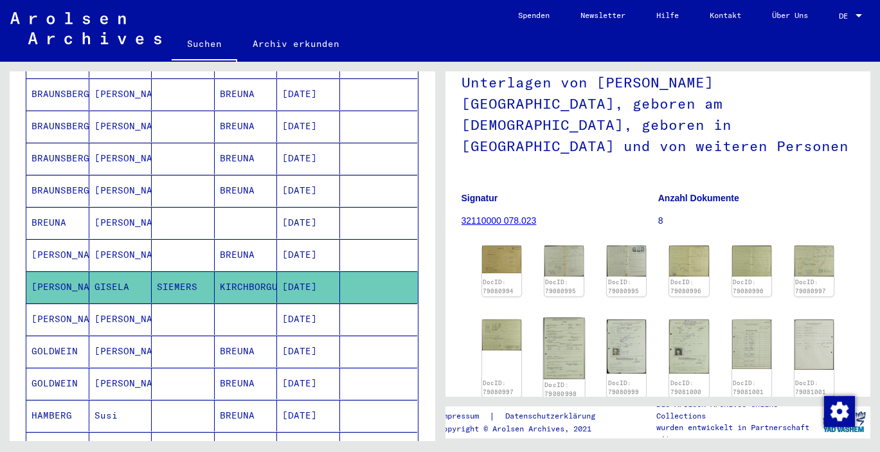
click at [575, 329] on img at bounding box center [563, 349] width 41 height 62
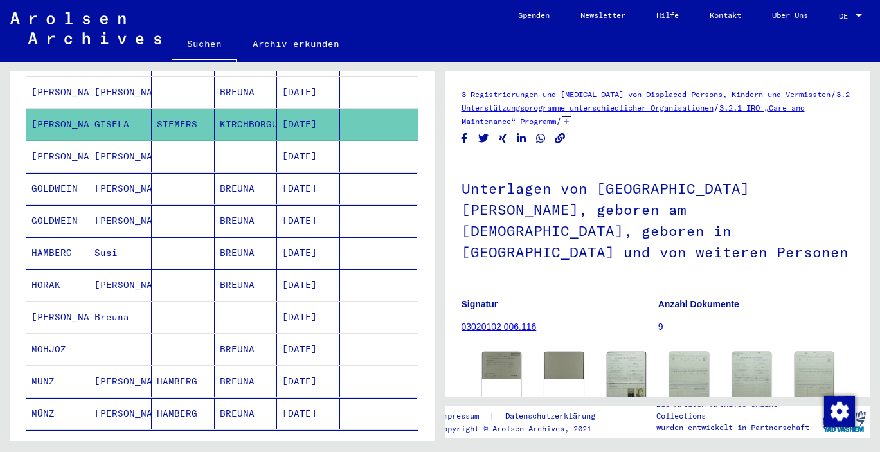
scroll to position [650, 0]
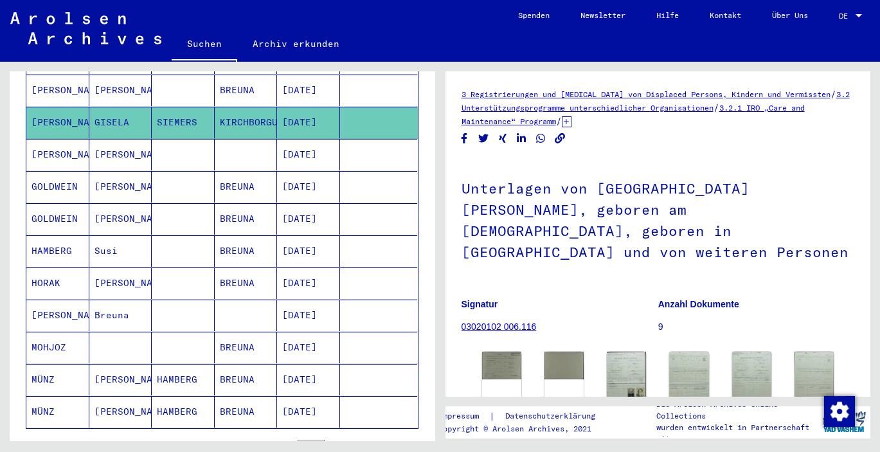
click at [54, 338] on mat-cell "MOHJOZ" at bounding box center [57, 348] width 63 height 32
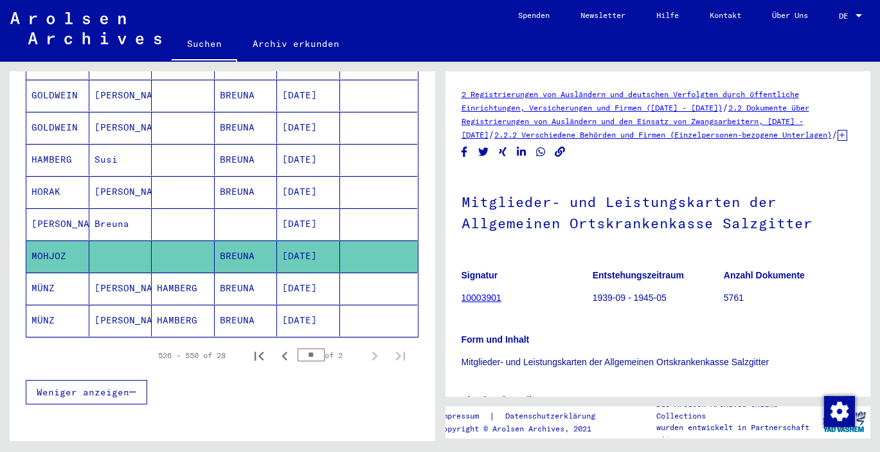
scroll to position [743, 0]
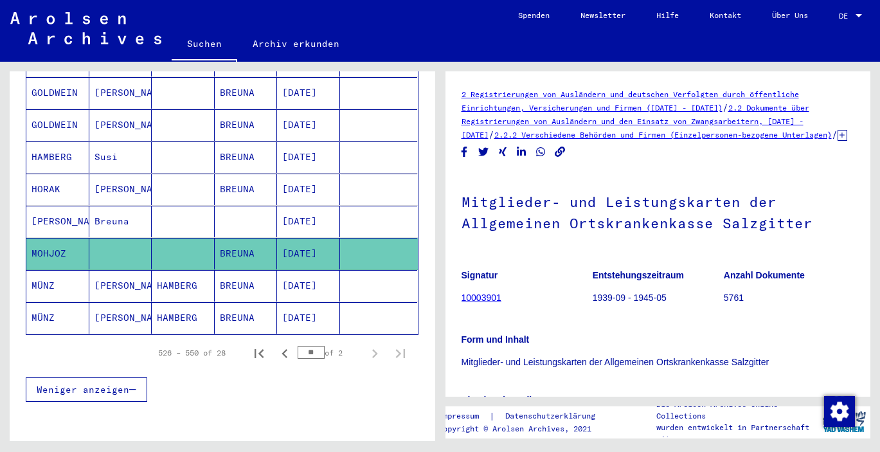
click at [126, 280] on mat-cell "[PERSON_NAME]" at bounding box center [120, 286] width 63 height 32
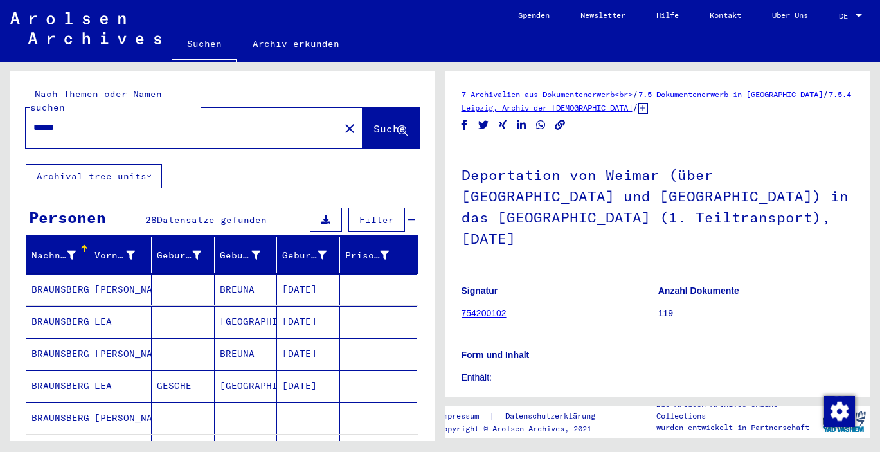
click at [342, 121] on mat-icon "close" at bounding box center [349, 128] width 15 height 15
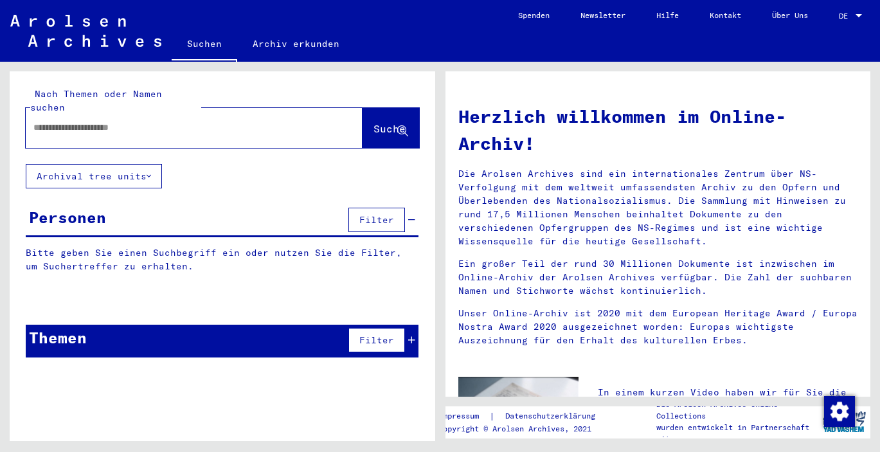
click at [44, 121] on input "text" at bounding box center [178, 128] width 291 height 14
type input "**********"
click at [376, 122] on span "Suche" at bounding box center [390, 128] width 32 height 13
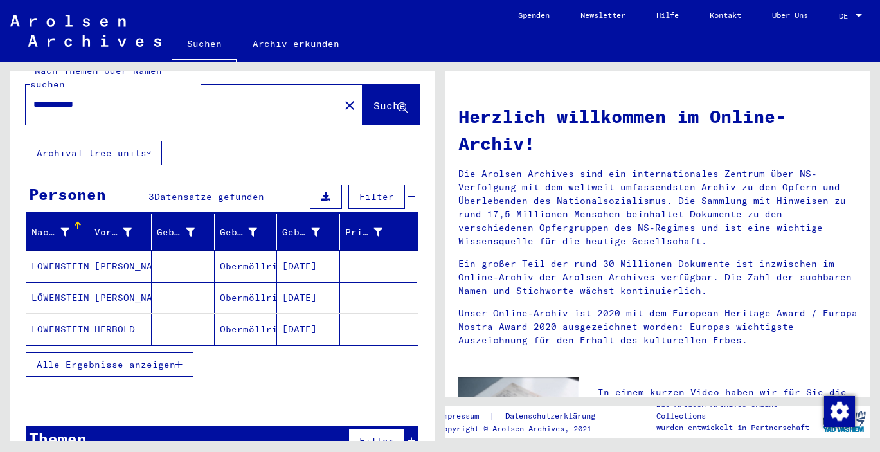
scroll to position [33, 0]
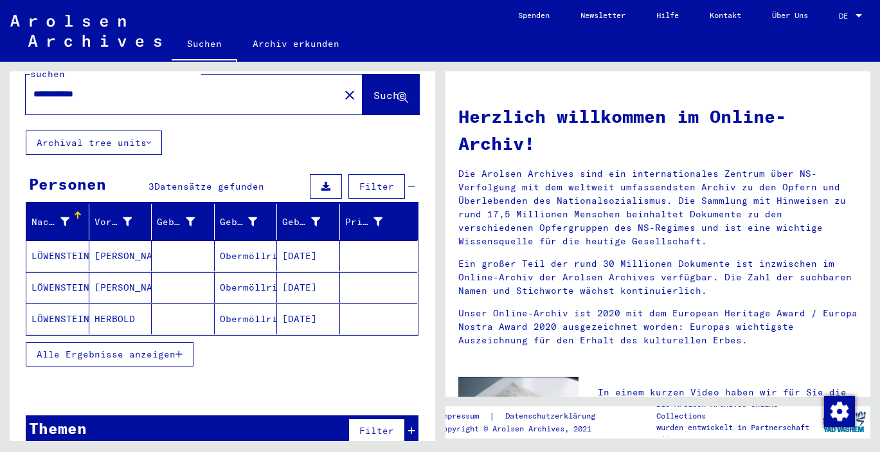
click at [57, 250] on mat-cell "LÖWENSTEIN" at bounding box center [57, 256] width 63 height 31
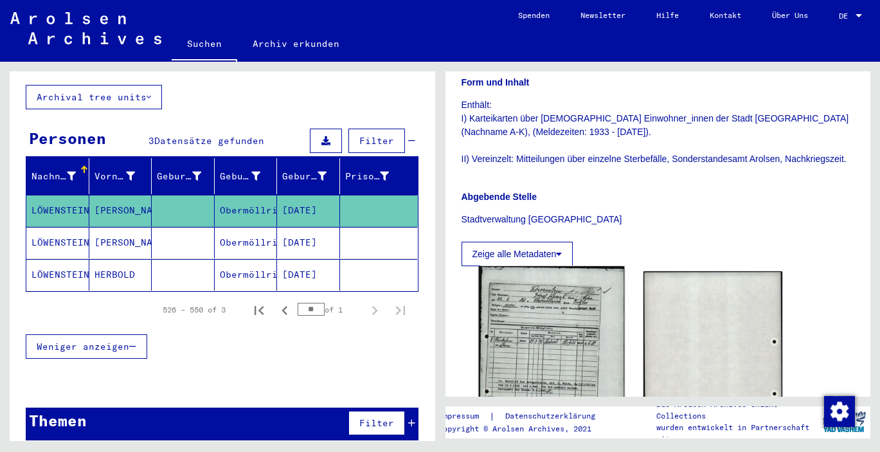
scroll to position [259, 0]
click at [558, 341] on img at bounding box center [551, 367] width 146 height 201
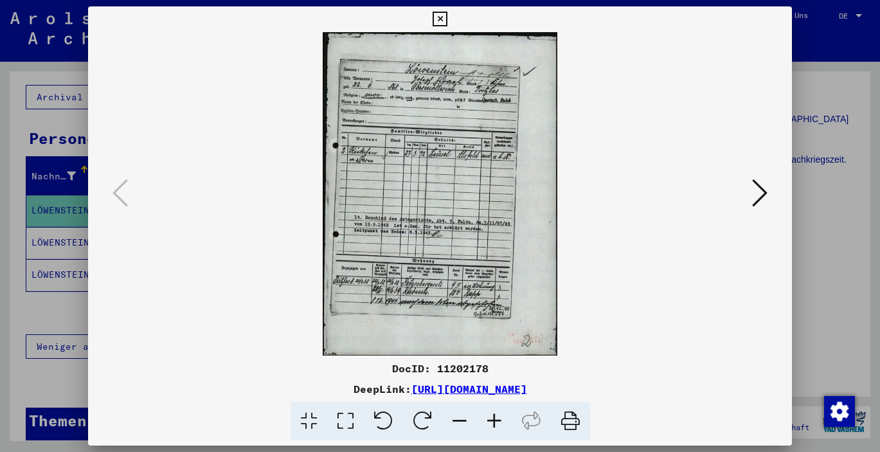
click at [754, 196] on icon at bounding box center [759, 192] width 15 height 31
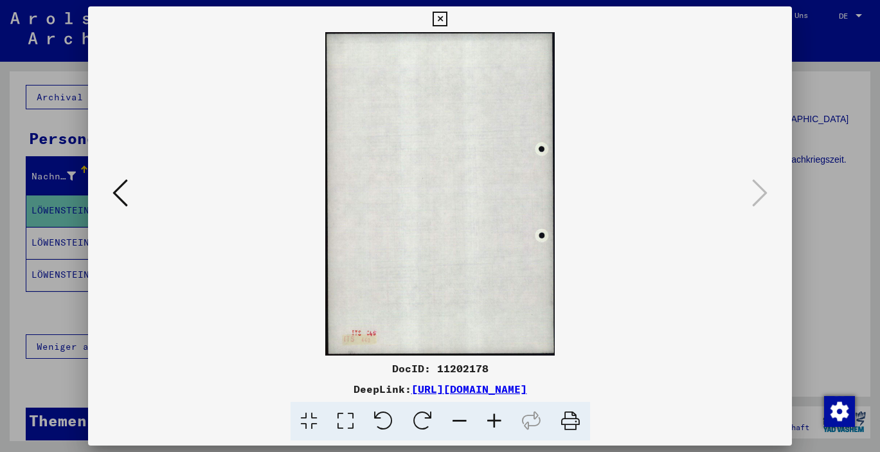
click at [125, 196] on icon at bounding box center [120, 192] width 15 height 31
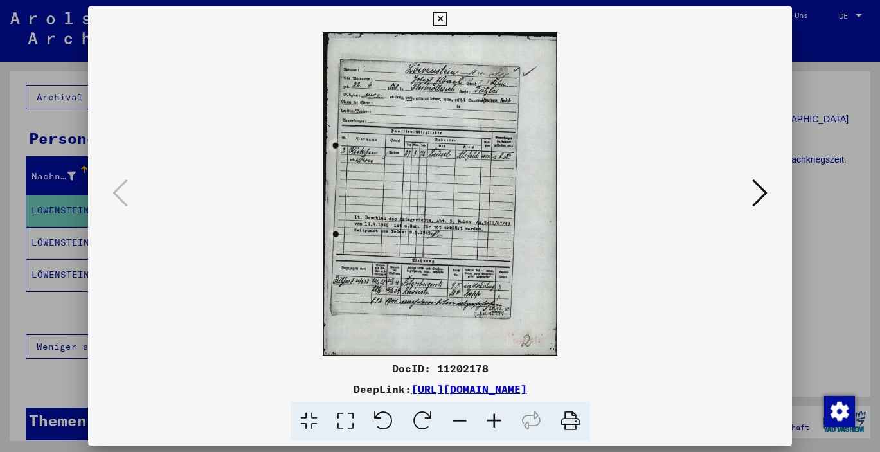
click at [448, 21] on icon at bounding box center [440, 19] width 15 height 15
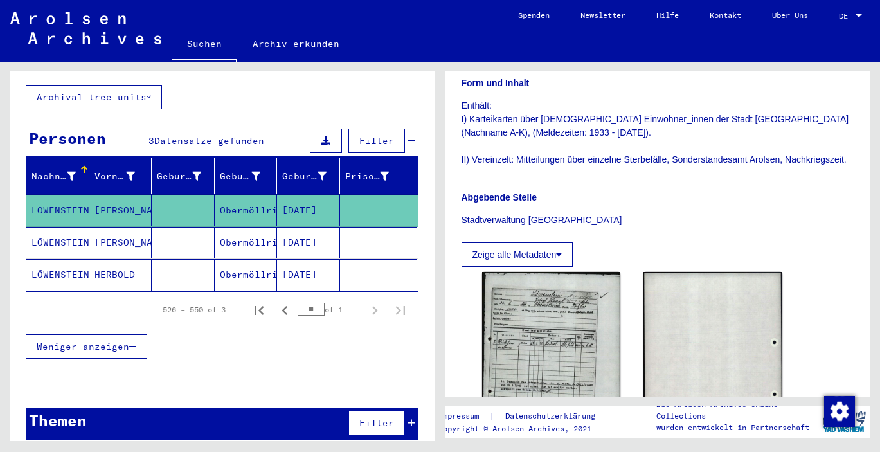
click at [105, 259] on mat-cell "HERBOLD" at bounding box center [120, 275] width 63 height 32
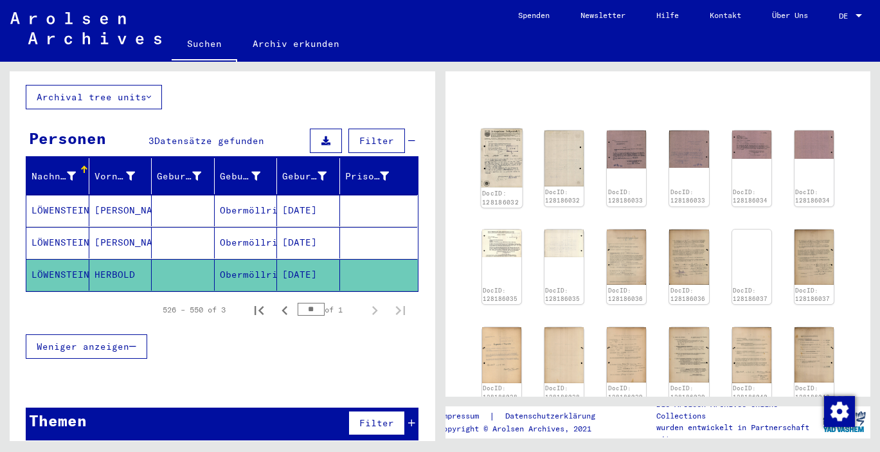
scroll to position [93, 0]
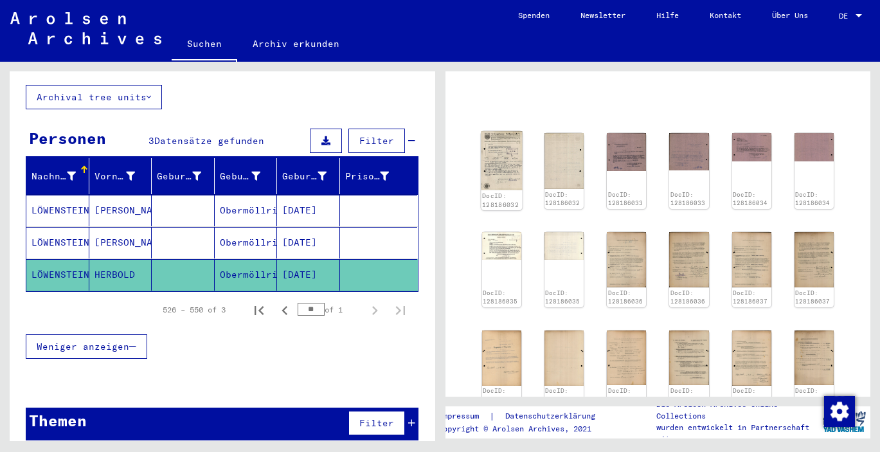
click at [497, 146] on img at bounding box center [501, 160] width 41 height 59
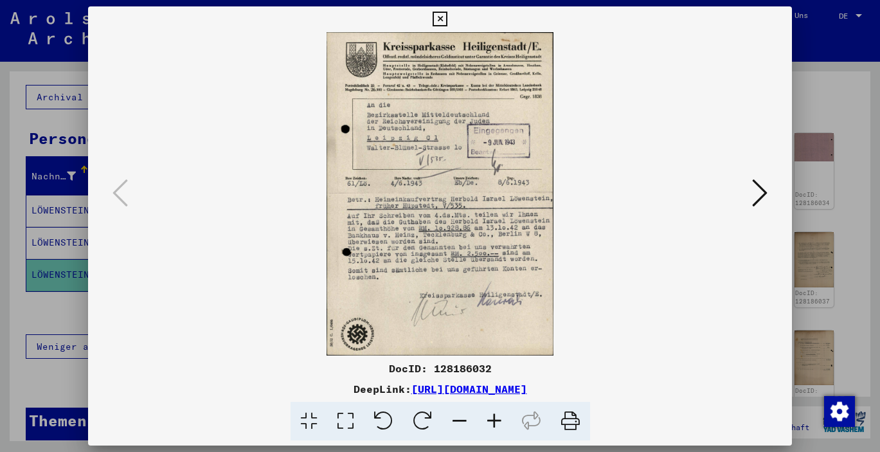
click at [773, 195] on div at bounding box center [440, 193] width 704 height 323
click at [760, 194] on icon at bounding box center [759, 192] width 15 height 31
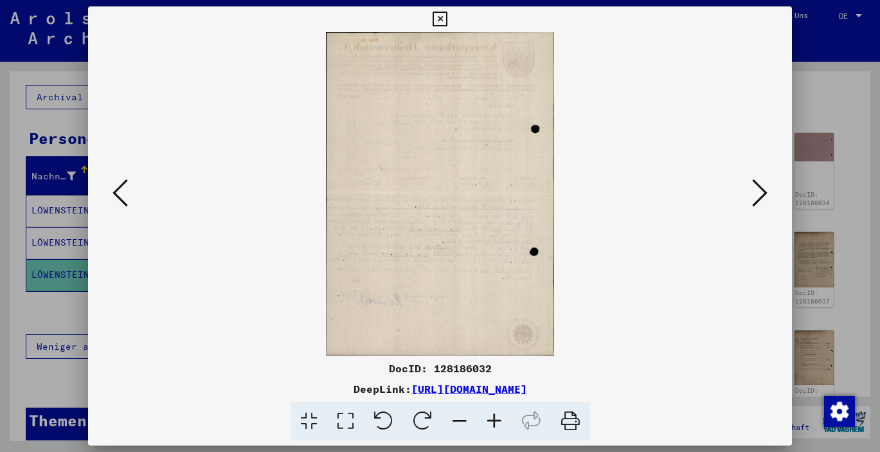
click at [760, 194] on icon at bounding box center [759, 192] width 15 height 31
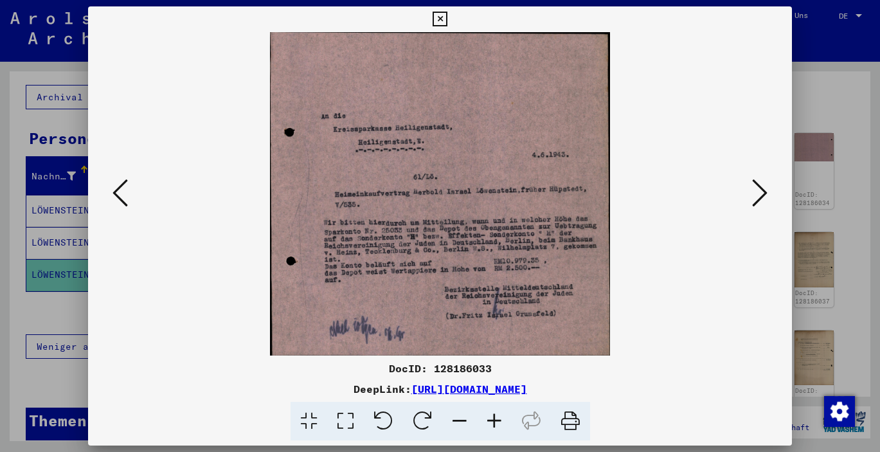
click at [760, 194] on icon at bounding box center [759, 192] width 15 height 31
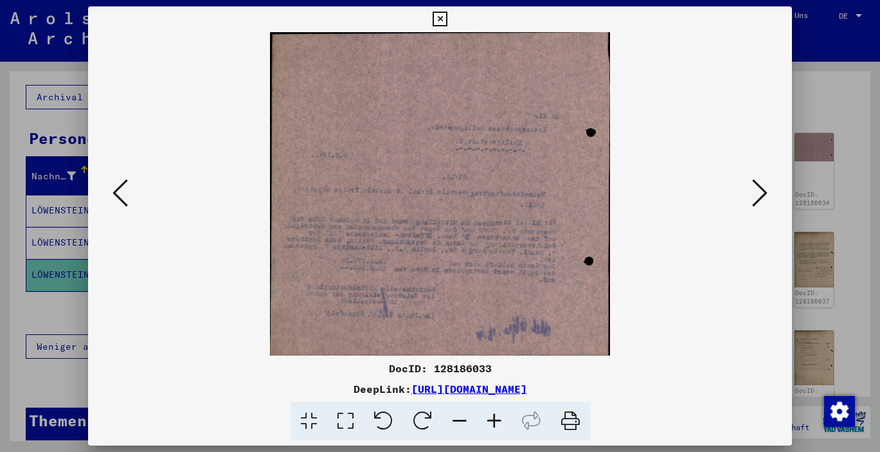
click at [760, 194] on icon at bounding box center [759, 192] width 15 height 31
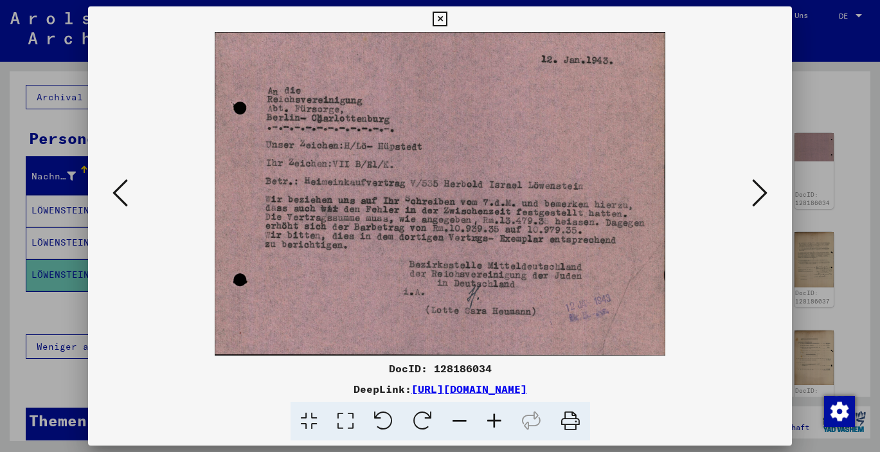
click at [760, 194] on icon at bounding box center [759, 192] width 15 height 31
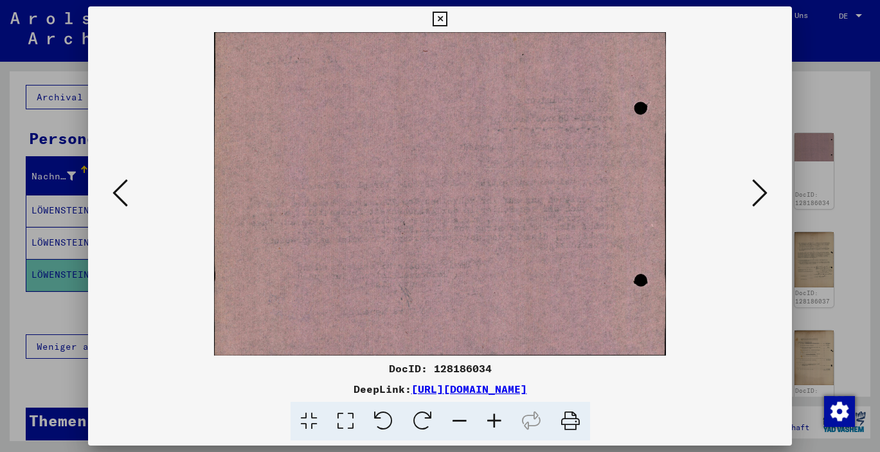
click at [760, 194] on icon at bounding box center [759, 192] width 15 height 31
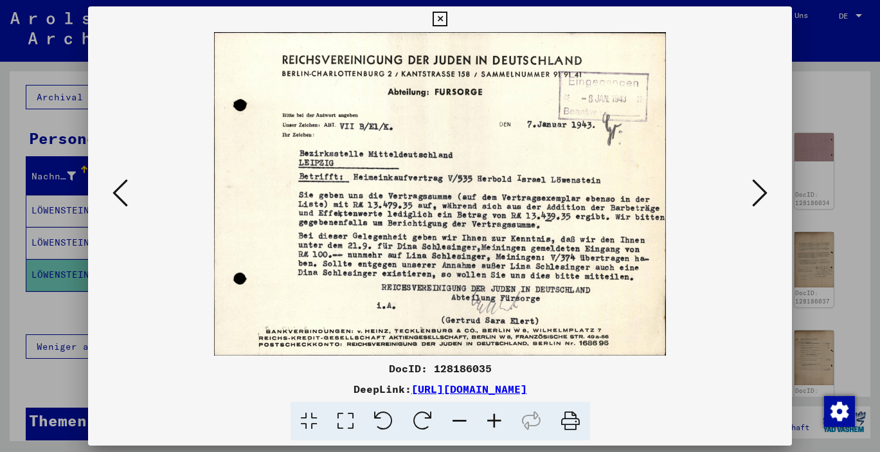
scroll to position [0, 0]
click at [760, 194] on icon at bounding box center [759, 192] width 15 height 31
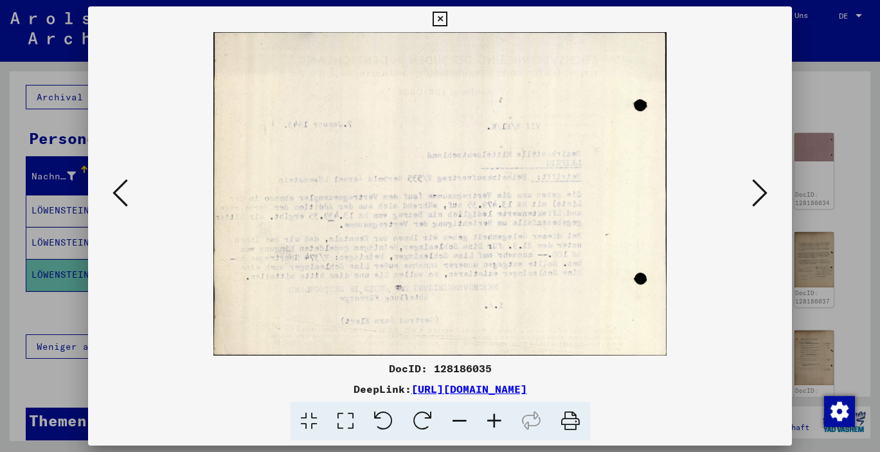
click at [760, 194] on icon at bounding box center [759, 192] width 15 height 31
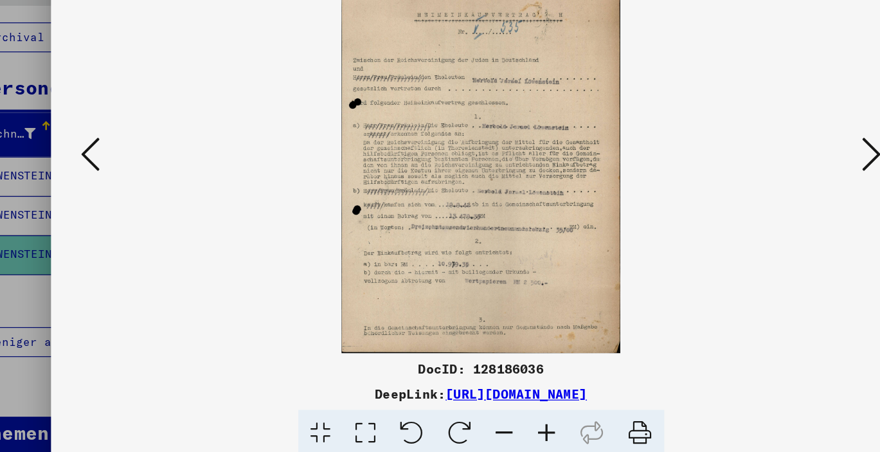
click at [752, 177] on icon at bounding box center [759, 192] width 15 height 31
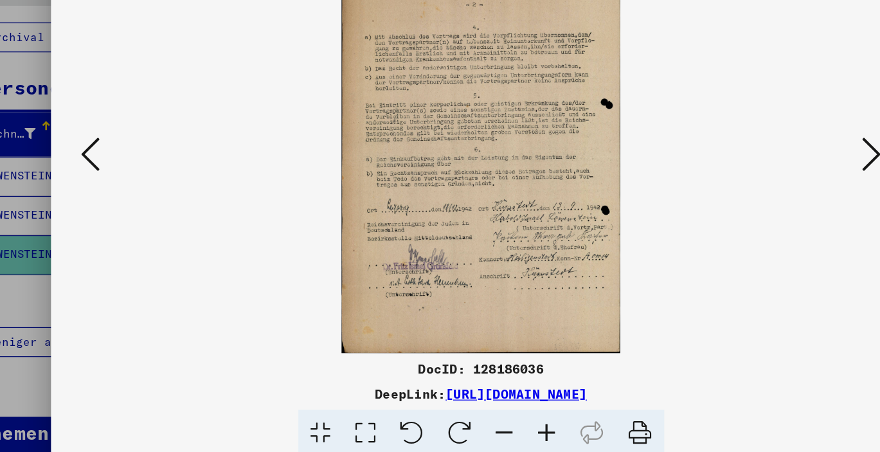
click at [752, 177] on icon at bounding box center [759, 192] width 15 height 31
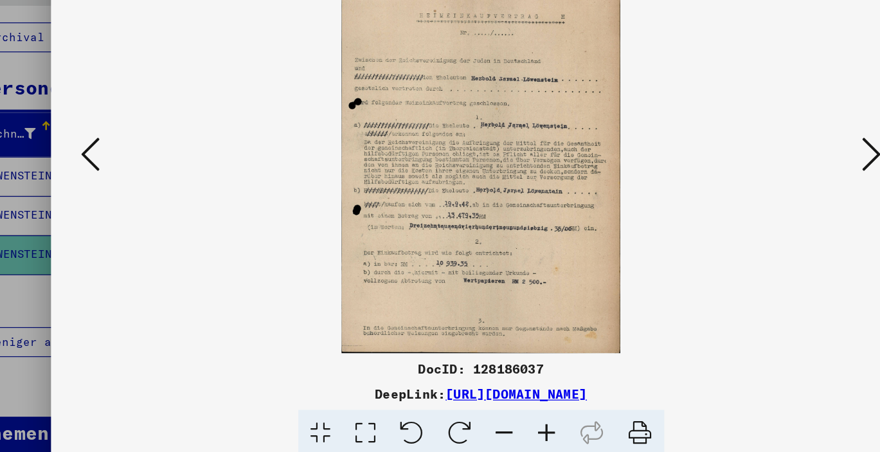
click at [752, 177] on icon at bounding box center [759, 192] width 15 height 31
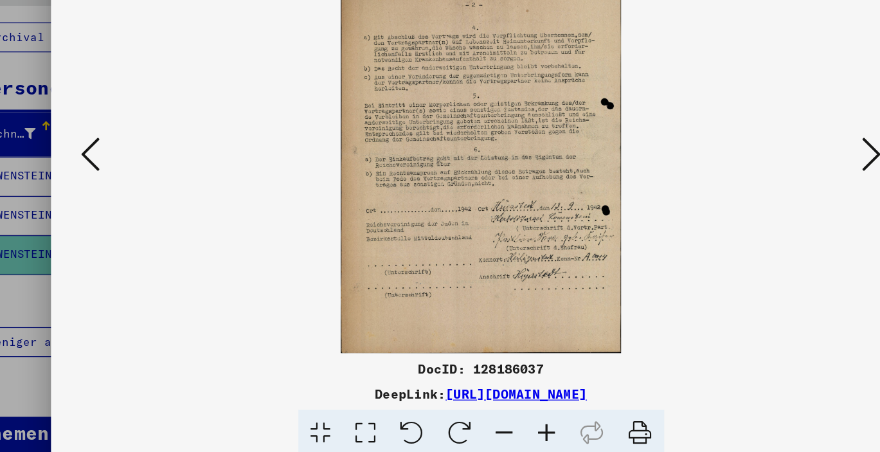
click at [752, 177] on icon at bounding box center [759, 192] width 15 height 31
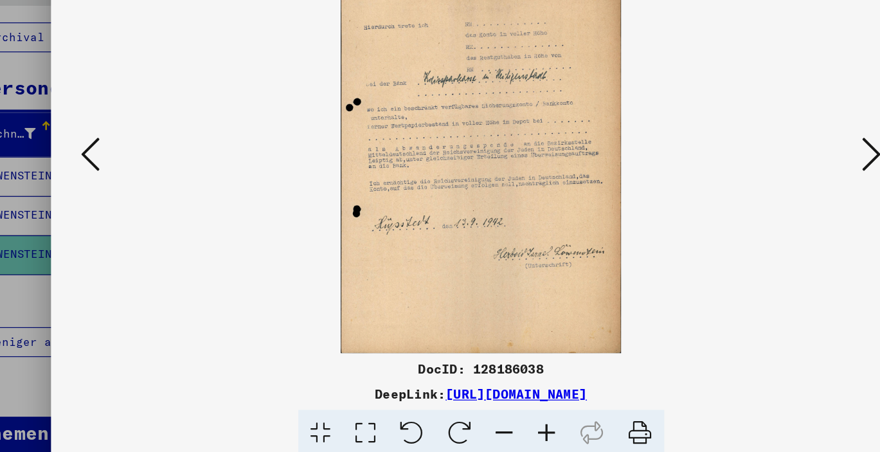
click at [752, 177] on icon at bounding box center [759, 192] width 15 height 31
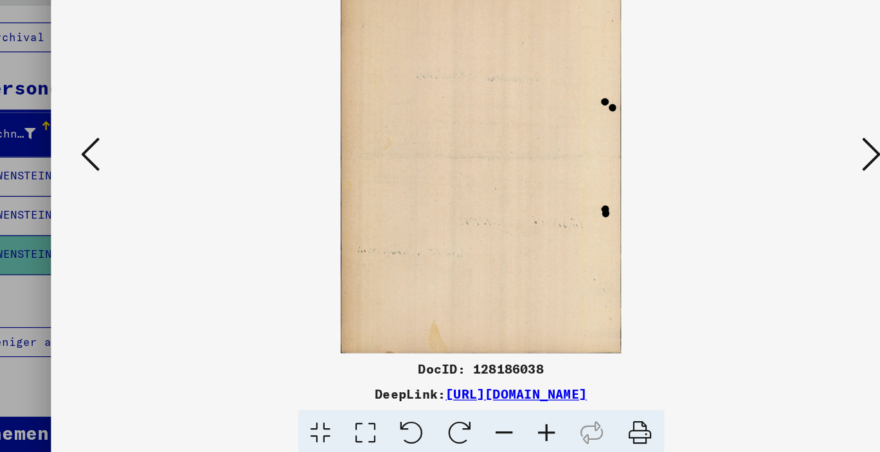
click at [752, 177] on icon at bounding box center [759, 192] width 15 height 31
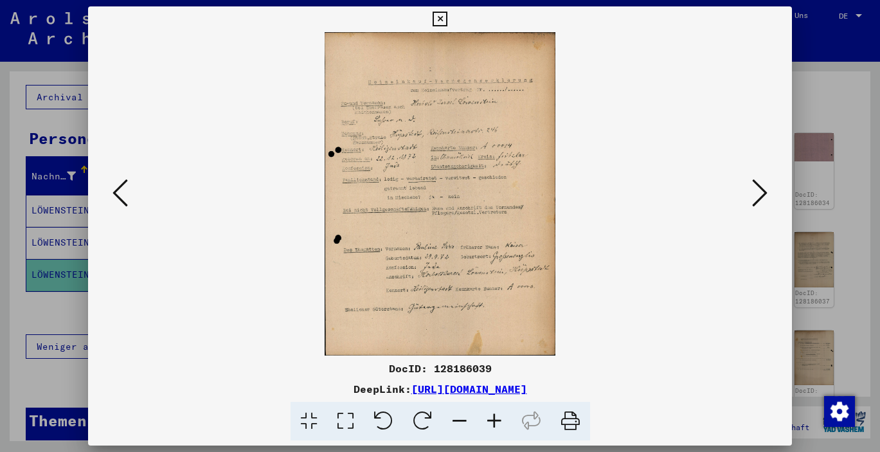
click at [119, 188] on icon at bounding box center [120, 192] width 15 height 31
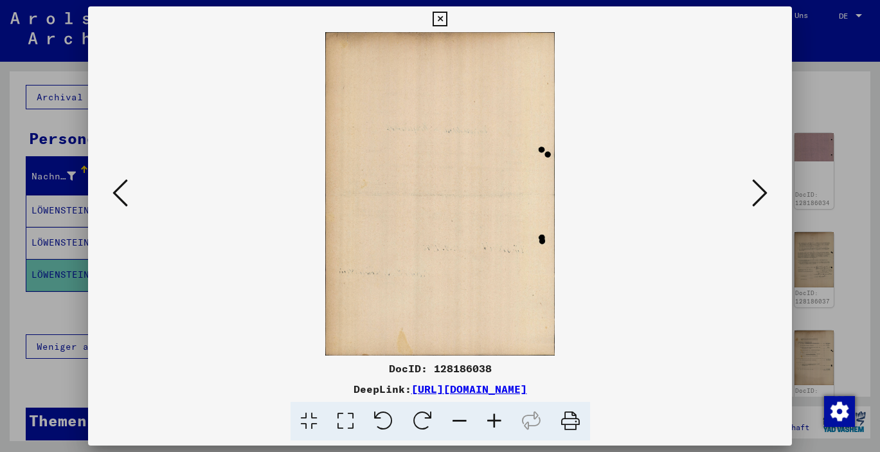
click at [119, 188] on icon at bounding box center [120, 192] width 15 height 31
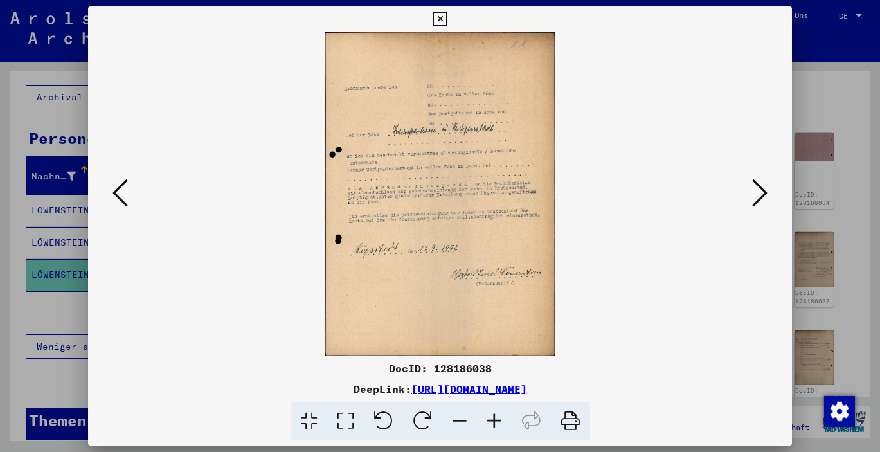
click at [119, 188] on icon at bounding box center [120, 192] width 15 height 31
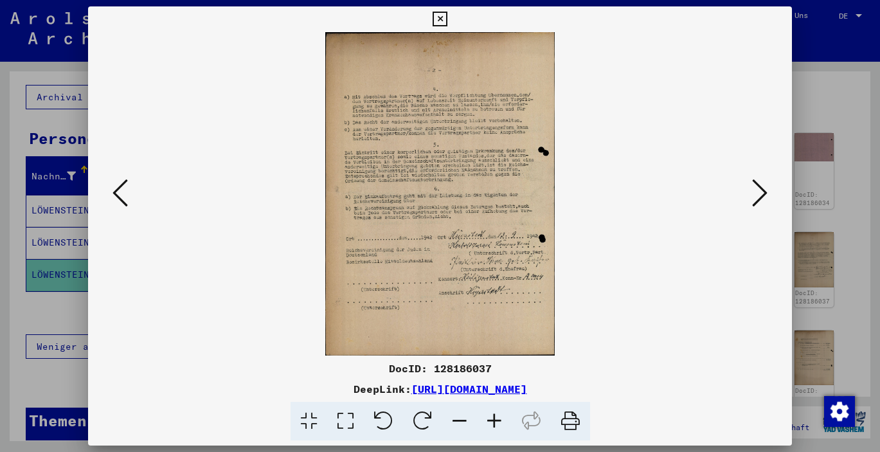
click at [119, 188] on icon at bounding box center [120, 192] width 15 height 31
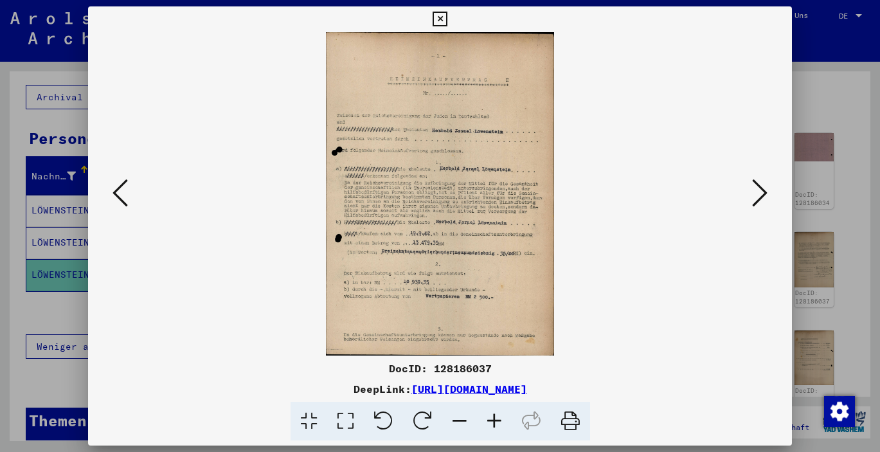
click at [119, 188] on icon at bounding box center [120, 192] width 15 height 31
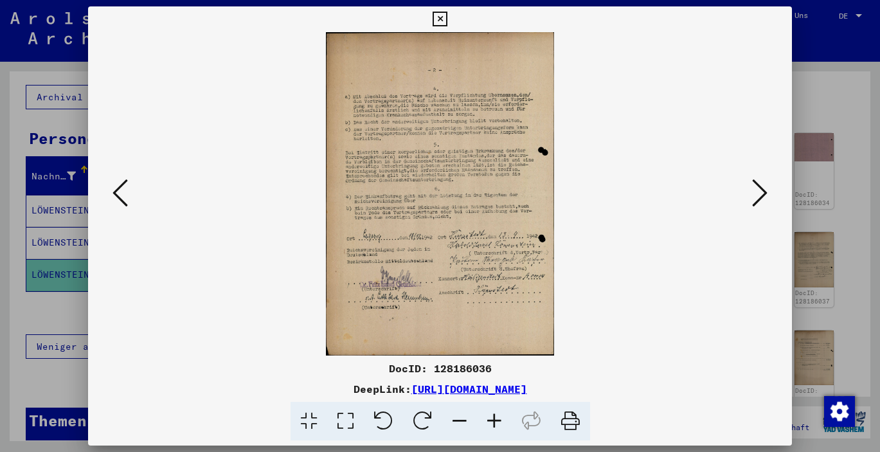
click at [119, 188] on icon at bounding box center [120, 192] width 15 height 31
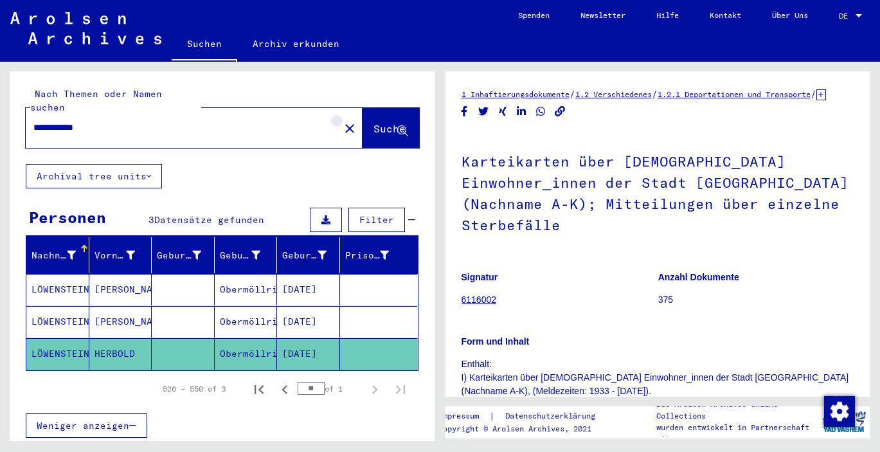
click at [342, 121] on mat-icon "close" at bounding box center [349, 128] width 15 height 15
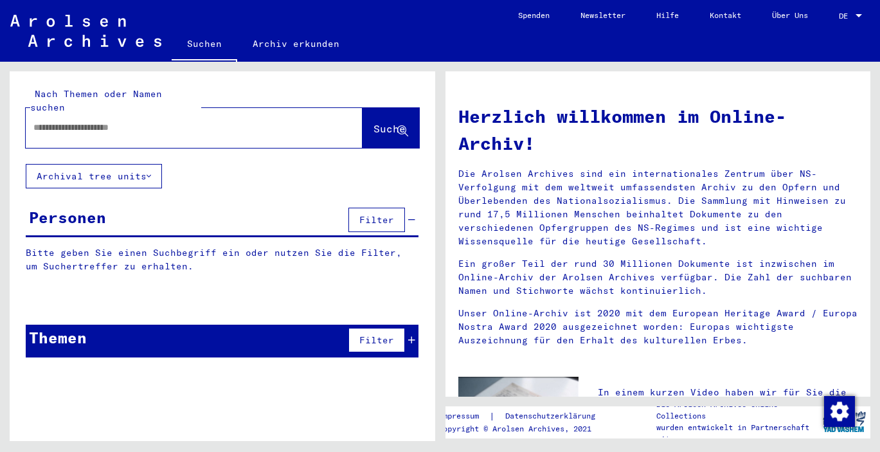
click at [158, 121] on input "text" at bounding box center [178, 128] width 291 height 14
type input "**********"
click at [374, 122] on span "Suche" at bounding box center [390, 128] width 32 height 13
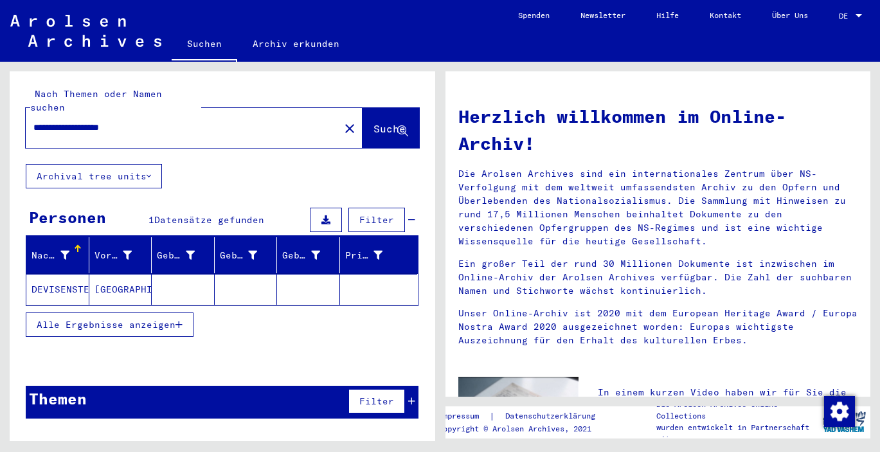
click at [167, 317] on button "Alle Ergebnisse anzeigen" at bounding box center [110, 325] width 168 height 24
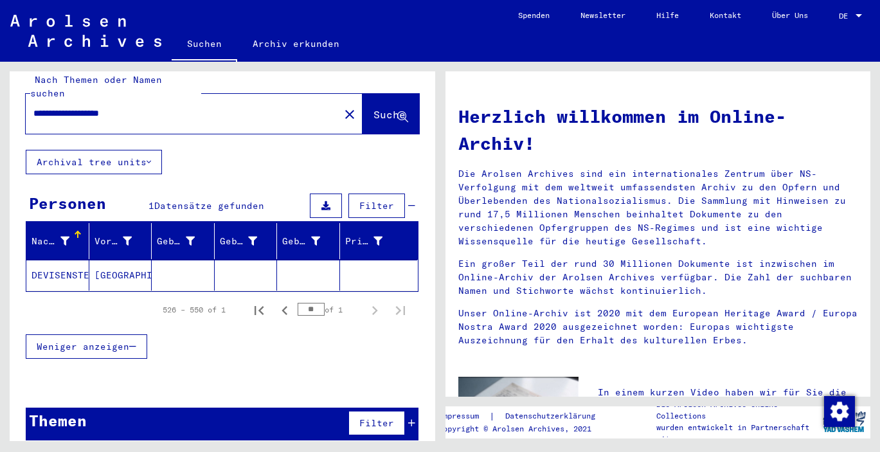
click at [79, 266] on mat-cell "DEVISENSTELLE" at bounding box center [57, 275] width 63 height 31
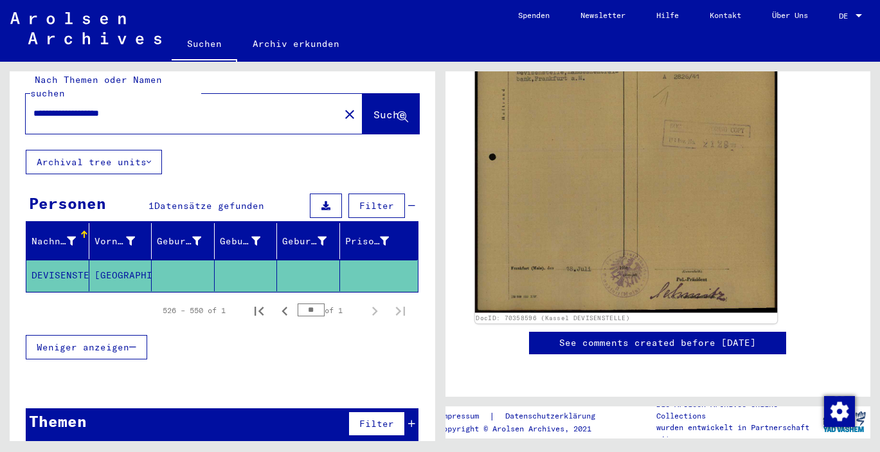
click at [642, 226] on img at bounding box center [626, 100] width 302 height 424
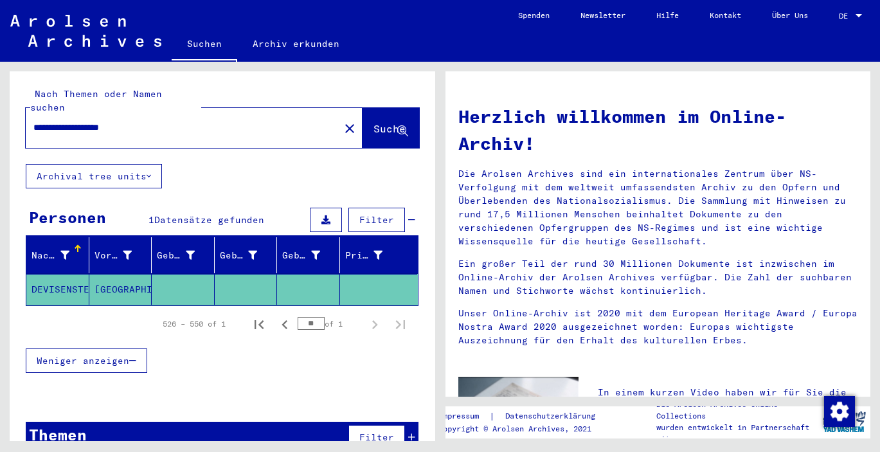
click at [342, 121] on mat-icon "close" at bounding box center [349, 128] width 15 height 15
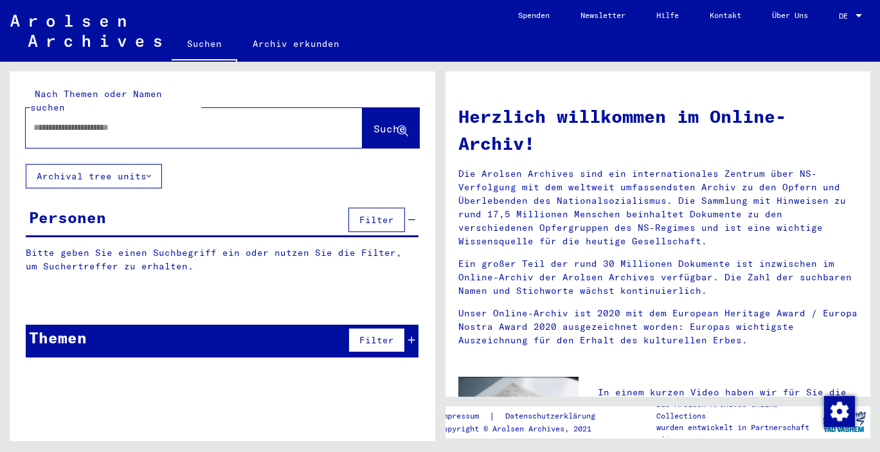
click at [63, 121] on input "text" at bounding box center [178, 128] width 291 height 14
type input "*******"
click at [374, 122] on span "Suche" at bounding box center [390, 128] width 32 height 13
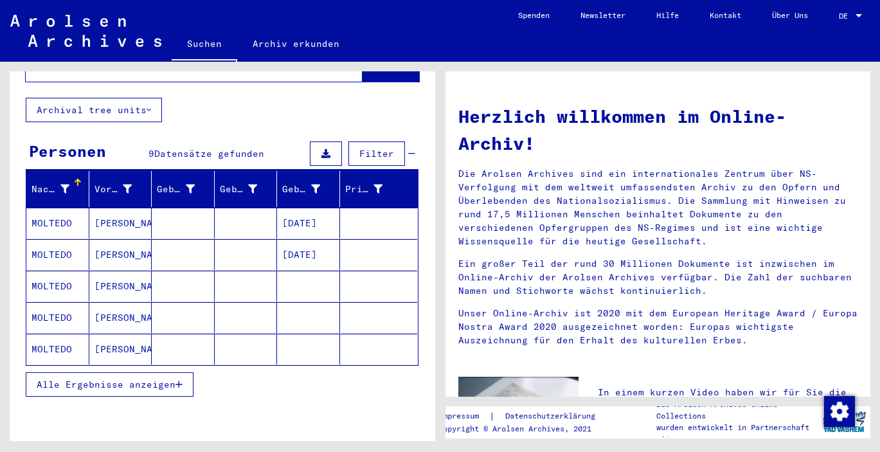
scroll to position [68, 0]
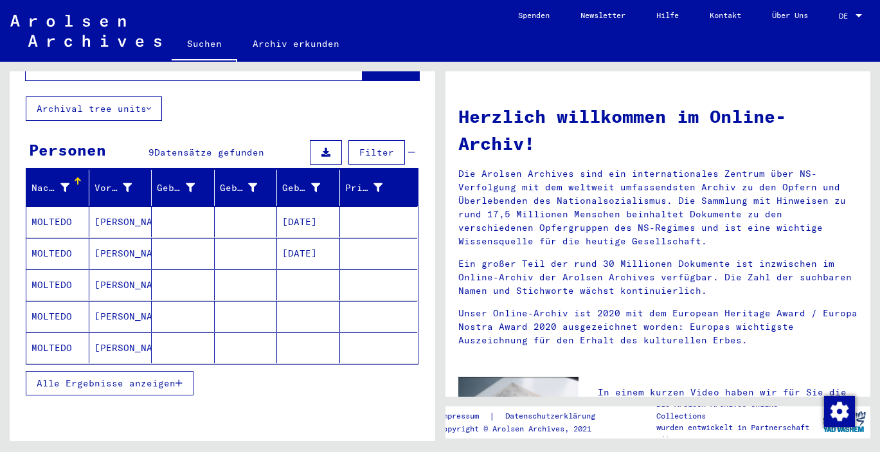
click at [108, 212] on mat-cell "[PERSON_NAME]" at bounding box center [120, 221] width 63 height 31
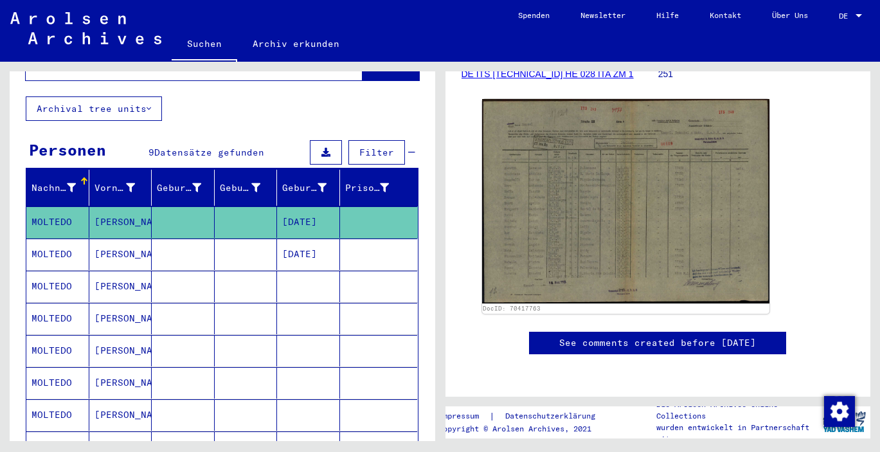
scroll to position [245, 0]
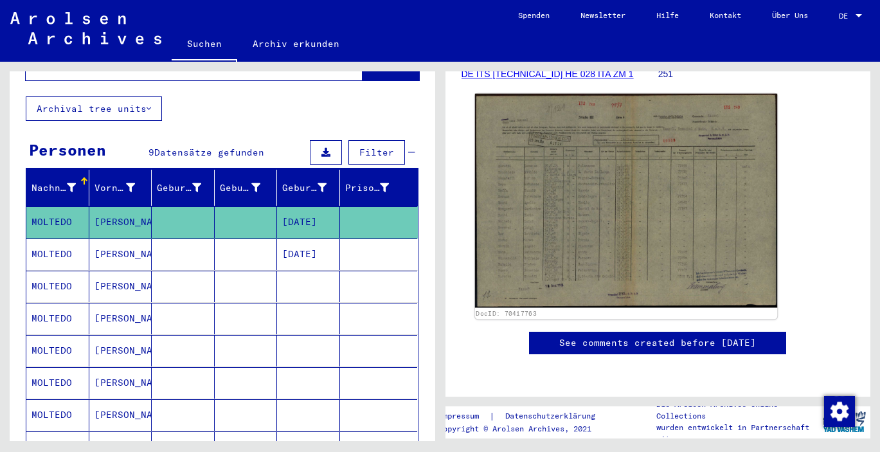
click at [569, 208] on img at bounding box center [626, 201] width 302 height 214
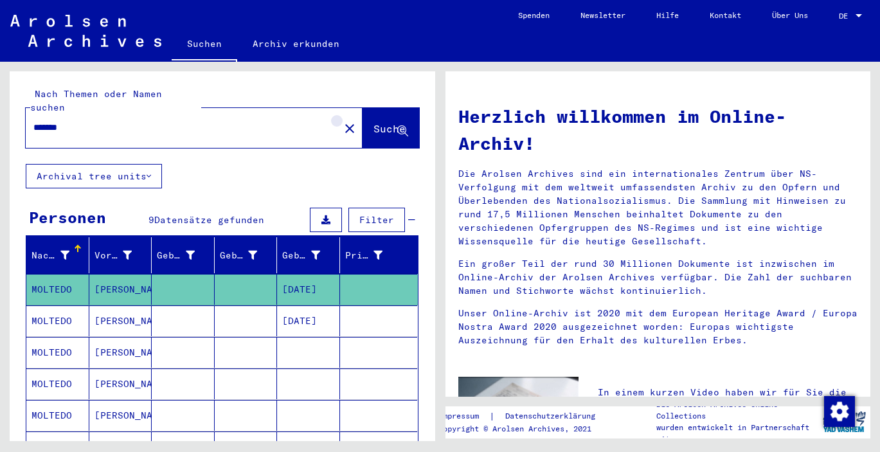
click at [342, 121] on mat-icon "close" at bounding box center [349, 128] width 15 height 15
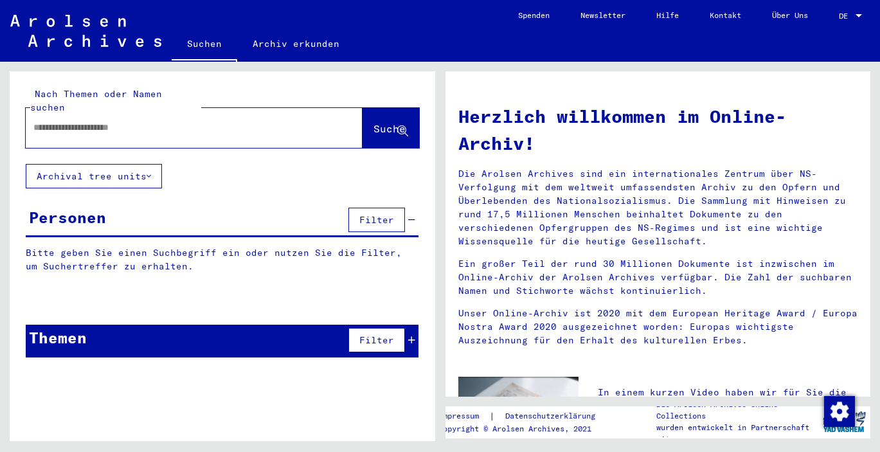
click at [138, 121] on input "text" at bounding box center [178, 128] width 291 height 14
type input "**********"
click at [379, 122] on span "Suche" at bounding box center [390, 128] width 32 height 13
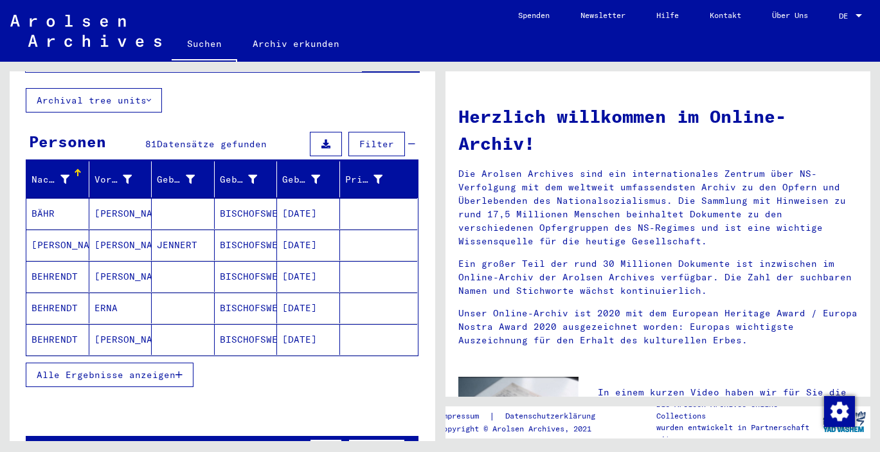
scroll to position [75, 0]
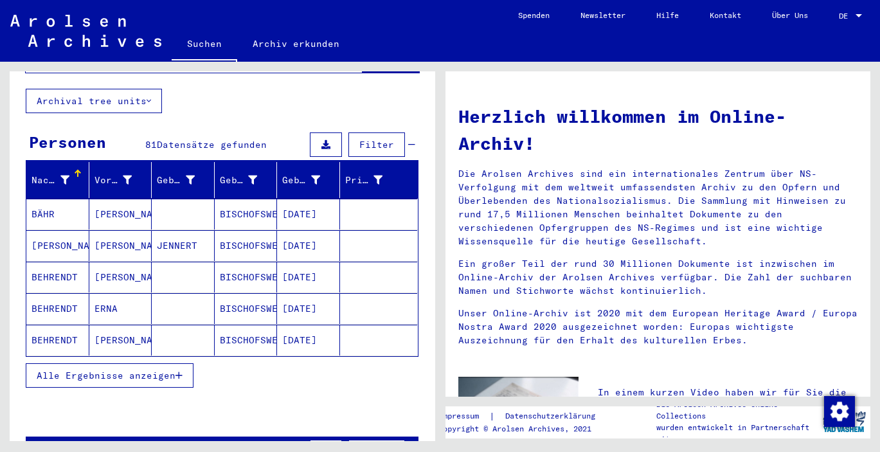
click at [125, 370] on span "Alle Ergebnisse anzeigen" at bounding box center [106, 376] width 139 height 12
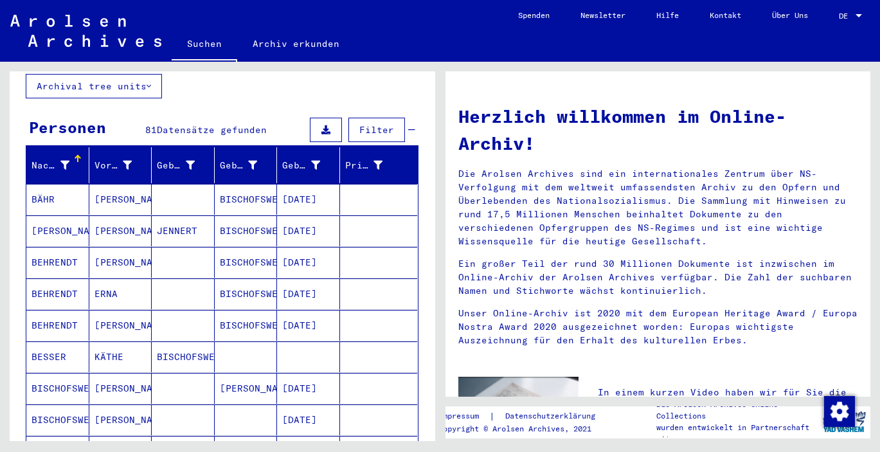
scroll to position [91, 0]
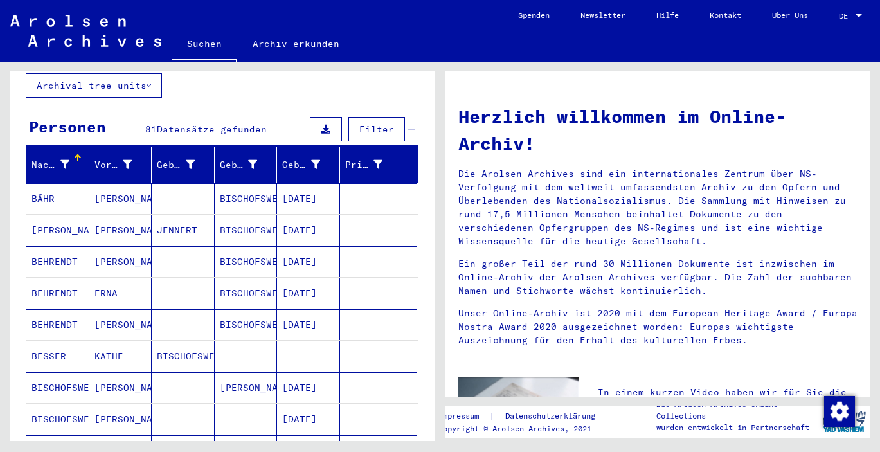
click at [39, 185] on mat-cell "BÄHR" at bounding box center [57, 198] width 63 height 31
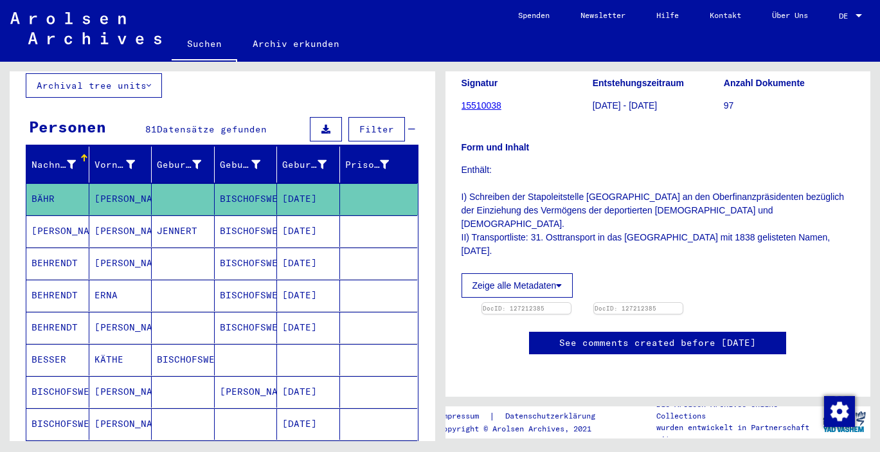
scroll to position [241, 0]
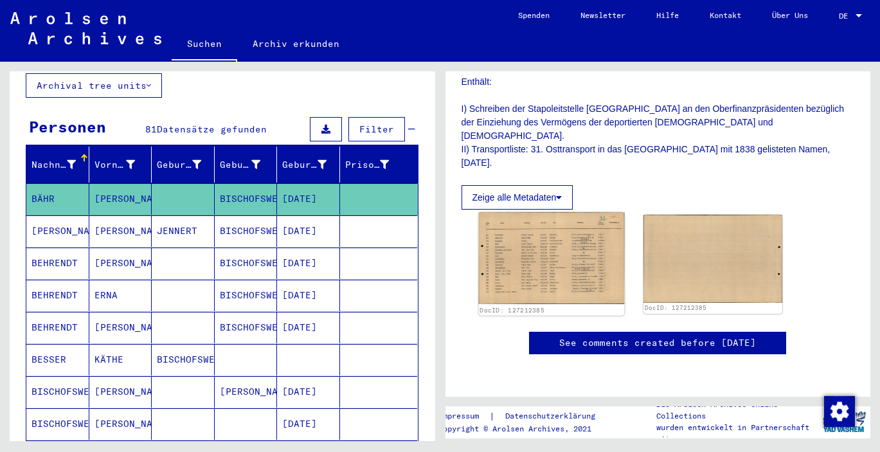
click at [565, 241] on img at bounding box center [551, 258] width 146 height 92
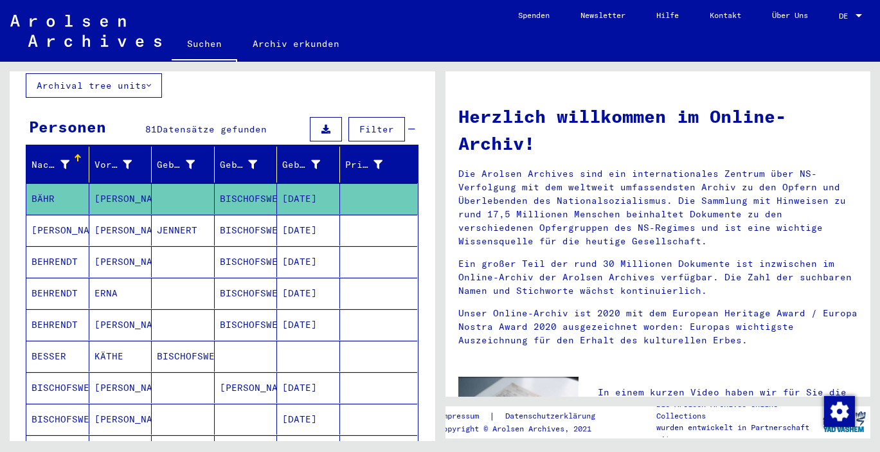
click at [77, 218] on mat-cell "[PERSON_NAME]" at bounding box center [57, 230] width 63 height 31
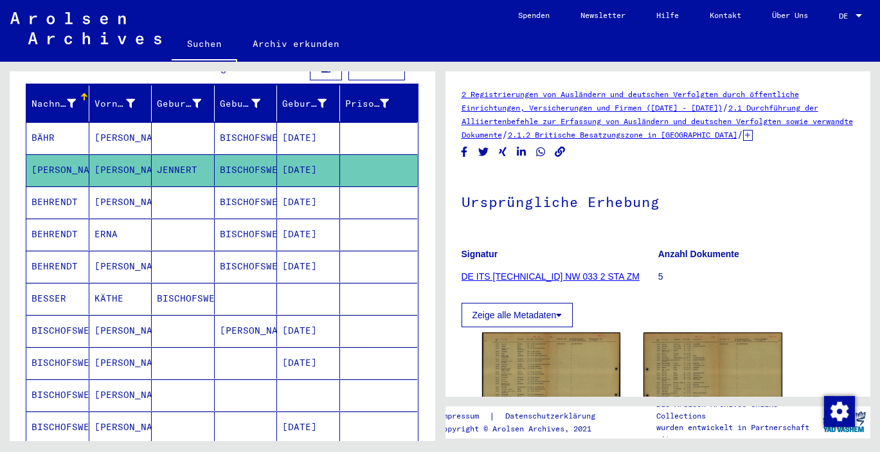
scroll to position [154, 0]
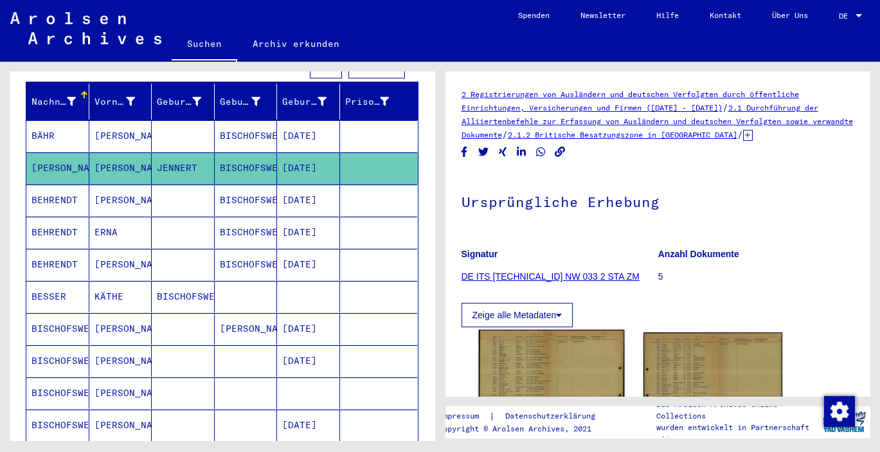
click at [508, 360] on img at bounding box center [551, 381] width 146 height 102
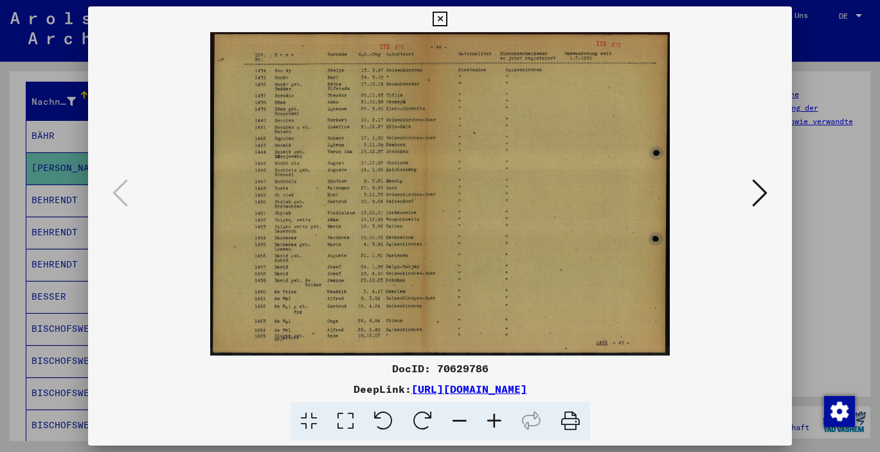
click at [761, 202] on icon at bounding box center [759, 192] width 15 height 31
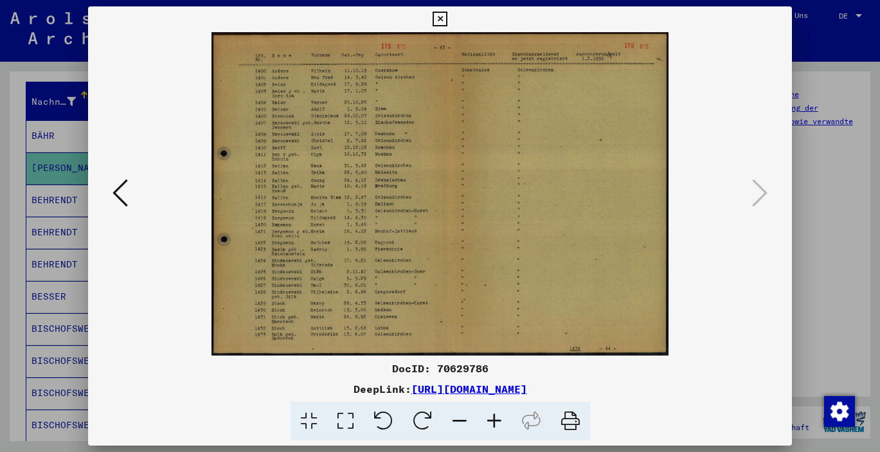
click at [448, 18] on icon at bounding box center [440, 19] width 15 height 15
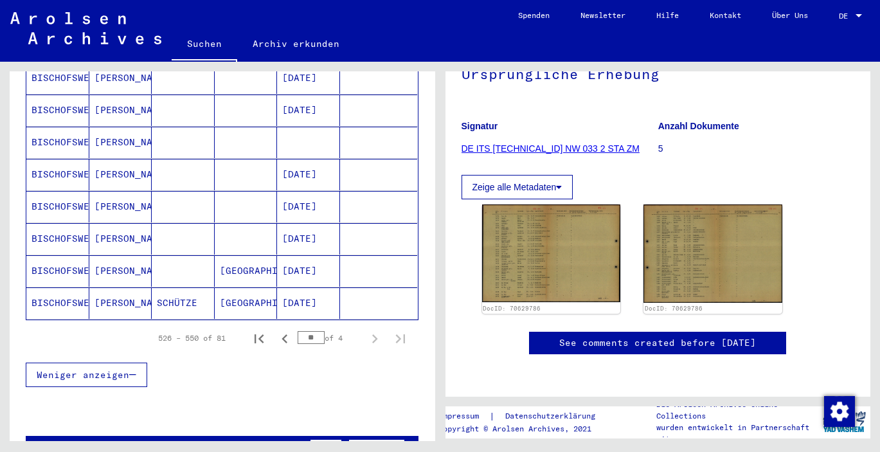
scroll to position [760, 0]
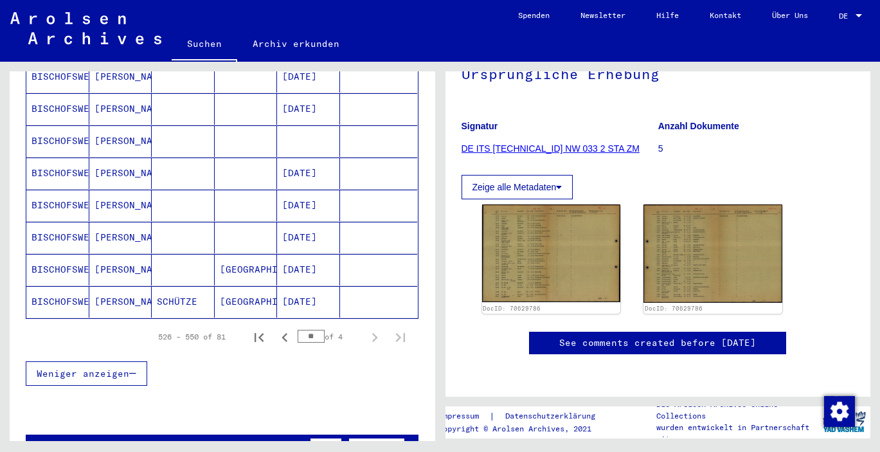
click at [73, 260] on mat-cell "BISCHOFSWERDER" at bounding box center [57, 270] width 63 height 32
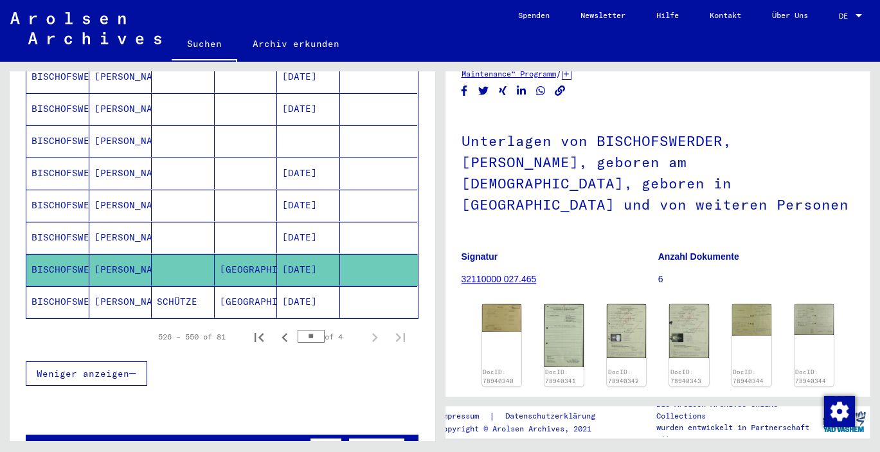
scroll to position [80, 0]
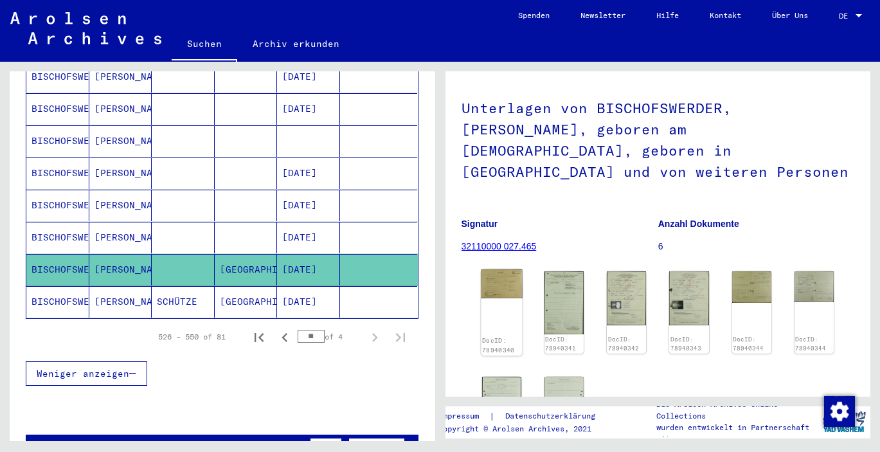
click at [505, 269] on img at bounding box center [501, 283] width 41 height 29
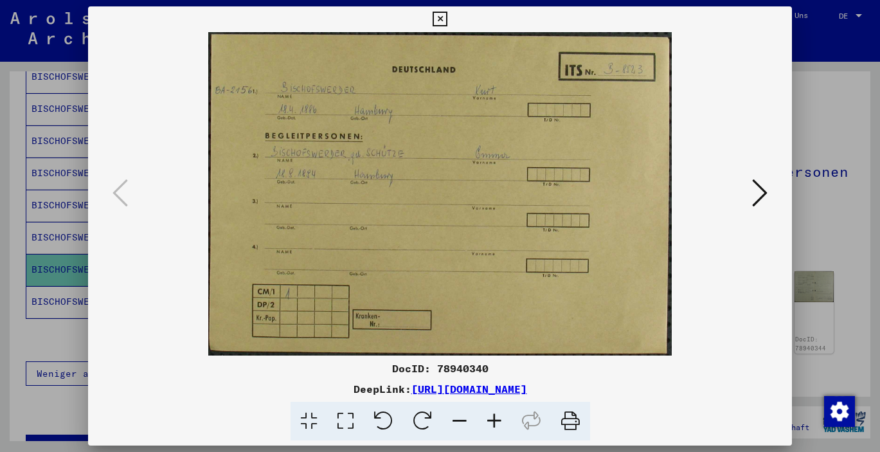
click at [765, 190] on icon at bounding box center [759, 192] width 15 height 31
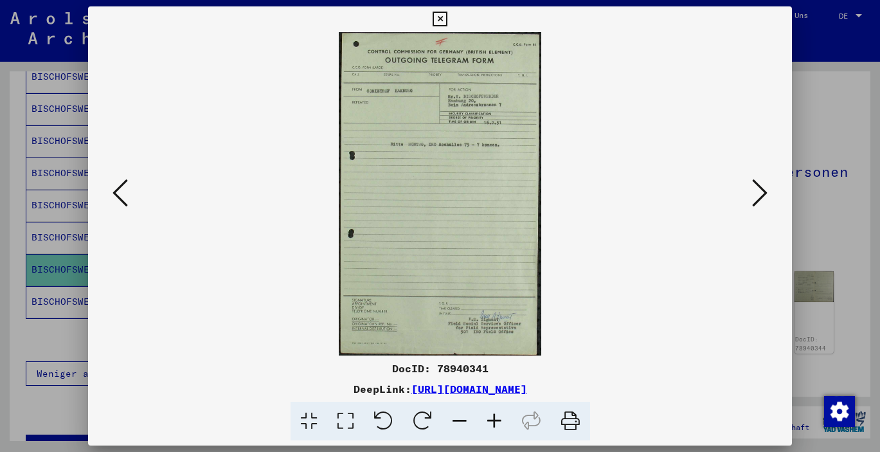
click at [765, 190] on icon at bounding box center [759, 192] width 15 height 31
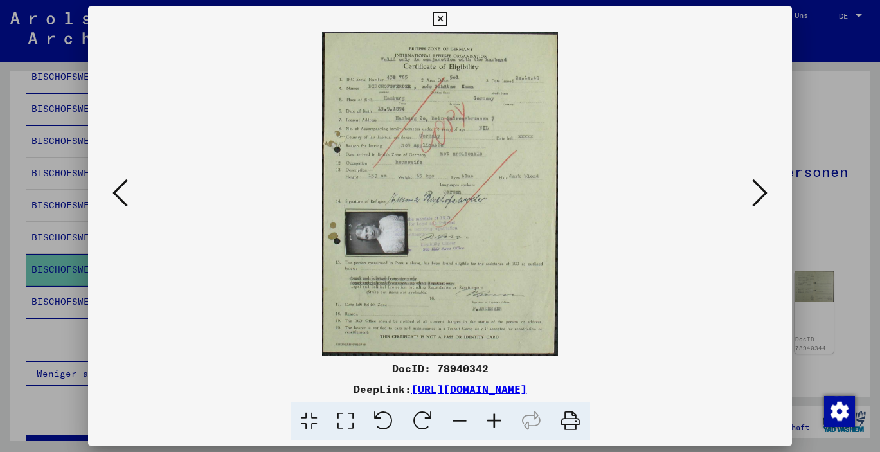
click at [448, 21] on icon at bounding box center [440, 19] width 15 height 15
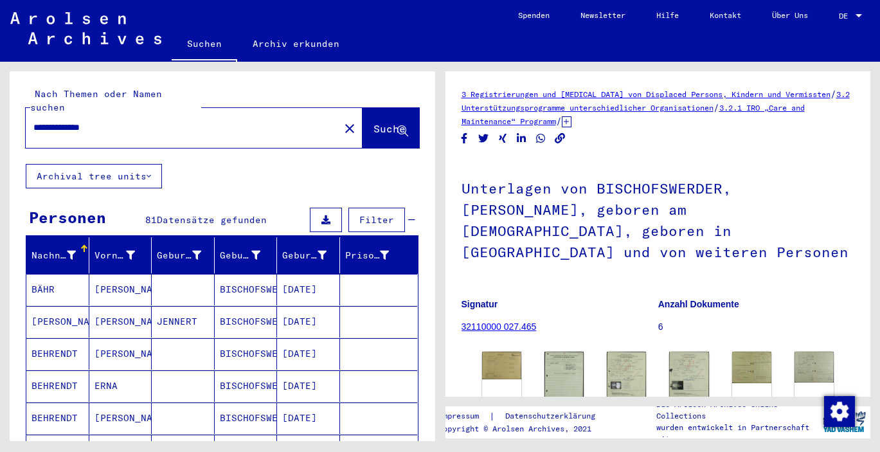
scroll to position [0, 0]
click at [342, 121] on mat-icon "close" at bounding box center [349, 128] width 15 height 15
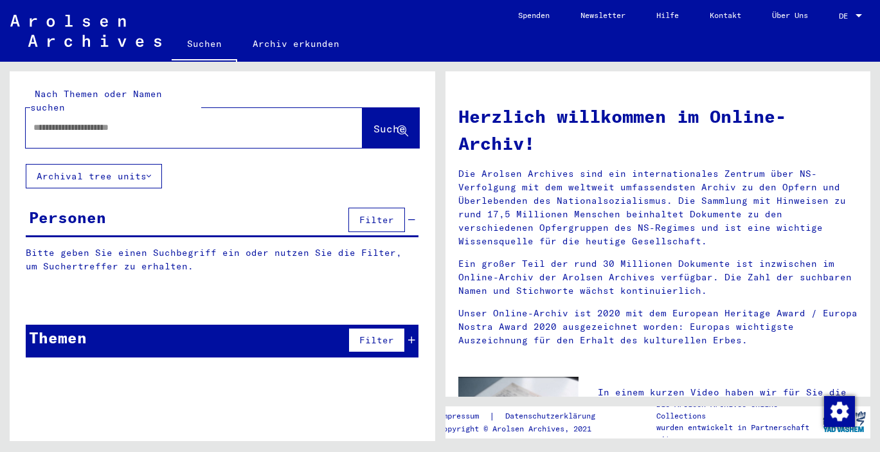
click at [66, 121] on input "text" at bounding box center [178, 128] width 291 height 14
type input "*********"
click at [374, 123] on span "Suche" at bounding box center [391, 130] width 35 height 14
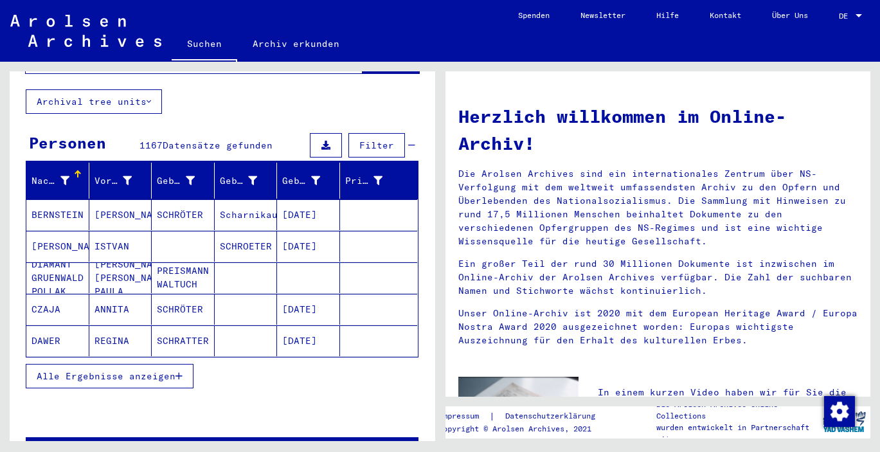
scroll to position [76, 0]
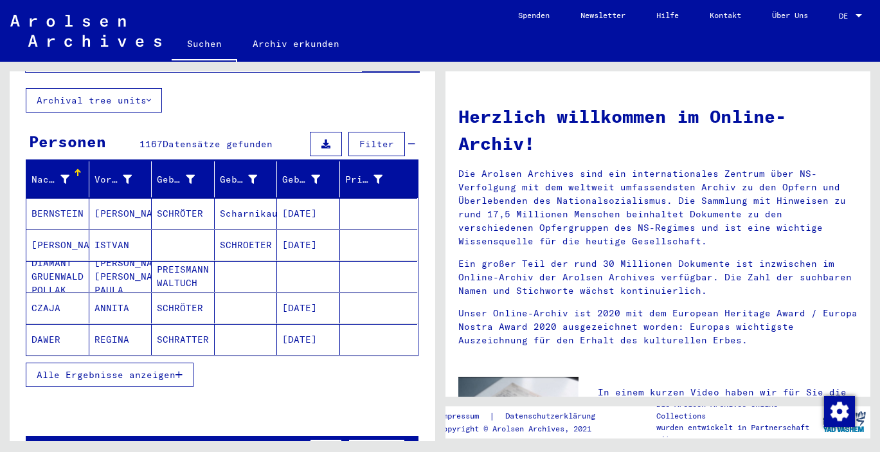
click at [109, 369] on span "Alle Ergebnisse anzeigen" at bounding box center [106, 375] width 139 height 12
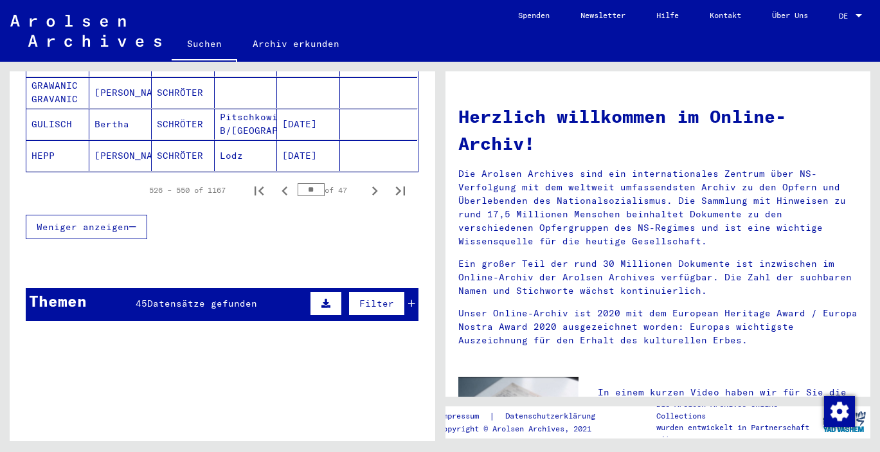
scroll to position [893, 0]
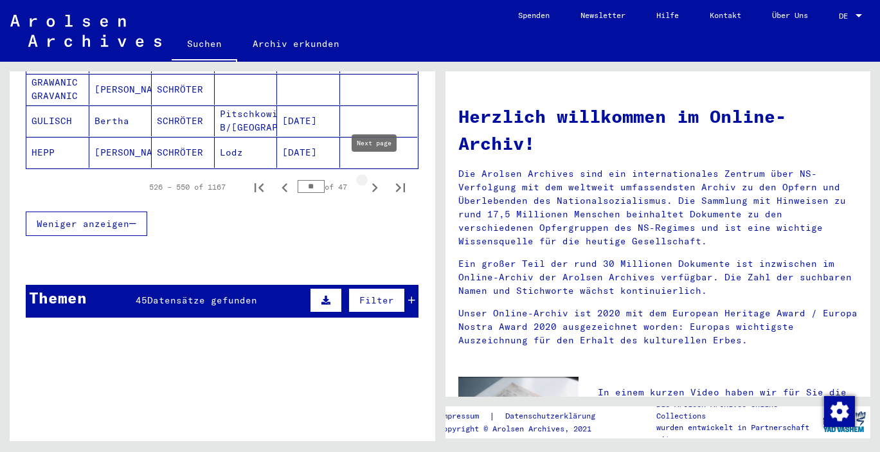
click at [379, 179] on icon "Next page" at bounding box center [375, 188] width 18 height 18
type input "**"
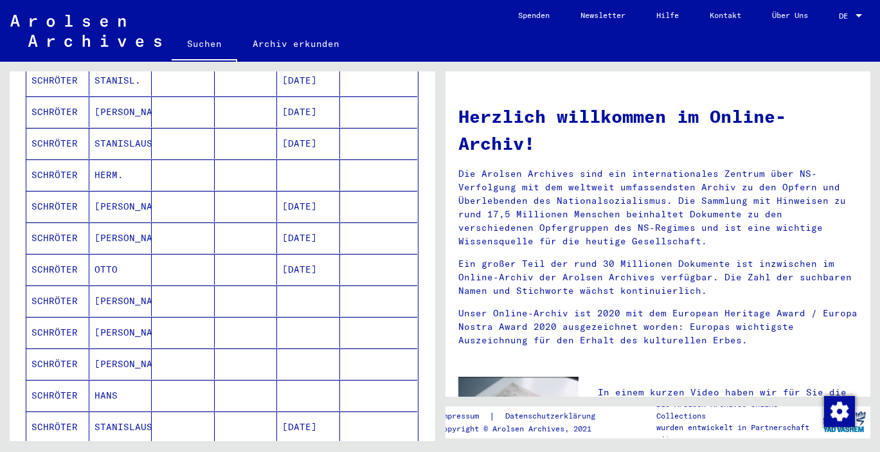
scroll to position [366, 0]
click at [116, 193] on mat-cell "[PERSON_NAME]" at bounding box center [120, 207] width 63 height 31
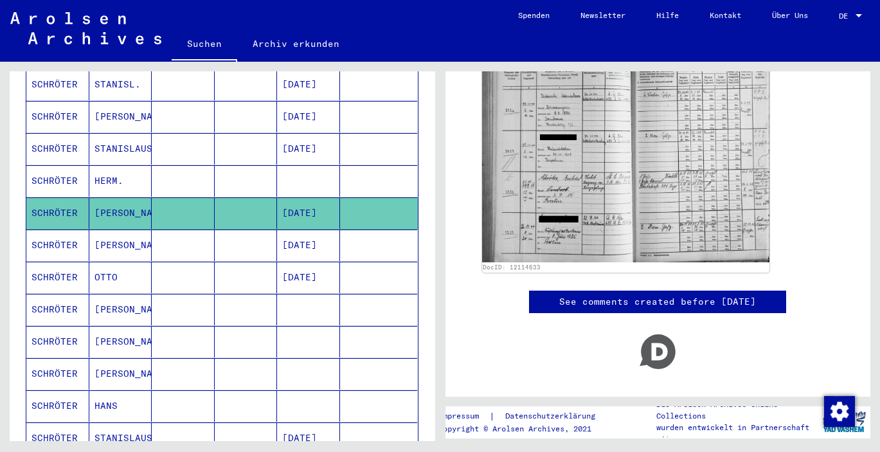
scroll to position [214, 0]
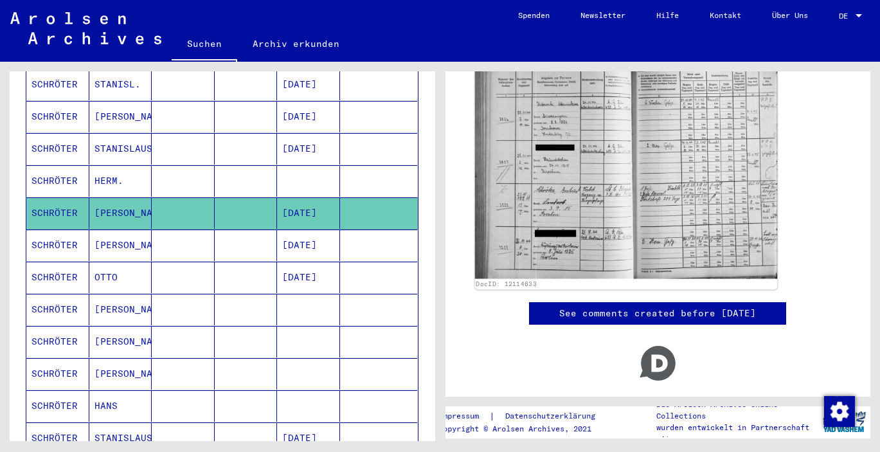
click at [598, 143] on img at bounding box center [626, 171] width 302 height 215
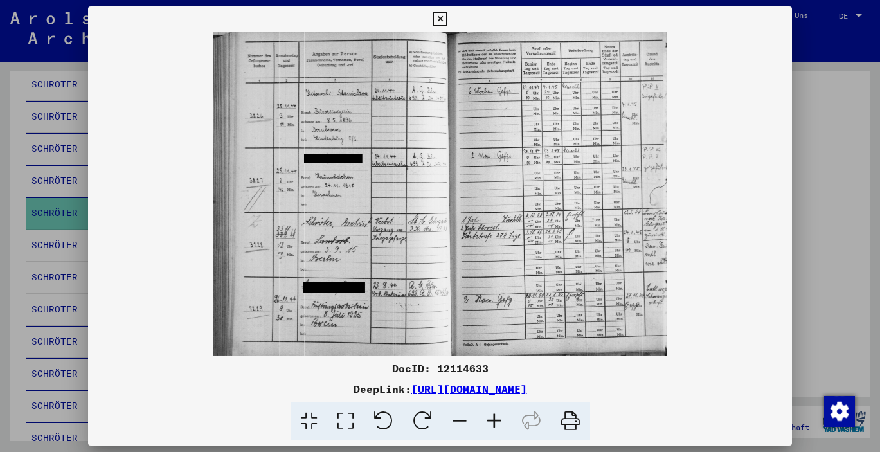
click at [448, 19] on icon at bounding box center [440, 19] width 15 height 15
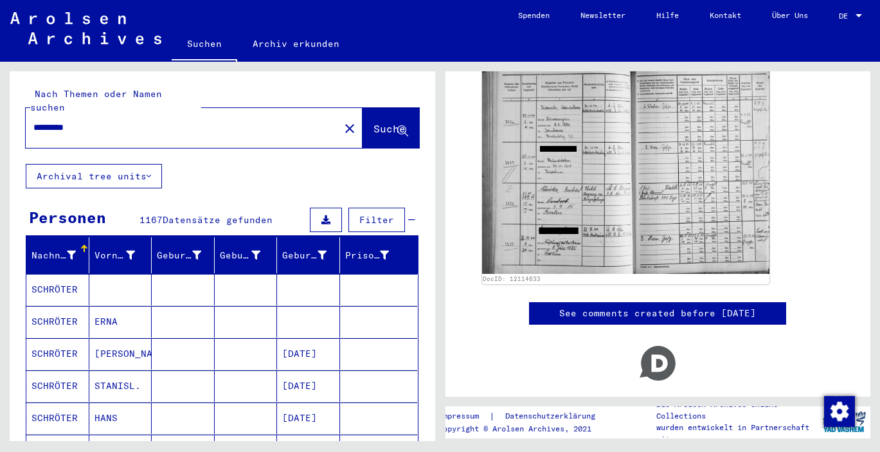
scroll to position [0, 0]
click at [342, 121] on mat-icon "close" at bounding box center [349, 128] width 15 height 15
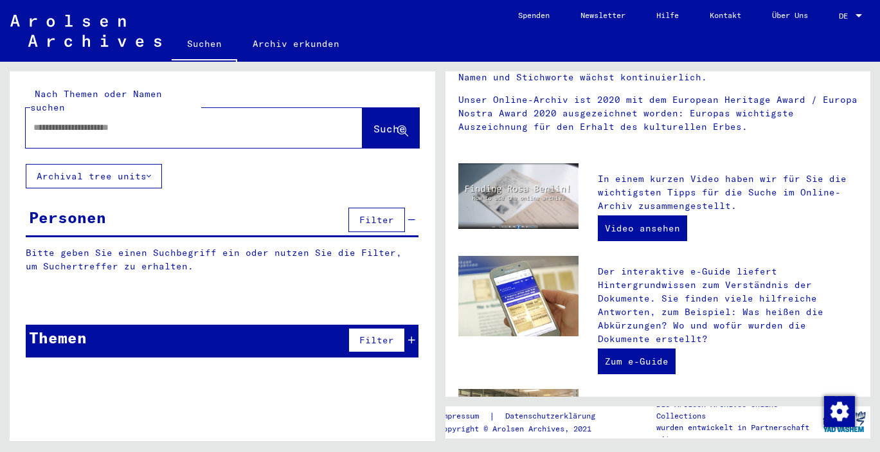
click at [44, 121] on input "text" at bounding box center [178, 128] width 291 height 14
type input "*******"
click at [378, 122] on span "Suche" at bounding box center [390, 128] width 32 height 13
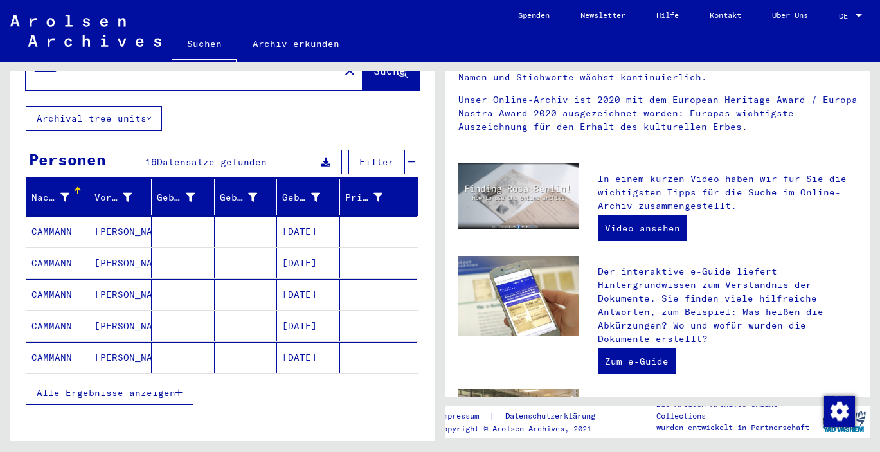
scroll to position [60, 0]
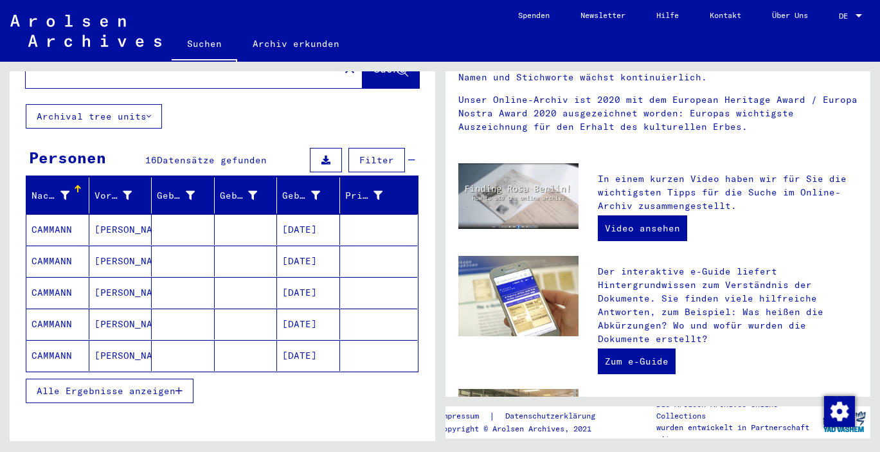
click at [56, 228] on mat-cell "CAMMANN" at bounding box center [57, 229] width 63 height 31
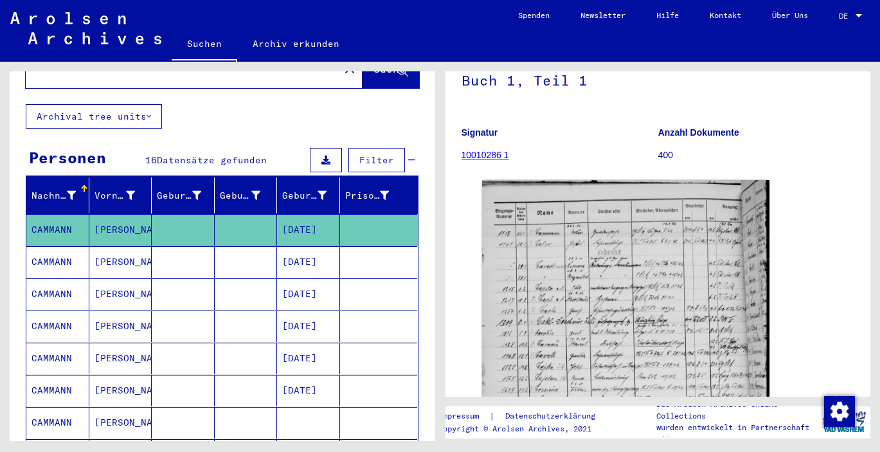
scroll to position [77, 0]
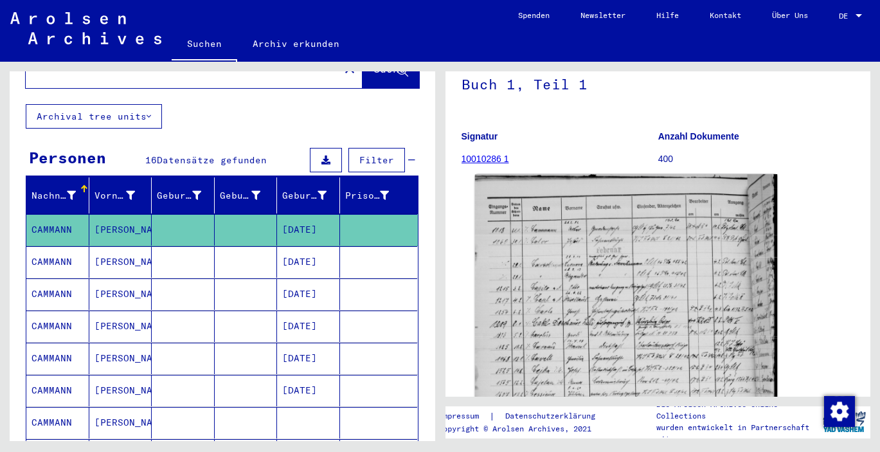
click at [604, 254] on img at bounding box center [626, 372] width 302 height 396
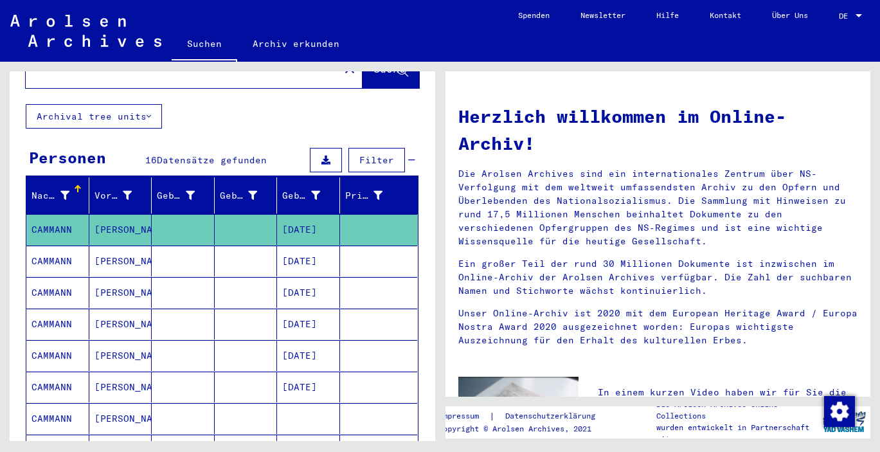
click at [125, 255] on mat-cell "[PERSON_NAME]" at bounding box center [120, 261] width 63 height 31
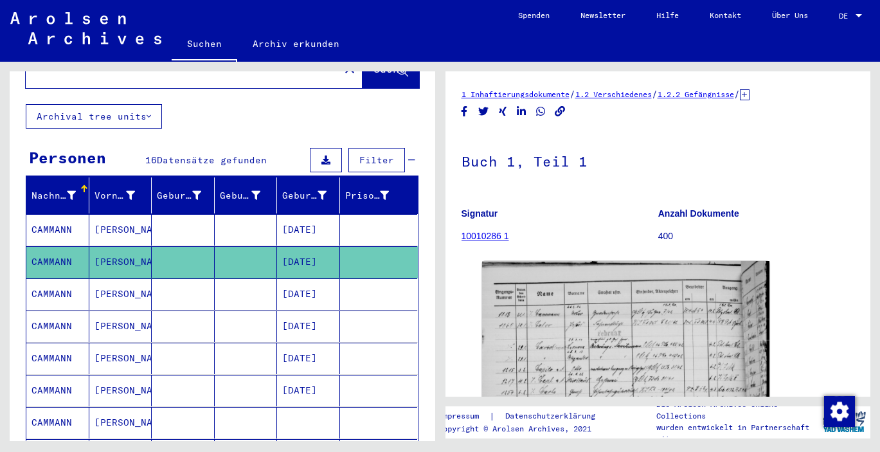
click at [123, 216] on mat-cell "[PERSON_NAME]" at bounding box center [120, 230] width 63 height 32
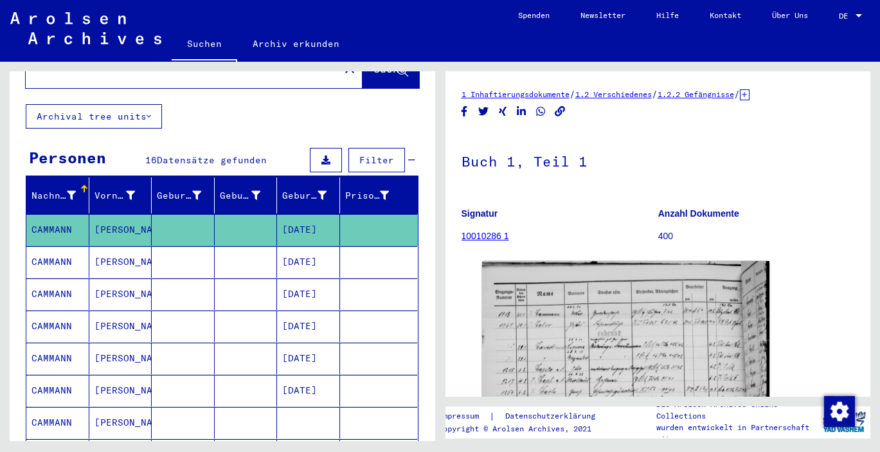
click at [123, 216] on mat-cell "[PERSON_NAME]" at bounding box center [120, 230] width 63 height 32
click at [118, 278] on mat-cell "[PERSON_NAME]" at bounding box center [120, 294] width 63 height 32
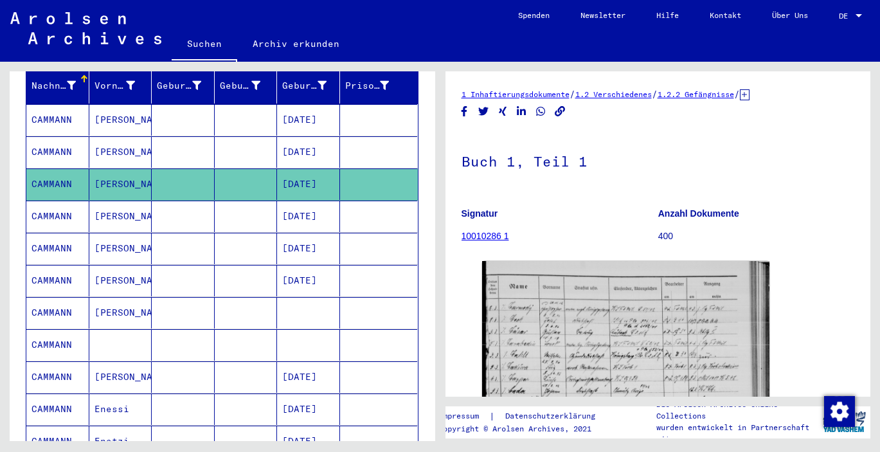
scroll to position [172, 0]
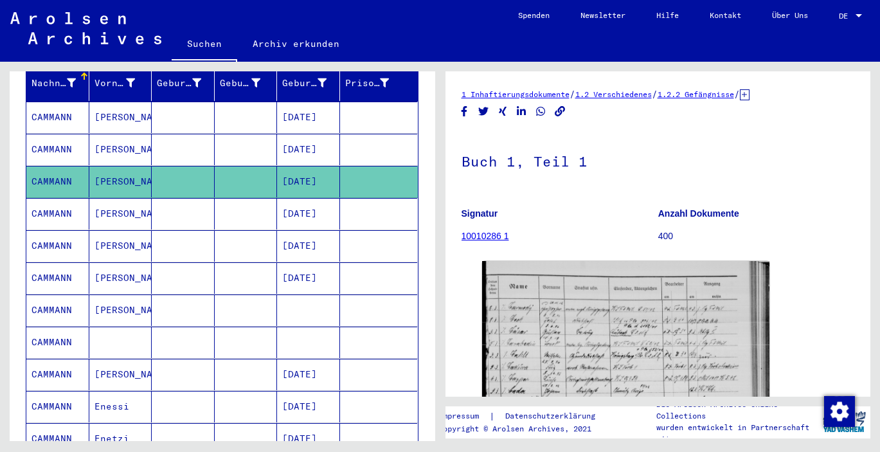
click at [106, 300] on mat-cell "[PERSON_NAME]" at bounding box center [120, 311] width 63 height 32
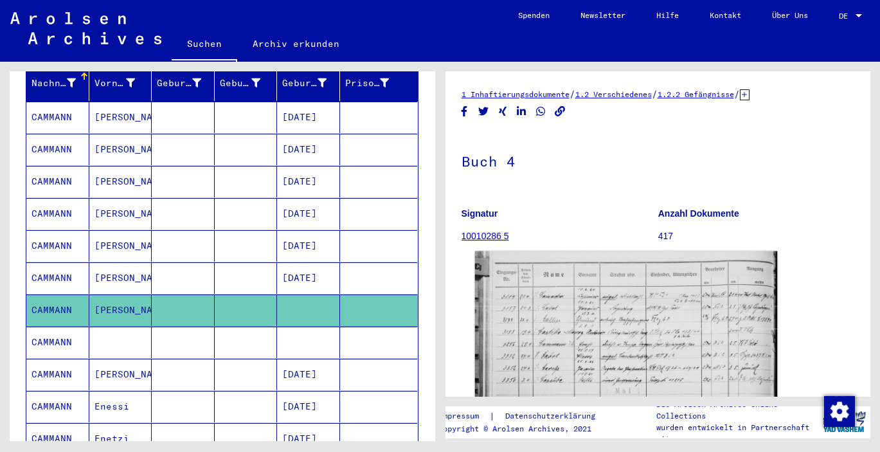
click at [638, 316] on img at bounding box center [626, 454] width 302 height 406
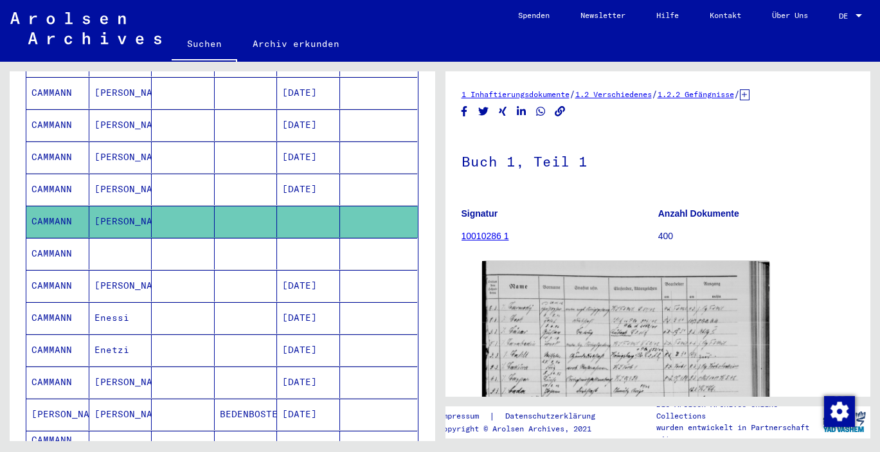
scroll to position [263, 0]
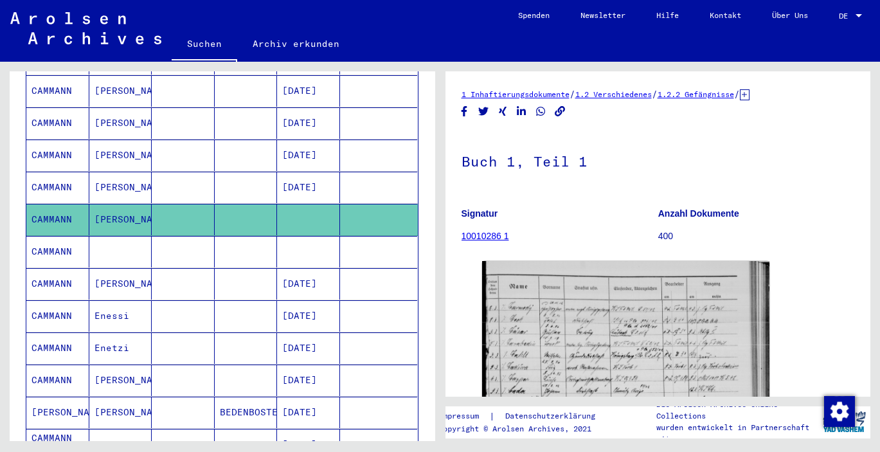
click at [102, 271] on mat-cell "[PERSON_NAME]" at bounding box center [120, 284] width 63 height 32
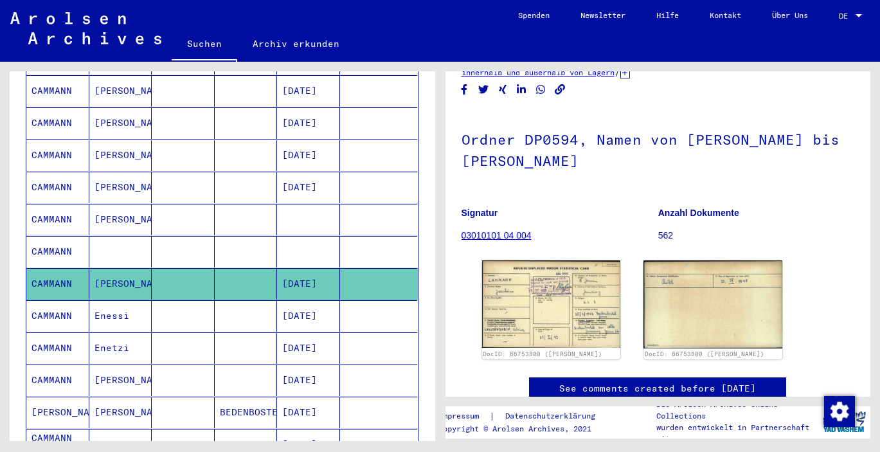
scroll to position [52, 0]
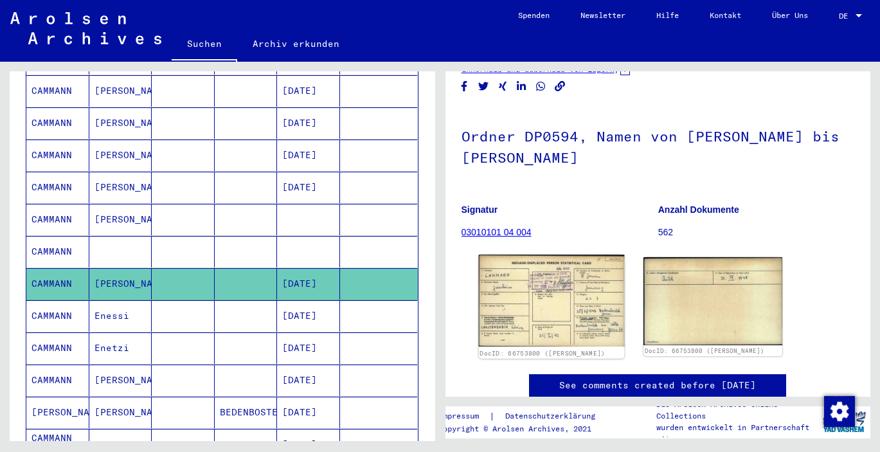
click at [573, 297] on img at bounding box center [551, 301] width 146 height 92
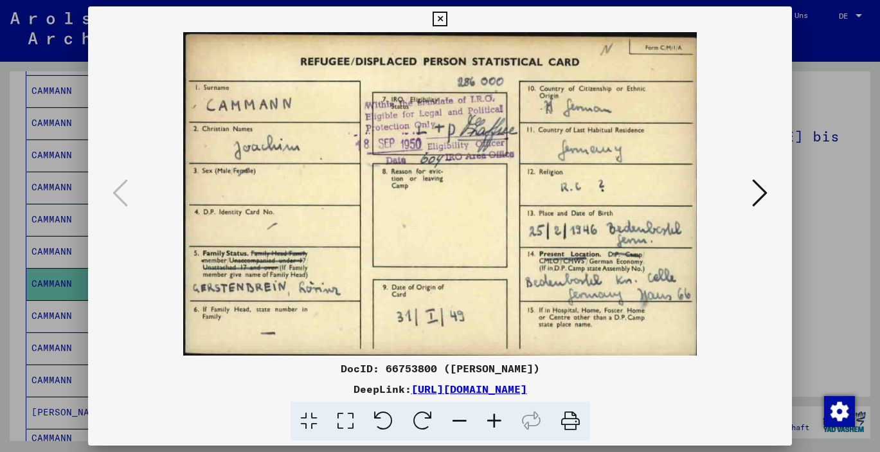
click at [765, 191] on icon at bounding box center [759, 192] width 15 height 31
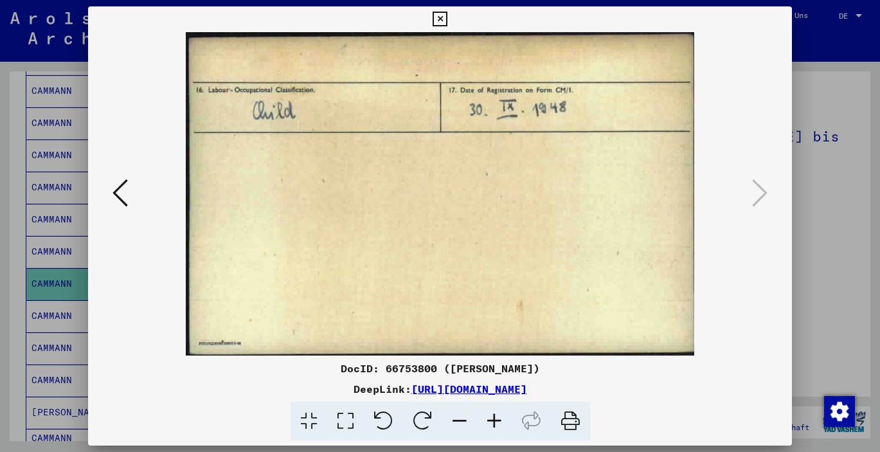
click at [448, 17] on icon at bounding box center [440, 19] width 15 height 15
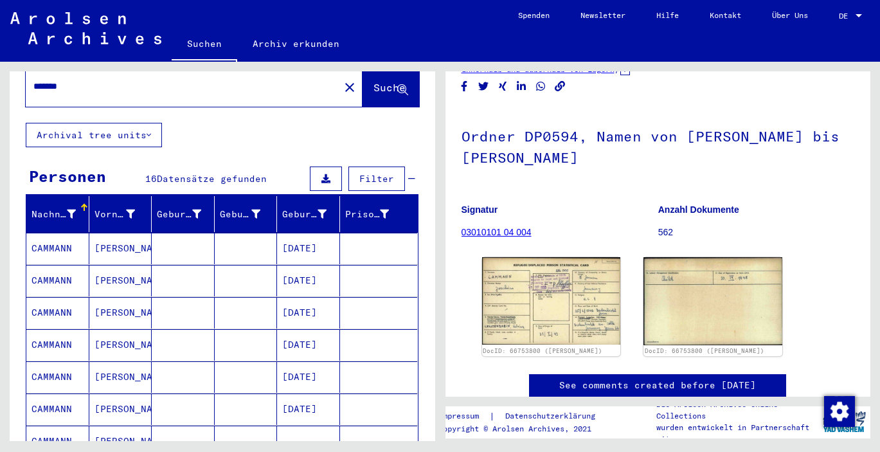
scroll to position [43, 0]
